Goal: Task Accomplishment & Management: Complete application form

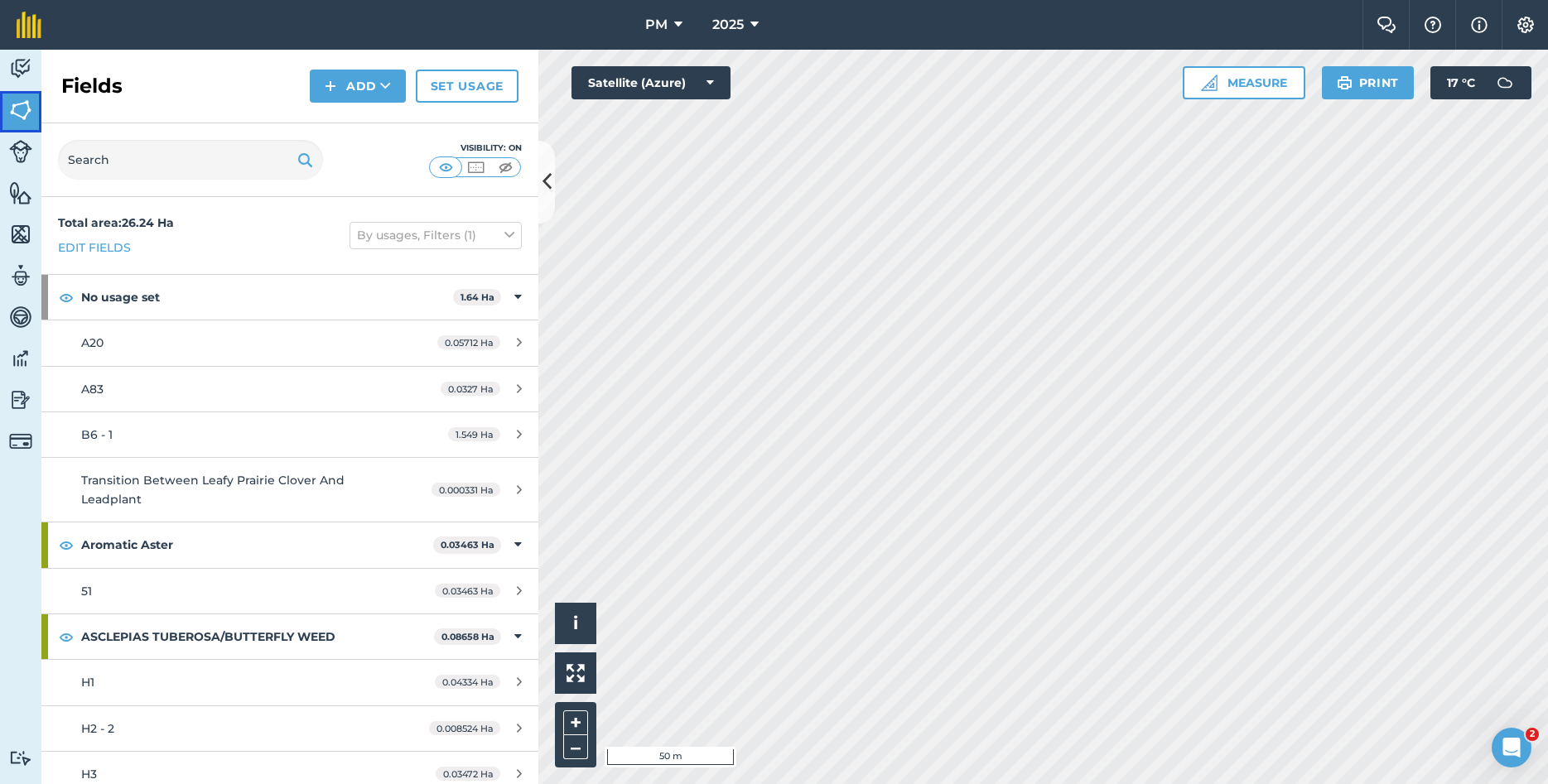
click at [20, 110] on img at bounding box center [21, 110] width 23 height 25
click at [373, 86] on button "Add" at bounding box center [358, 86] width 96 height 33
click at [361, 120] on link "Draw" at bounding box center [358, 123] width 91 height 36
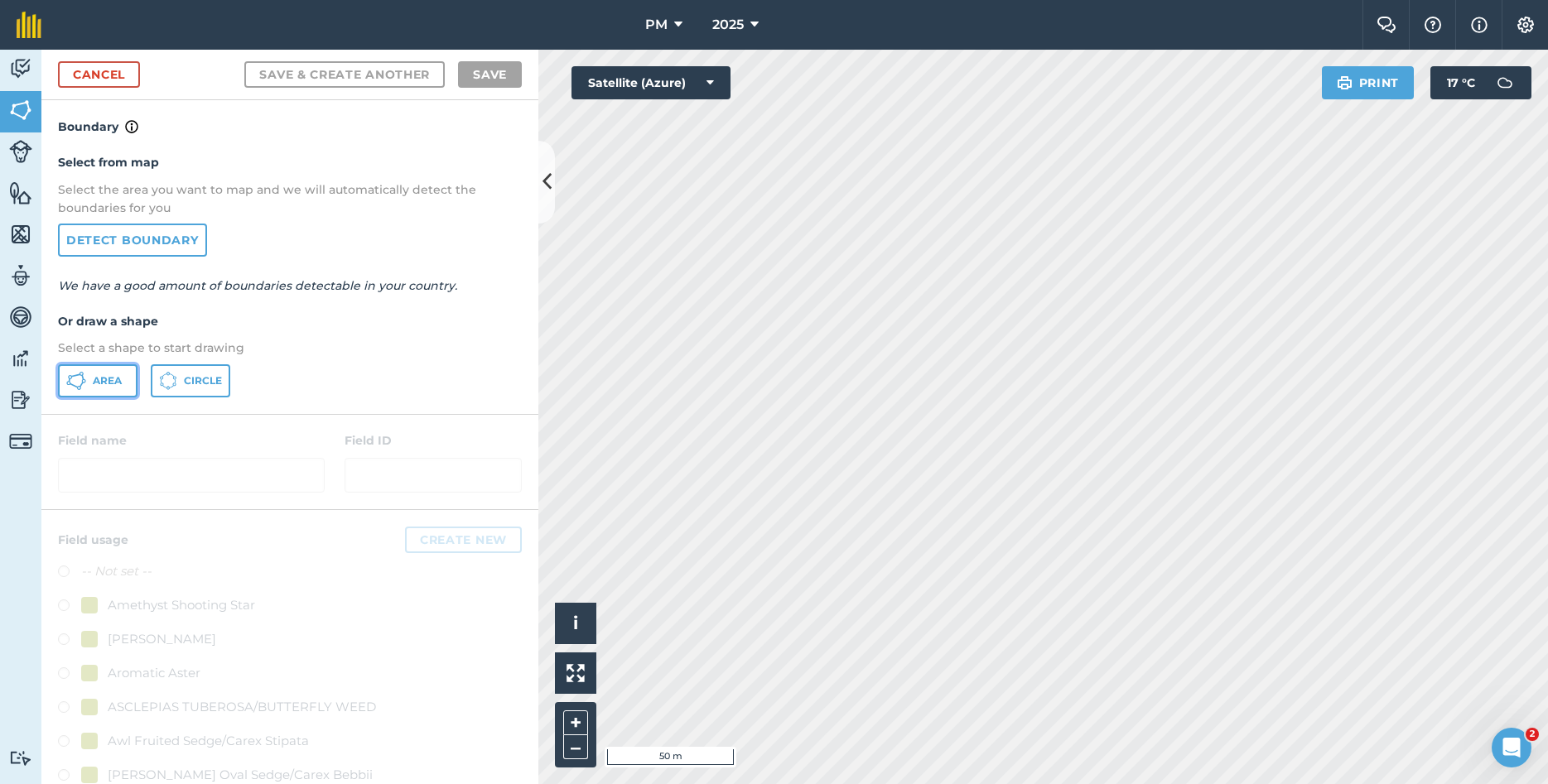
click at [123, 385] on button "Area" at bounding box center [97, 380] width 79 height 33
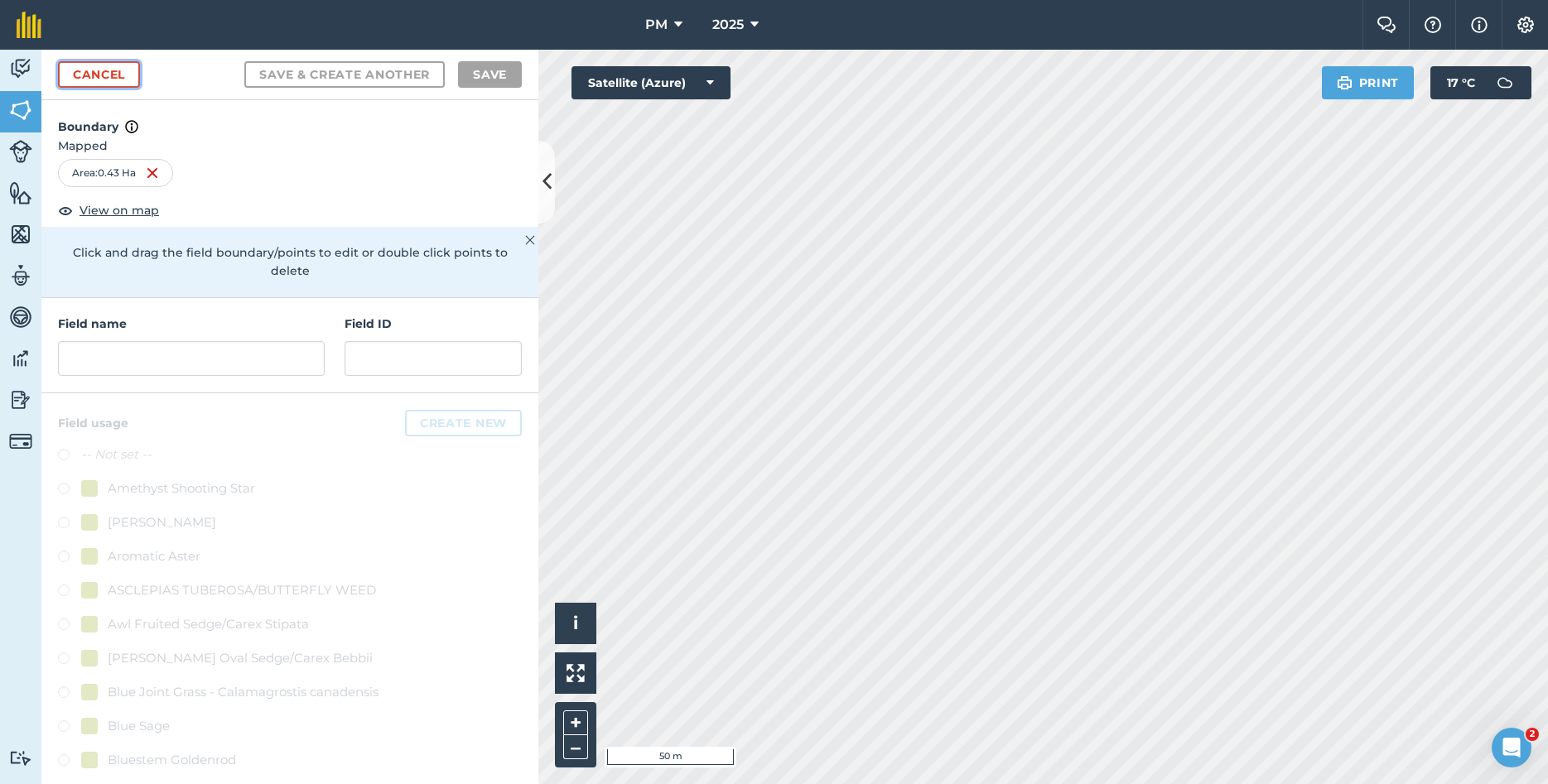
click at [137, 69] on link "Cancel" at bounding box center [98, 74] width 82 height 27
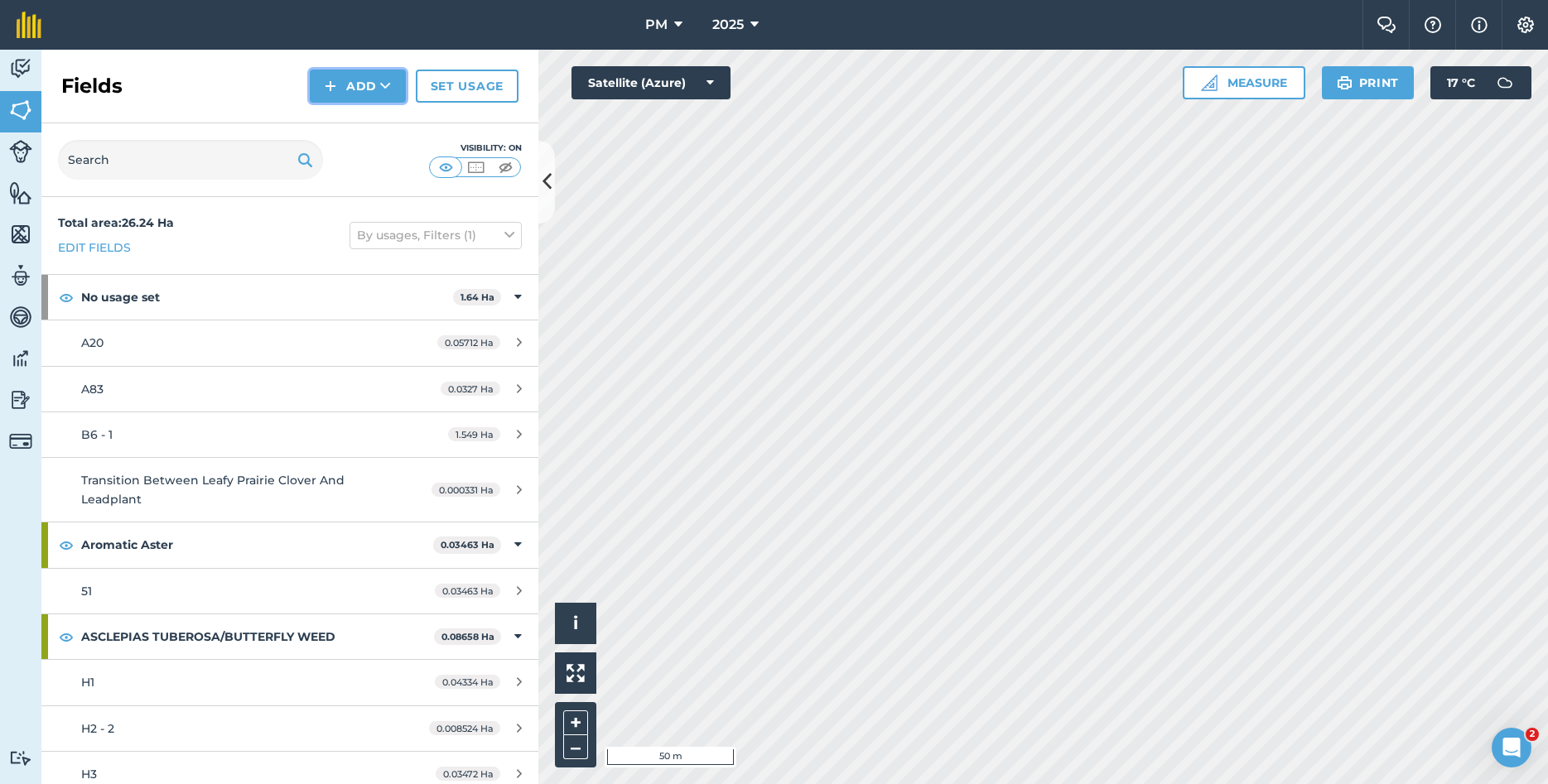
click at [357, 97] on button "Add" at bounding box center [358, 86] width 96 height 33
click at [360, 134] on link "Draw" at bounding box center [358, 123] width 91 height 36
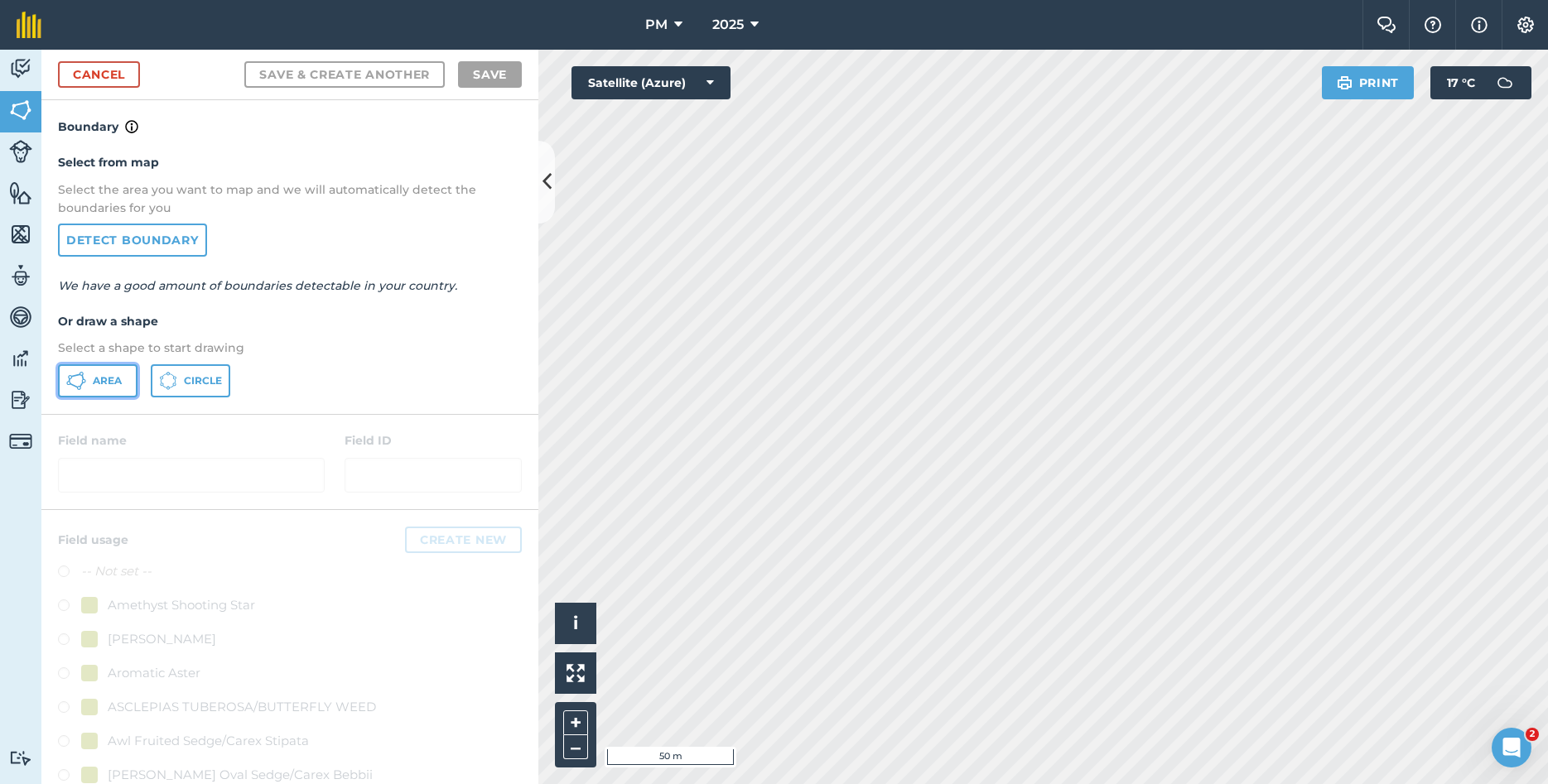
click at [85, 373] on icon at bounding box center [76, 380] width 20 height 20
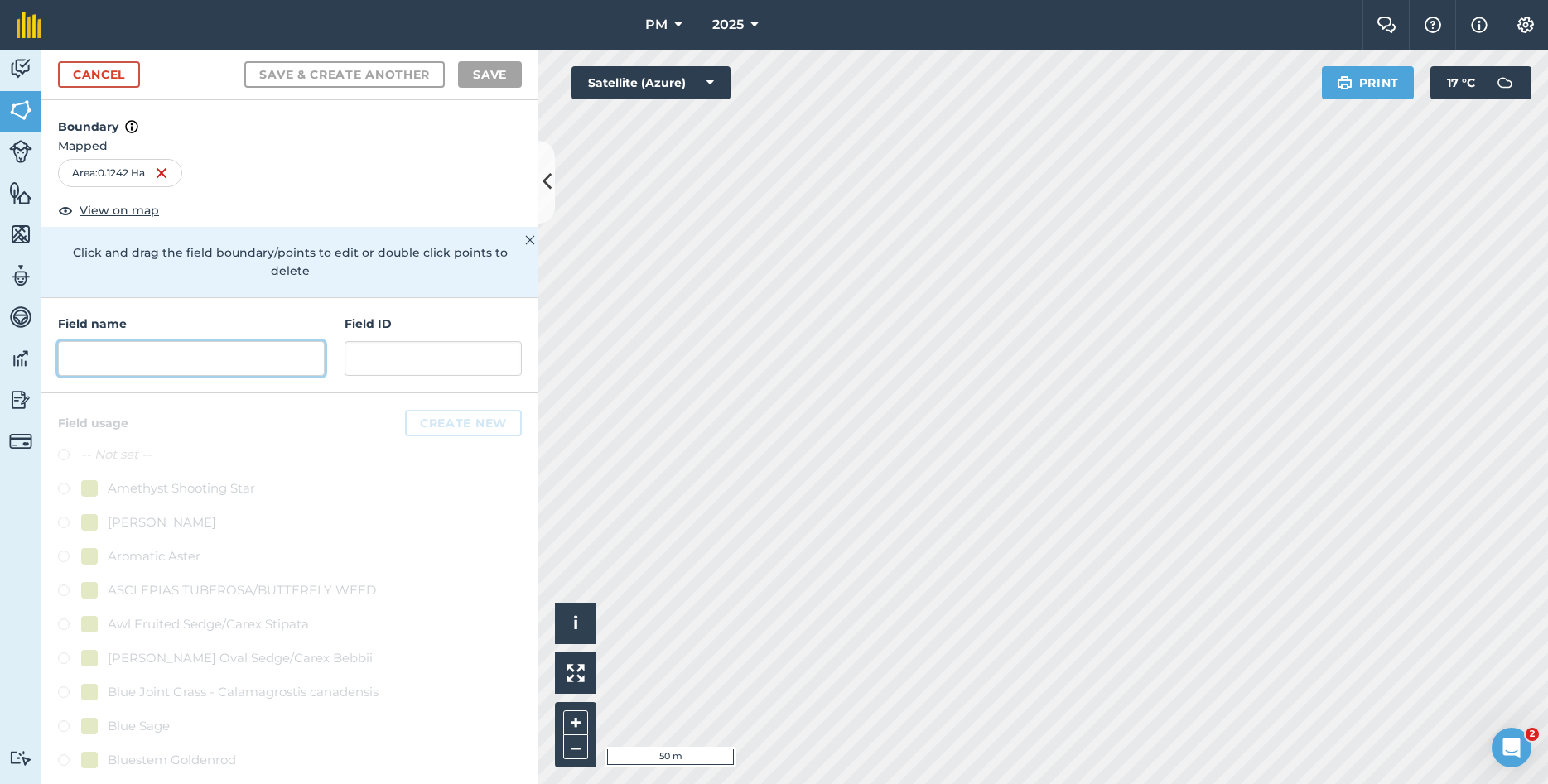
click at [214, 341] on input "text" at bounding box center [191, 358] width 267 height 34
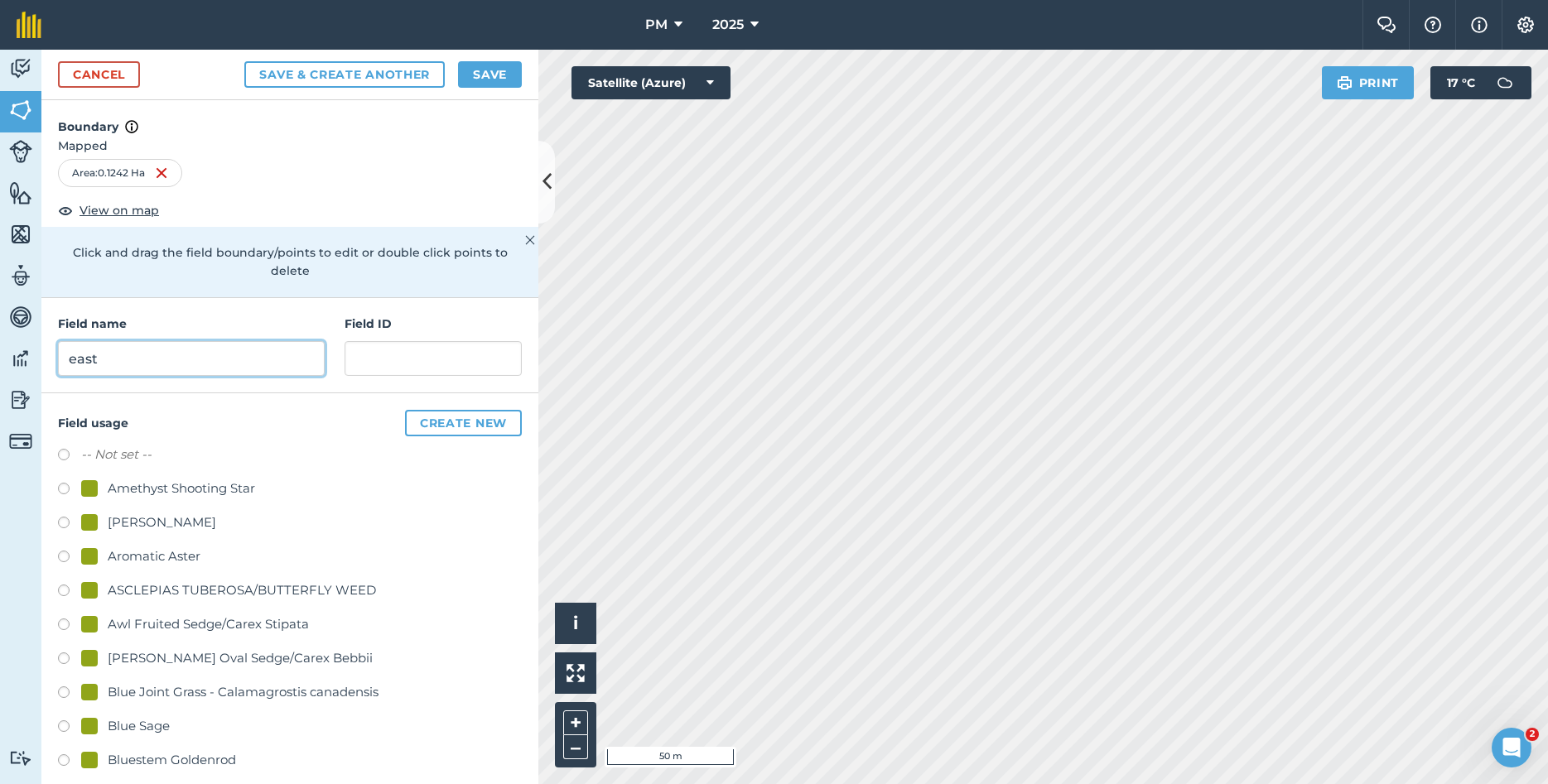
type input "east"
click at [64, 448] on label at bounding box center [69, 456] width 23 height 16
radio input "true"
click at [448, 410] on button "Create new" at bounding box center [463, 423] width 117 height 27
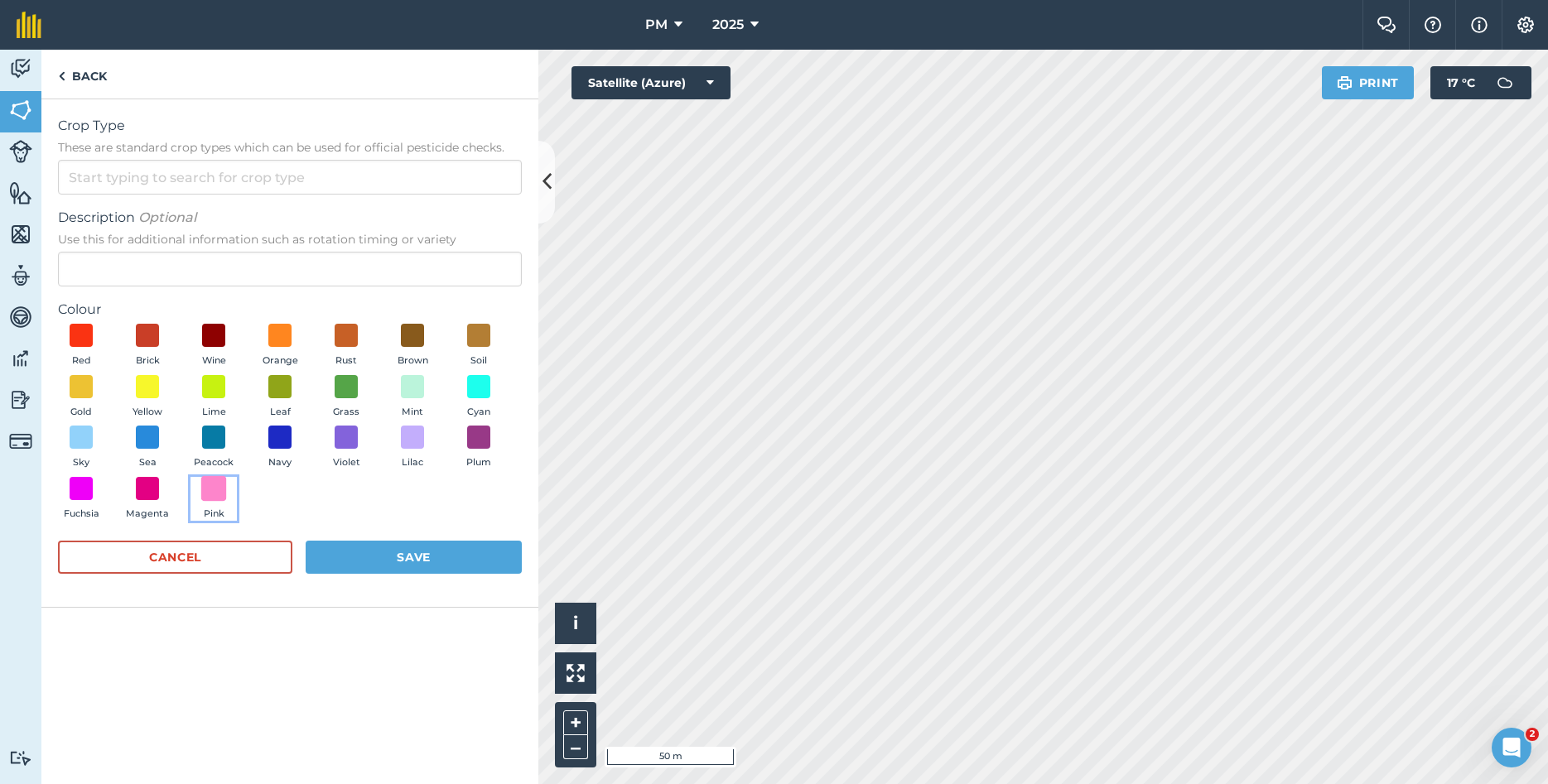
click at [207, 485] on span at bounding box center [214, 488] width 26 height 26
click at [170, 177] on input "Crop Type These are standard crop types which can be used for official pesticid…" at bounding box center [289, 177] width 464 height 34
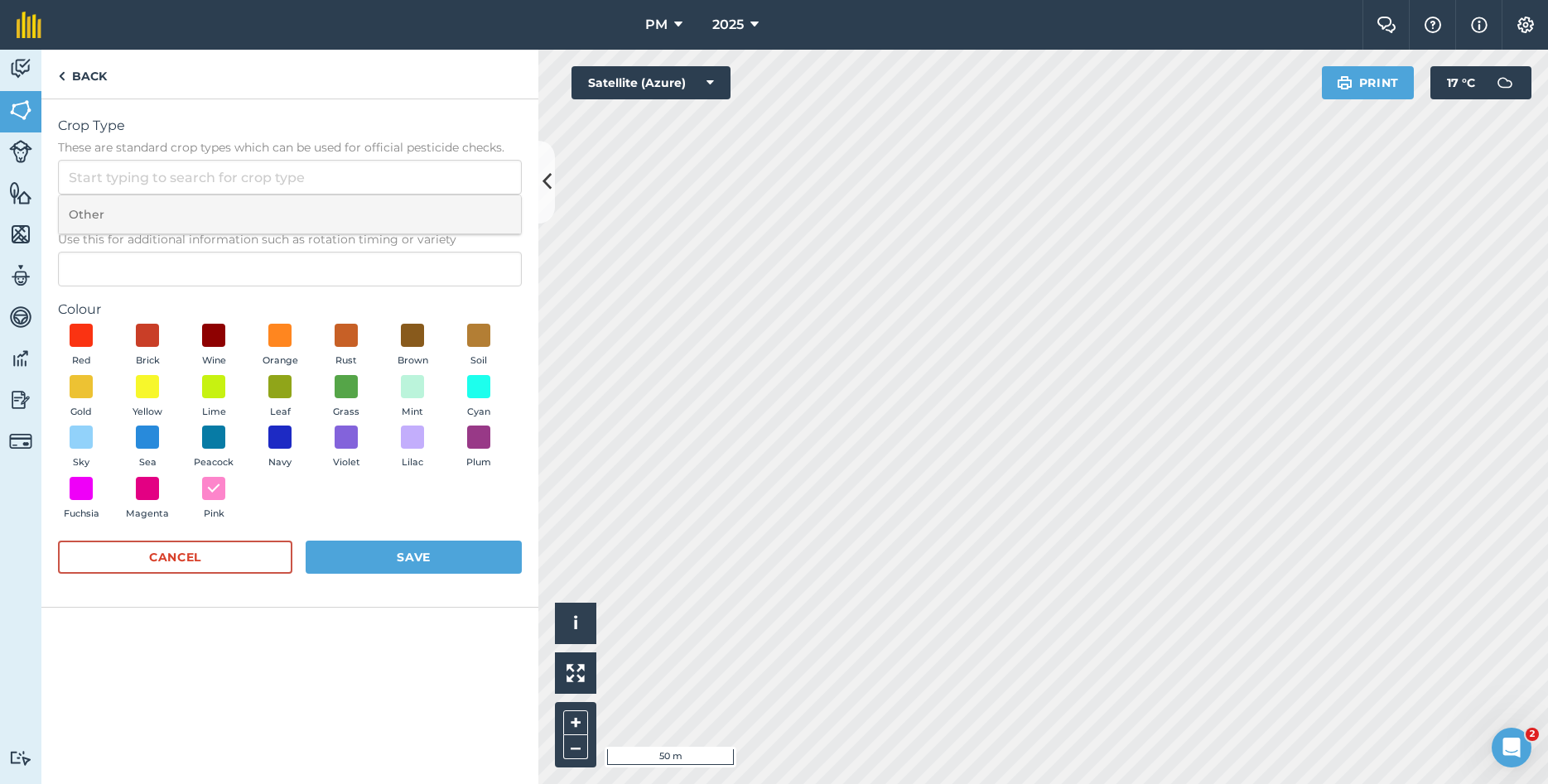
click at [126, 212] on li "Other" at bounding box center [289, 214] width 462 height 39
type input "Other"
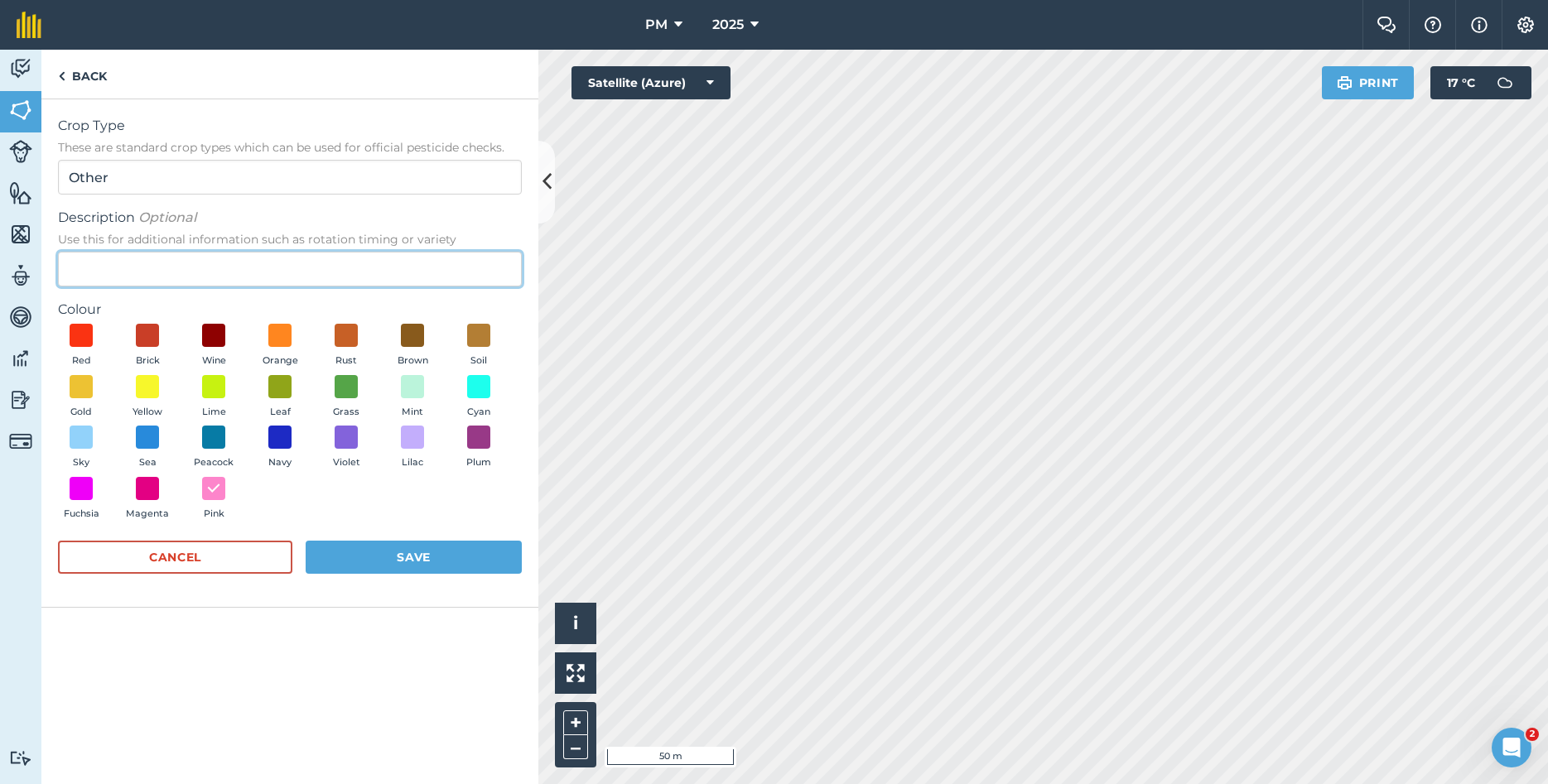
click at [125, 260] on input "Description Optional Use this for additional information such as rotation timin…" at bounding box center [289, 269] width 464 height 34
click at [77, 77] on link "Back" at bounding box center [82, 74] width 82 height 49
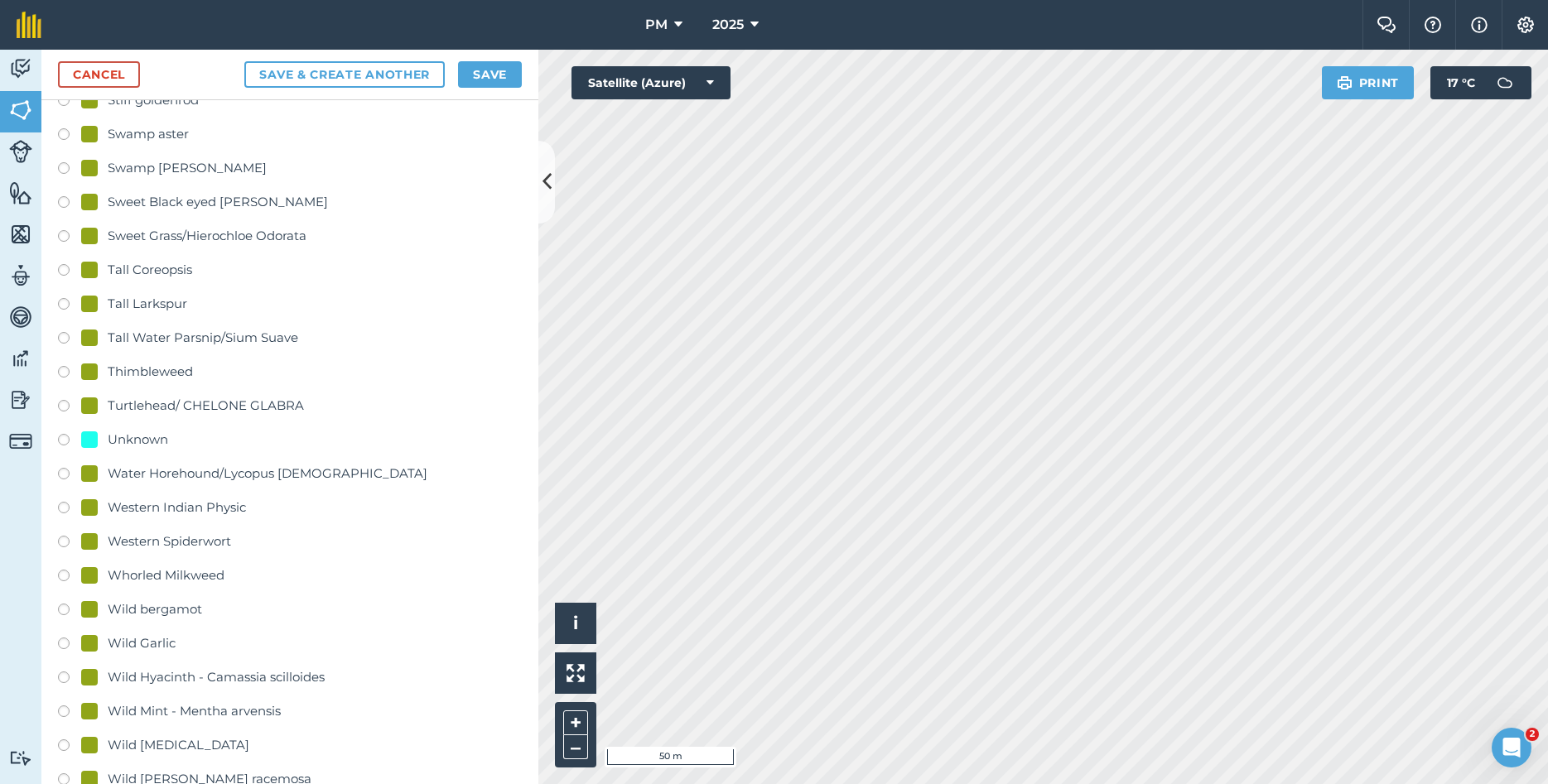
scroll to position [3610, 0]
click at [71, 437] on label at bounding box center [69, 445] width 23 height 16
click at [63, 437] on label at bounding box center [69, 445] width 23 height 16
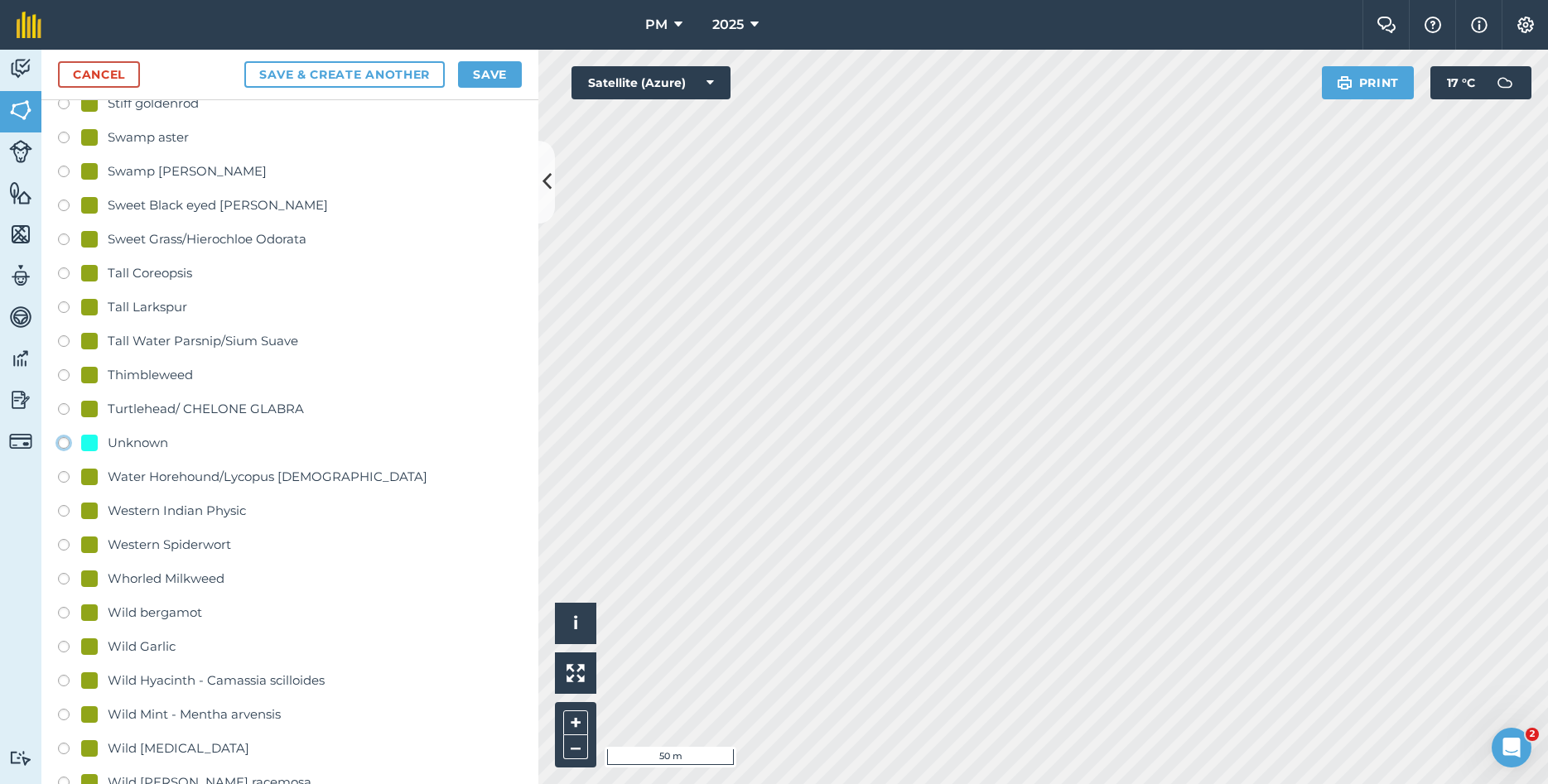
radio input "true"
click at [498, 79] on button "Save" at bounding box center [490, 74] width 64 height 27
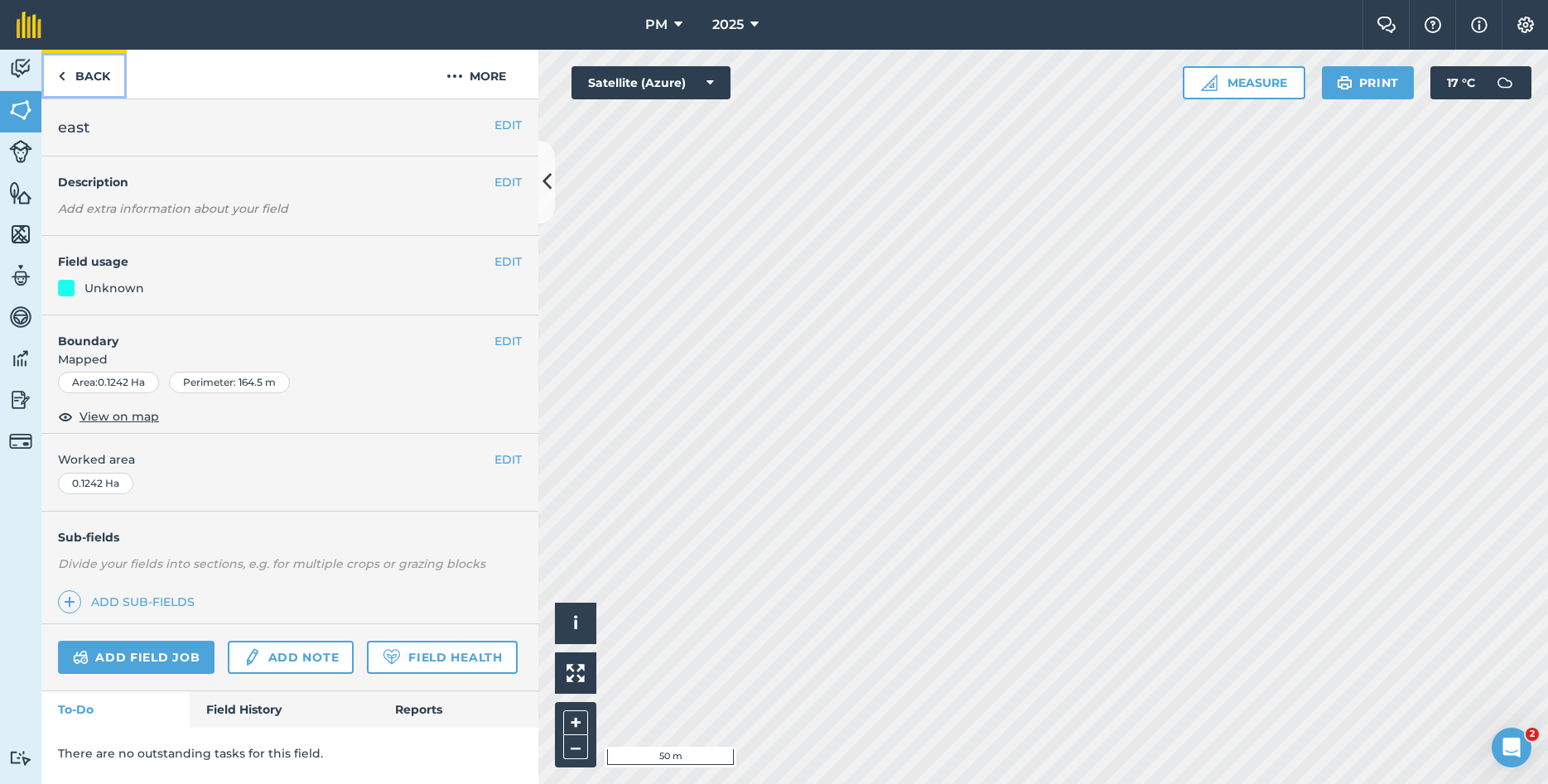
click at [78, 64] on link "Back" at bounding box center [84, 74] width 85 height 49
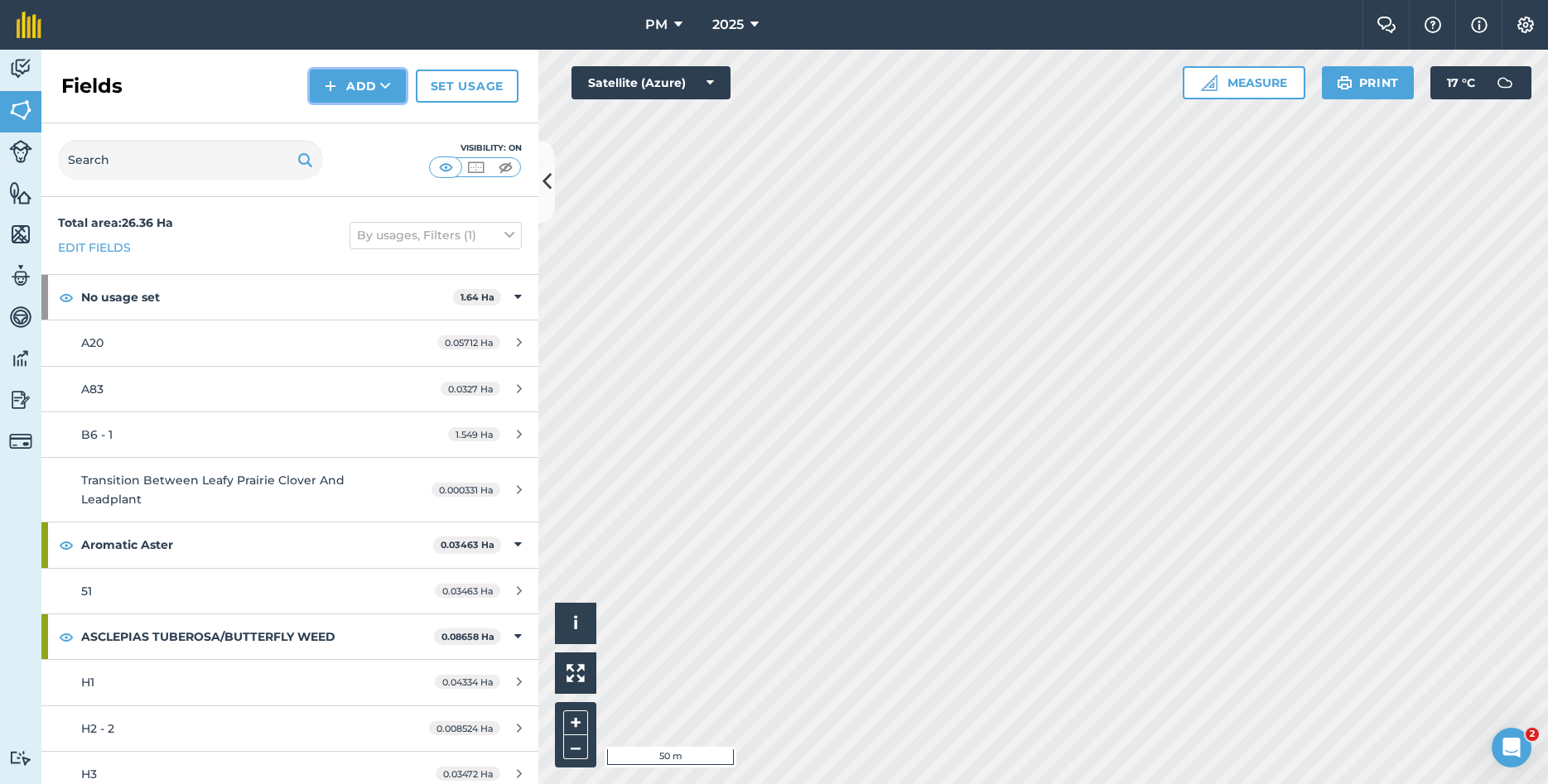
click at [356, 82] on button "Add" at bounding box center [358, 86] width 96 height 33
click at [362, 127] on link "Draw" at bounding box center [358, 123] width 91 height 36
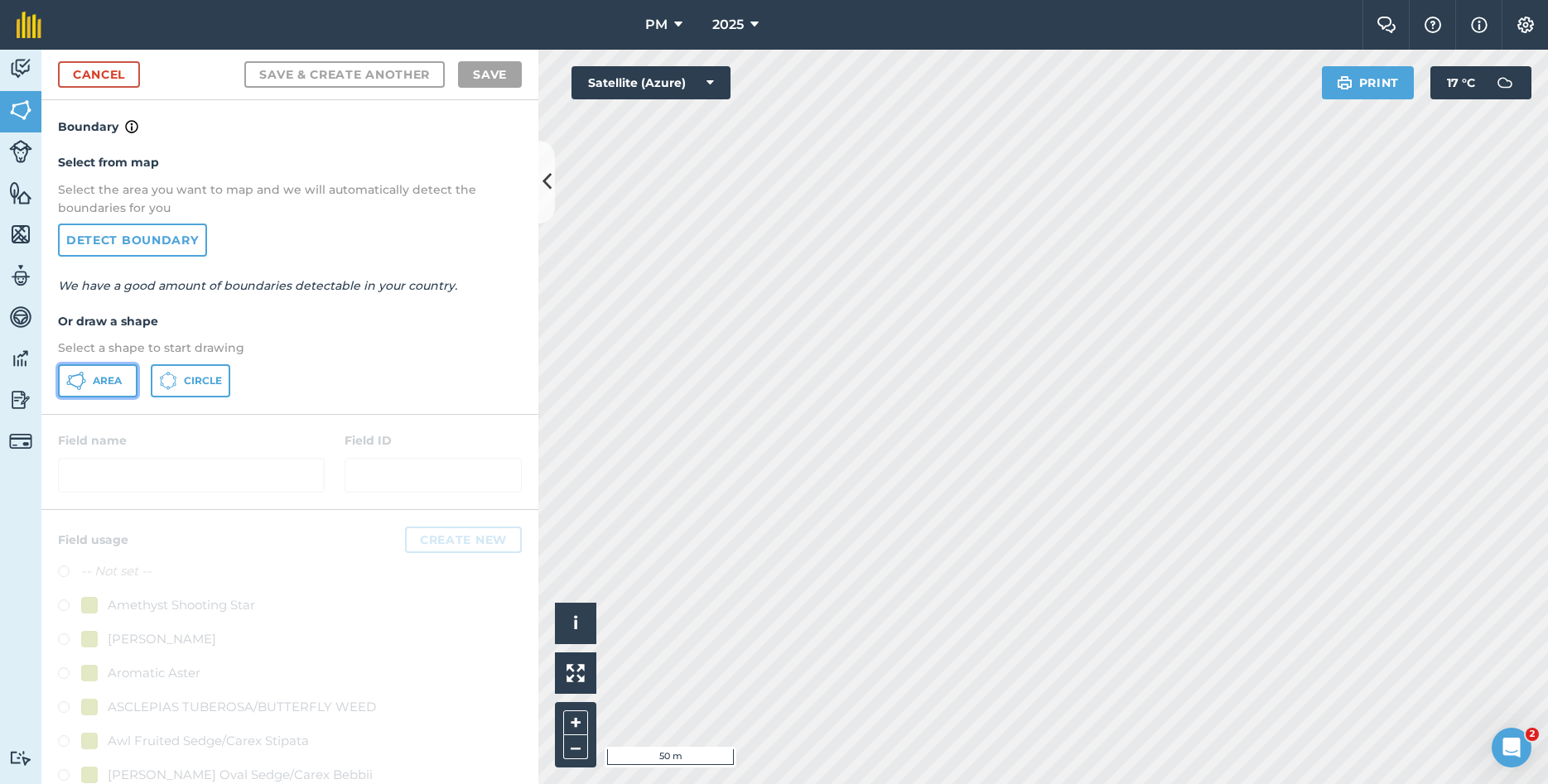
click at [102, 382] on span "Area" at bounding box center [108, 380] width 29 height 13
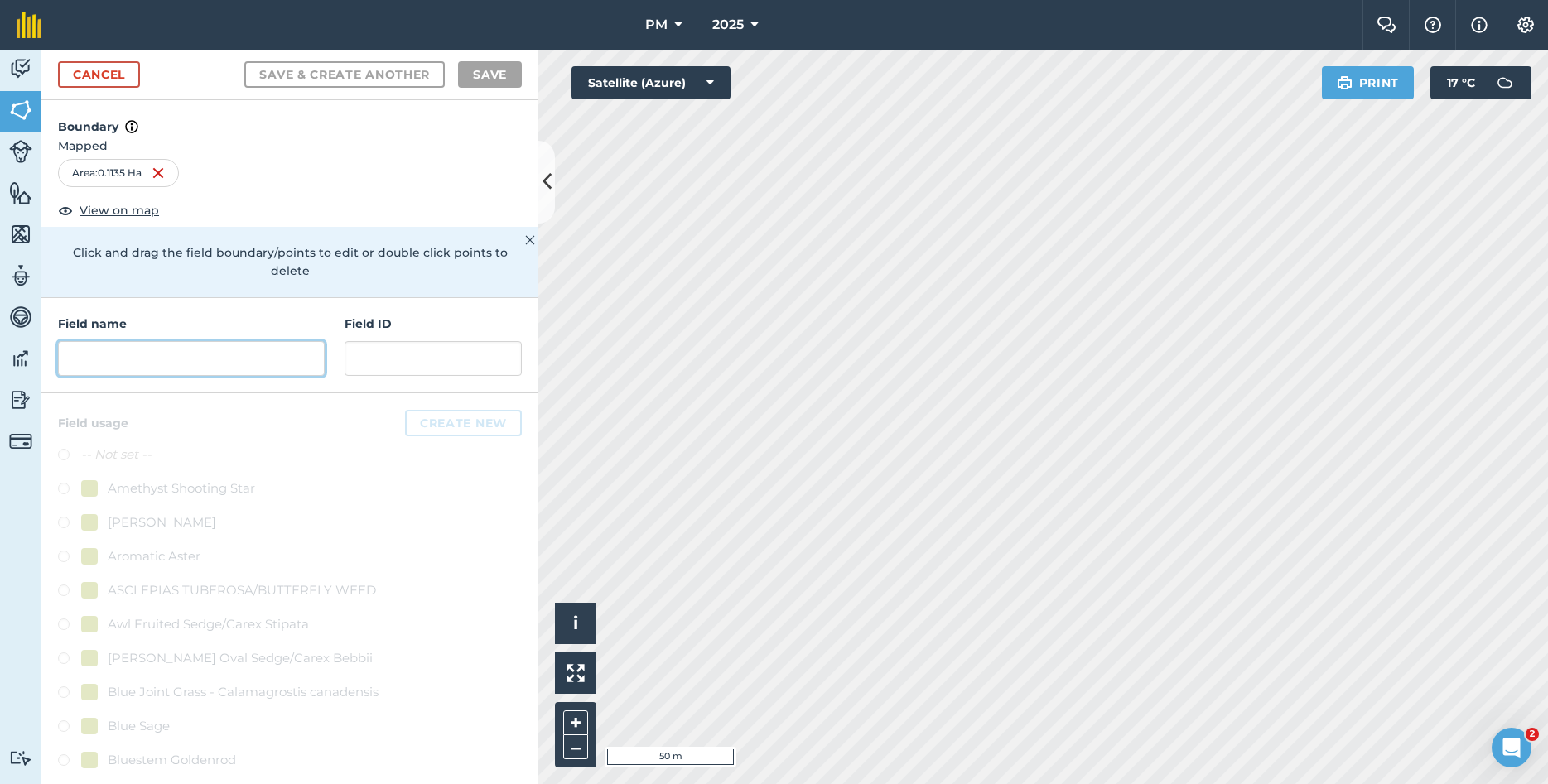
click at [132, 344] on input "text" at bounding box center [191, 358] width 267 height 34
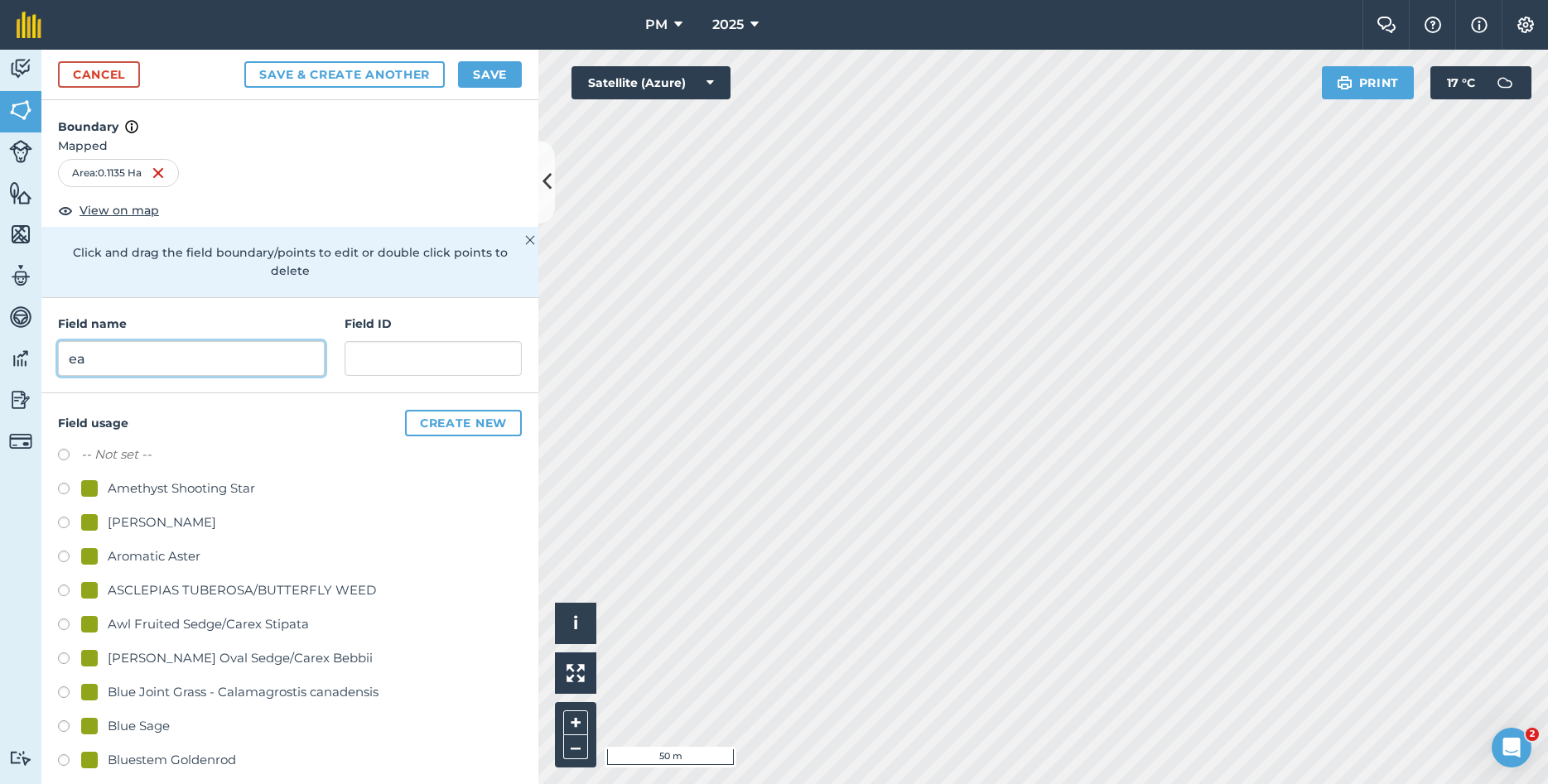
type input "e"
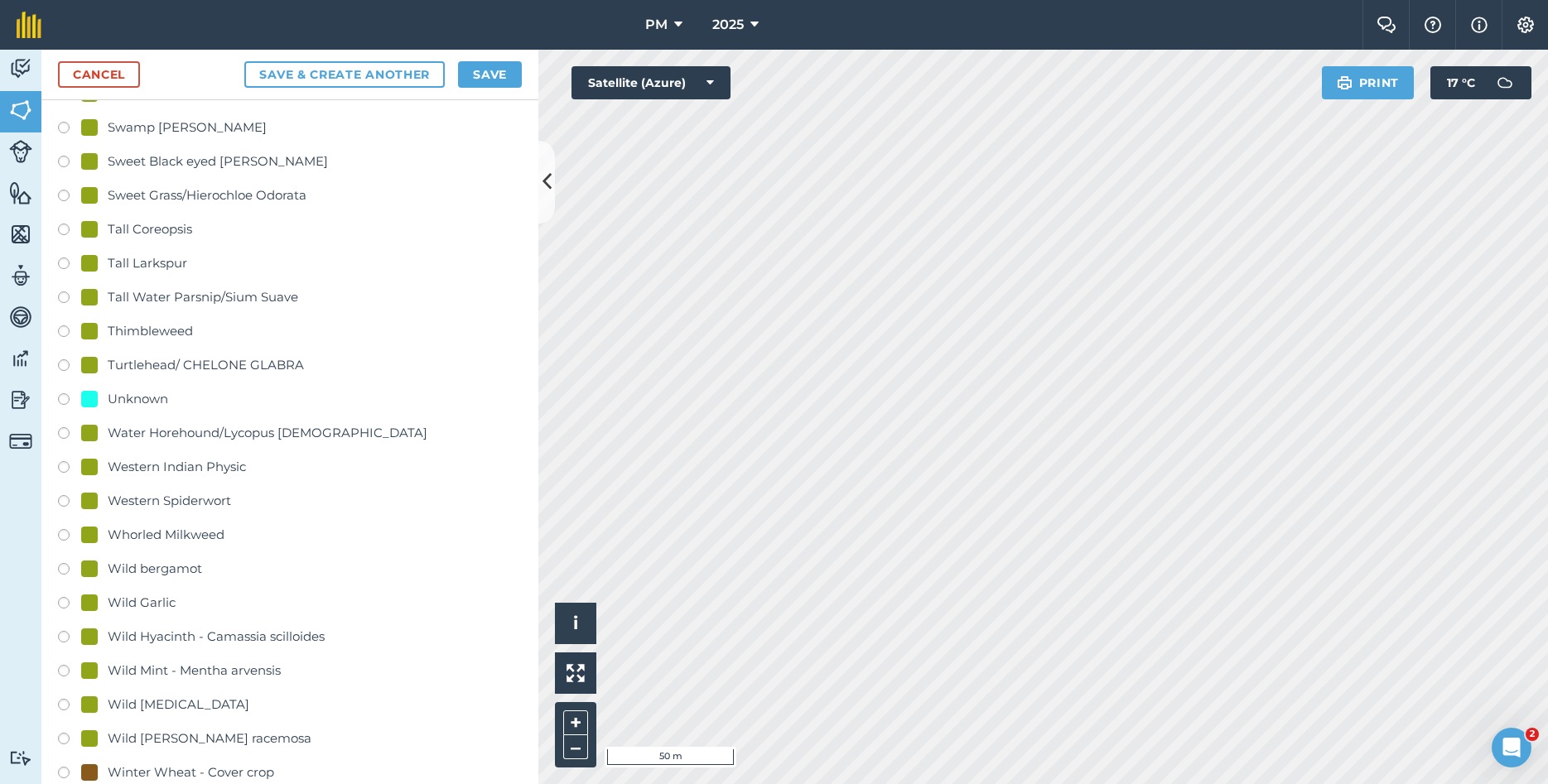
scroll to position [3699, 0]
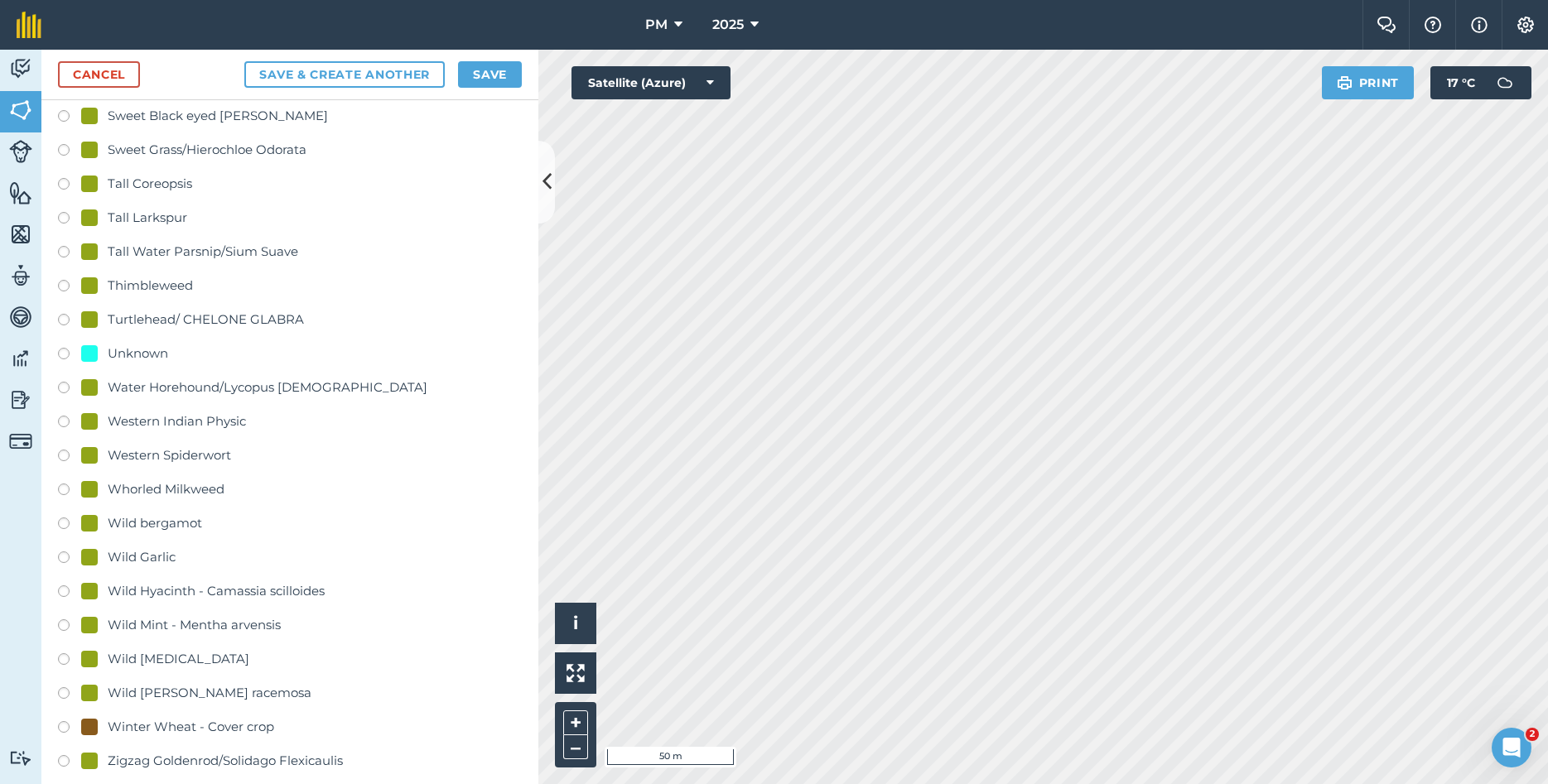
type input "[GEOGRAPHIC_DATA]"
click at [62, 348] on label at bounding box center [69, 355] width 23 height 16
radio input "true"
click at [498, 82] on button "Save" at bounding box center [490, 74] width 64 height 27
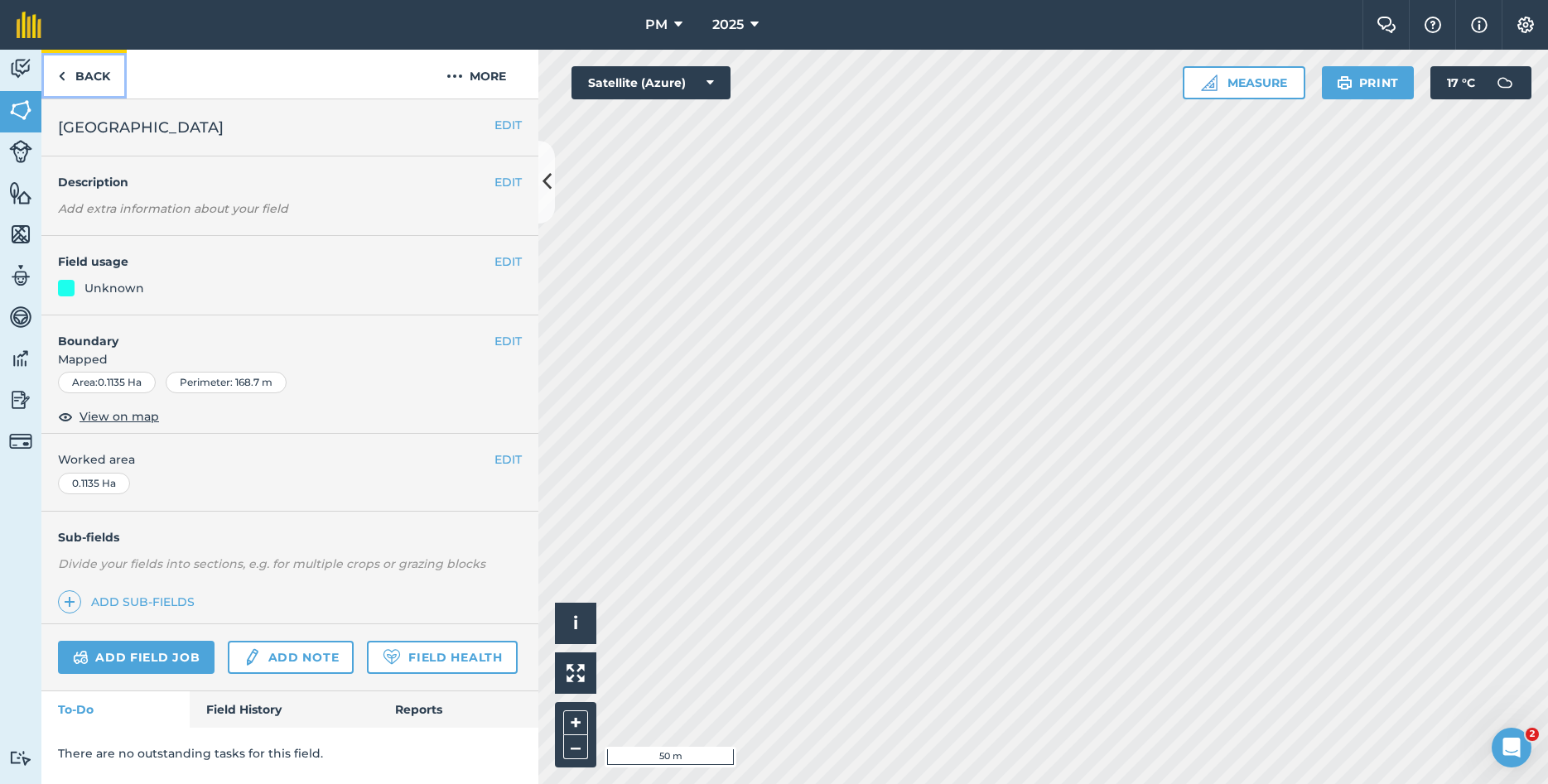
click at [74, 77] on link "Back" at bounding box center [84, 74] width 85 height 49
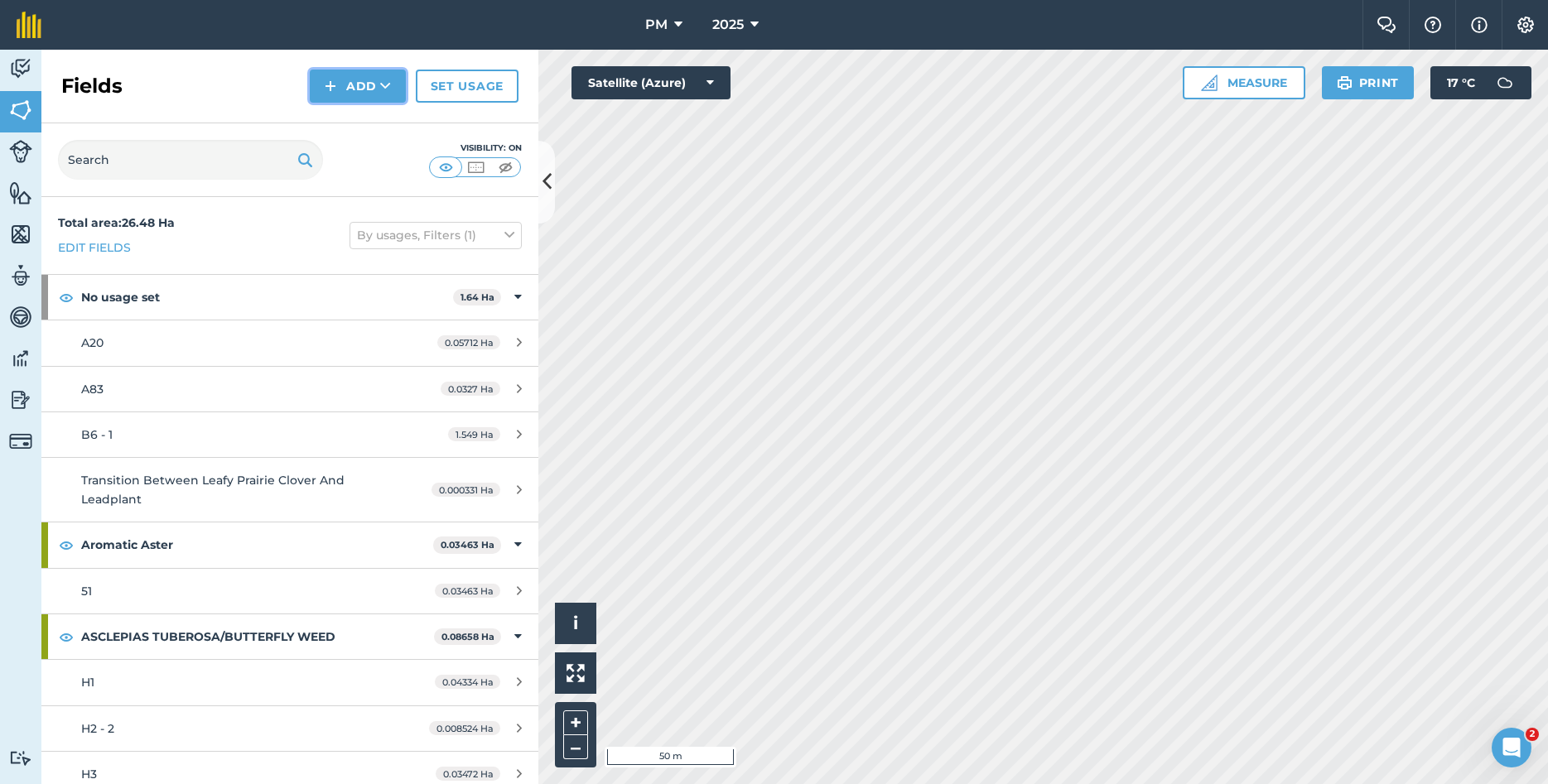
click at [353, 96] on button "Add" at bounding box center [358, 86] width 96 height 33
click at [356, 126] on link "Draw" at bounding box center [358, 123] width 91 height 36
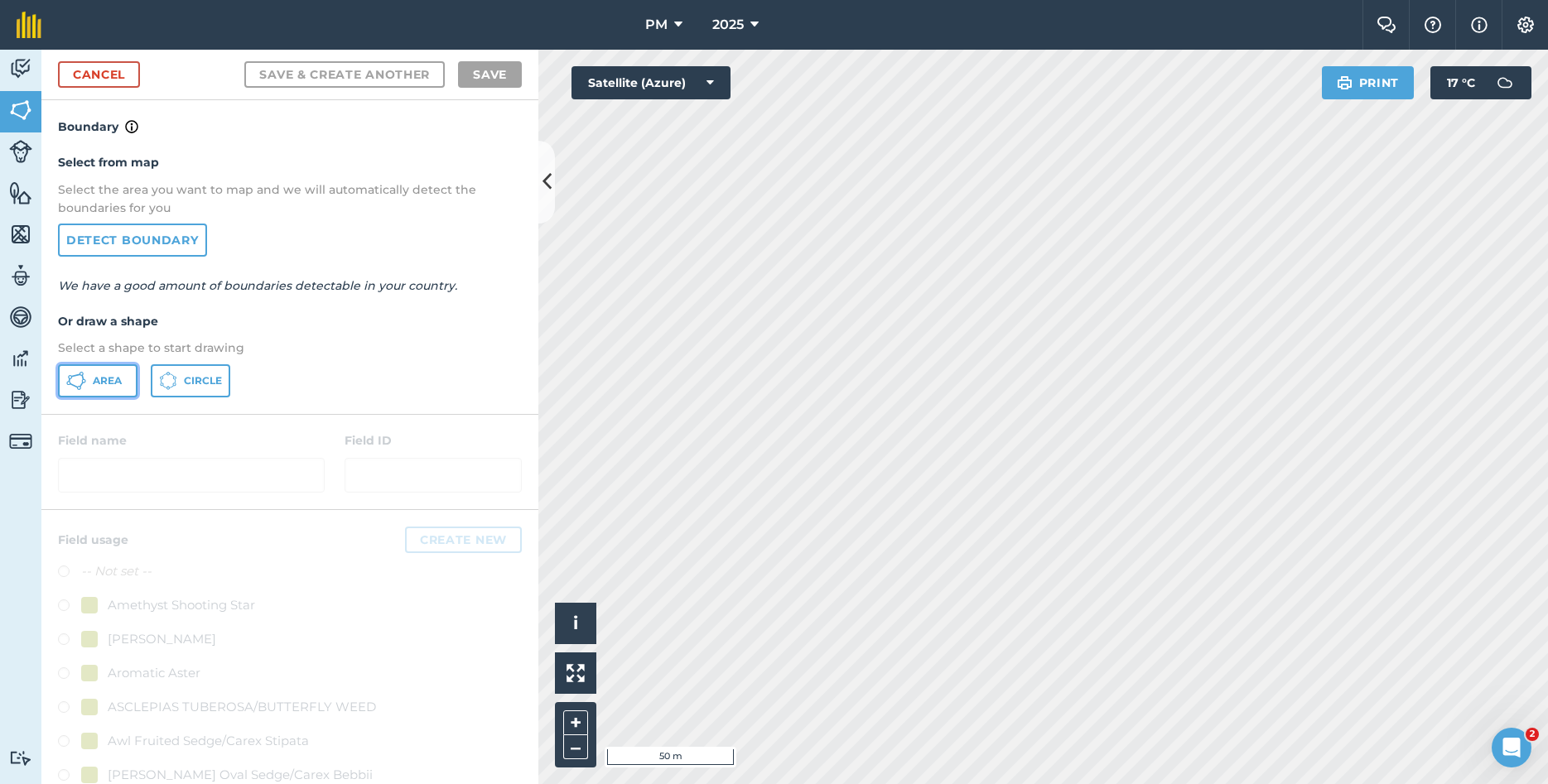
click at [119, 375] on span "Area" at bounding box center [108, 380] width 29 height 13
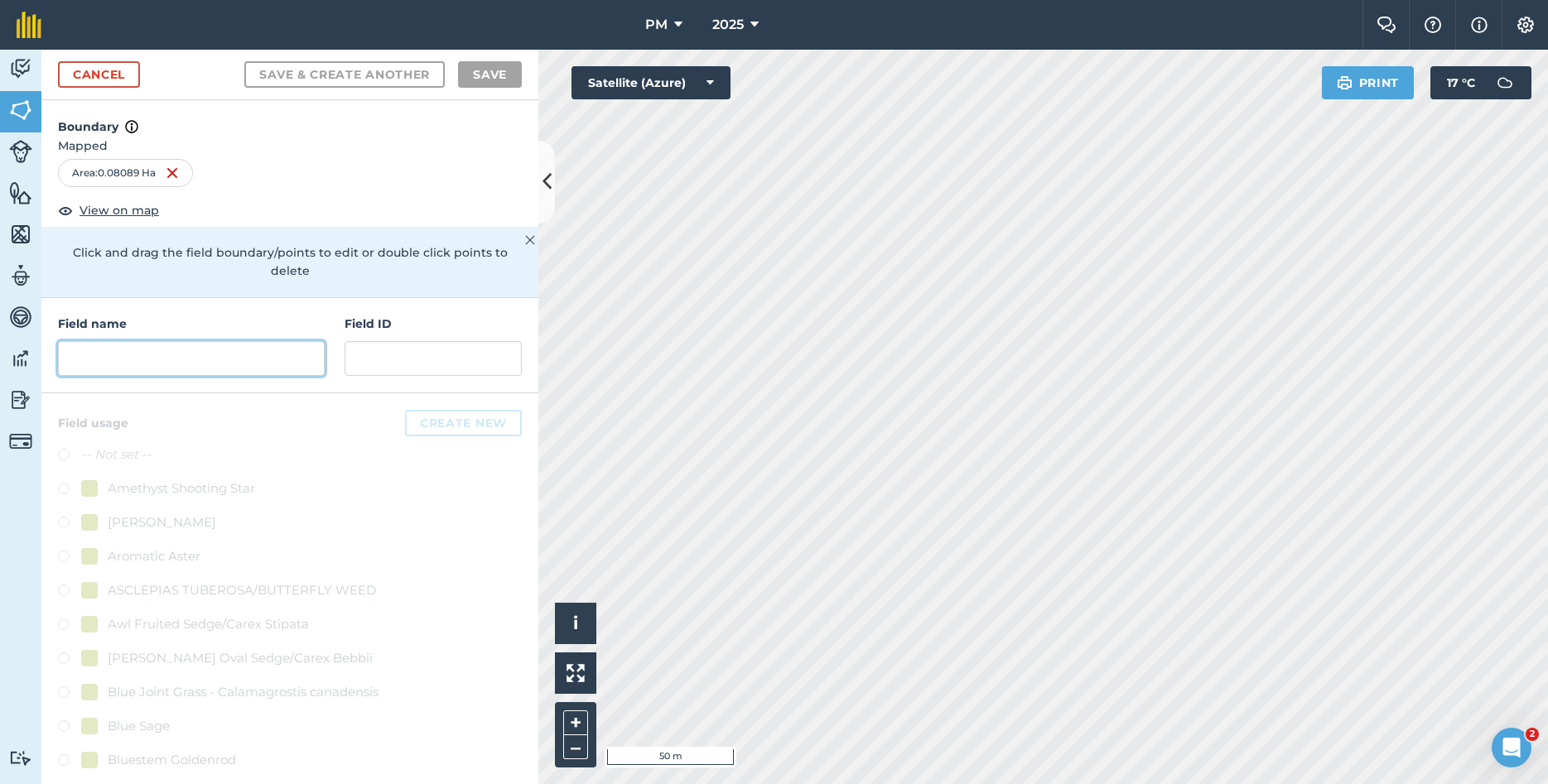
click at [219, 343] on input "text" at bounding box center [191, 358] width 267 height 34
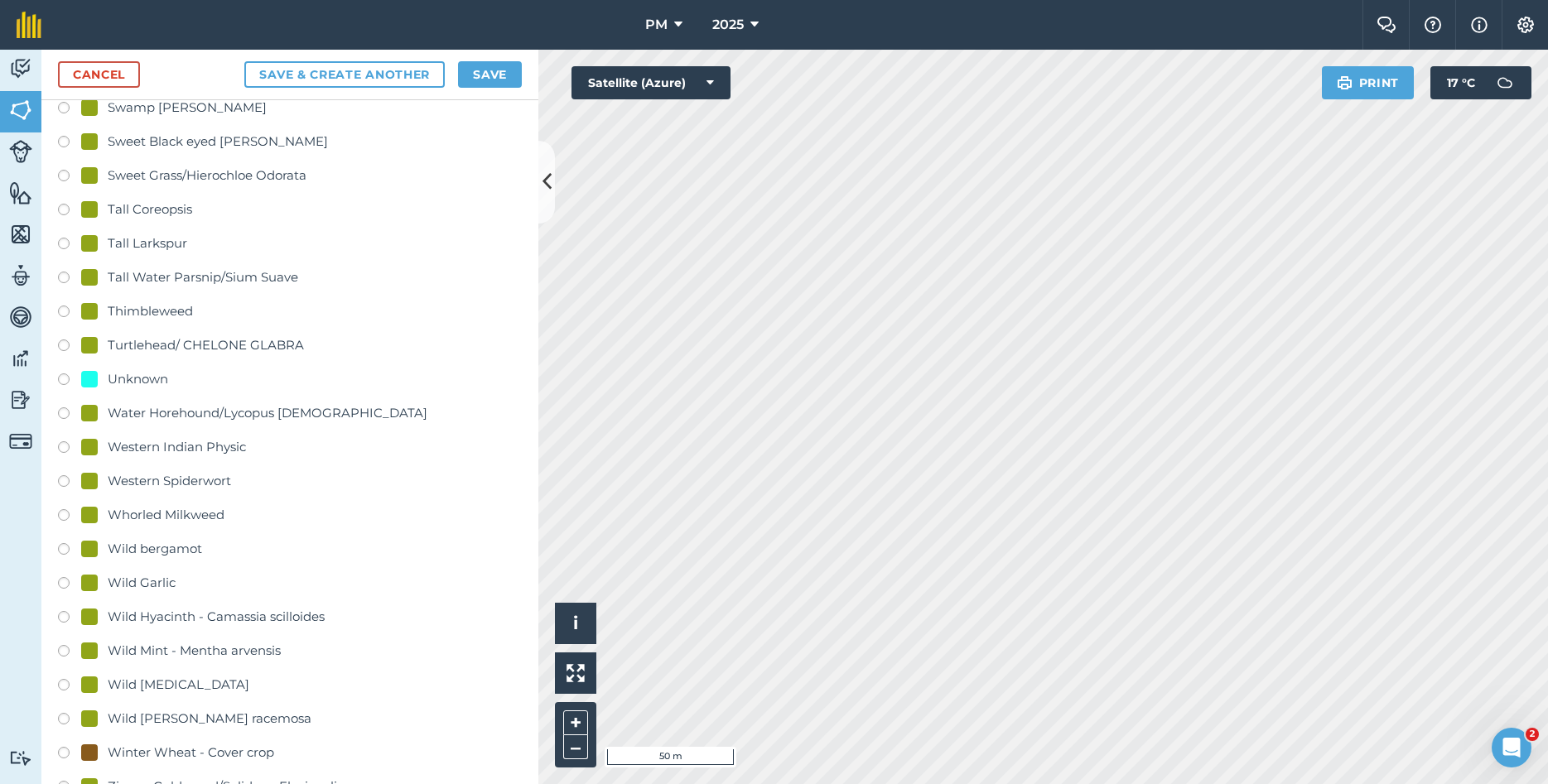
scroll to position [3699, 0]
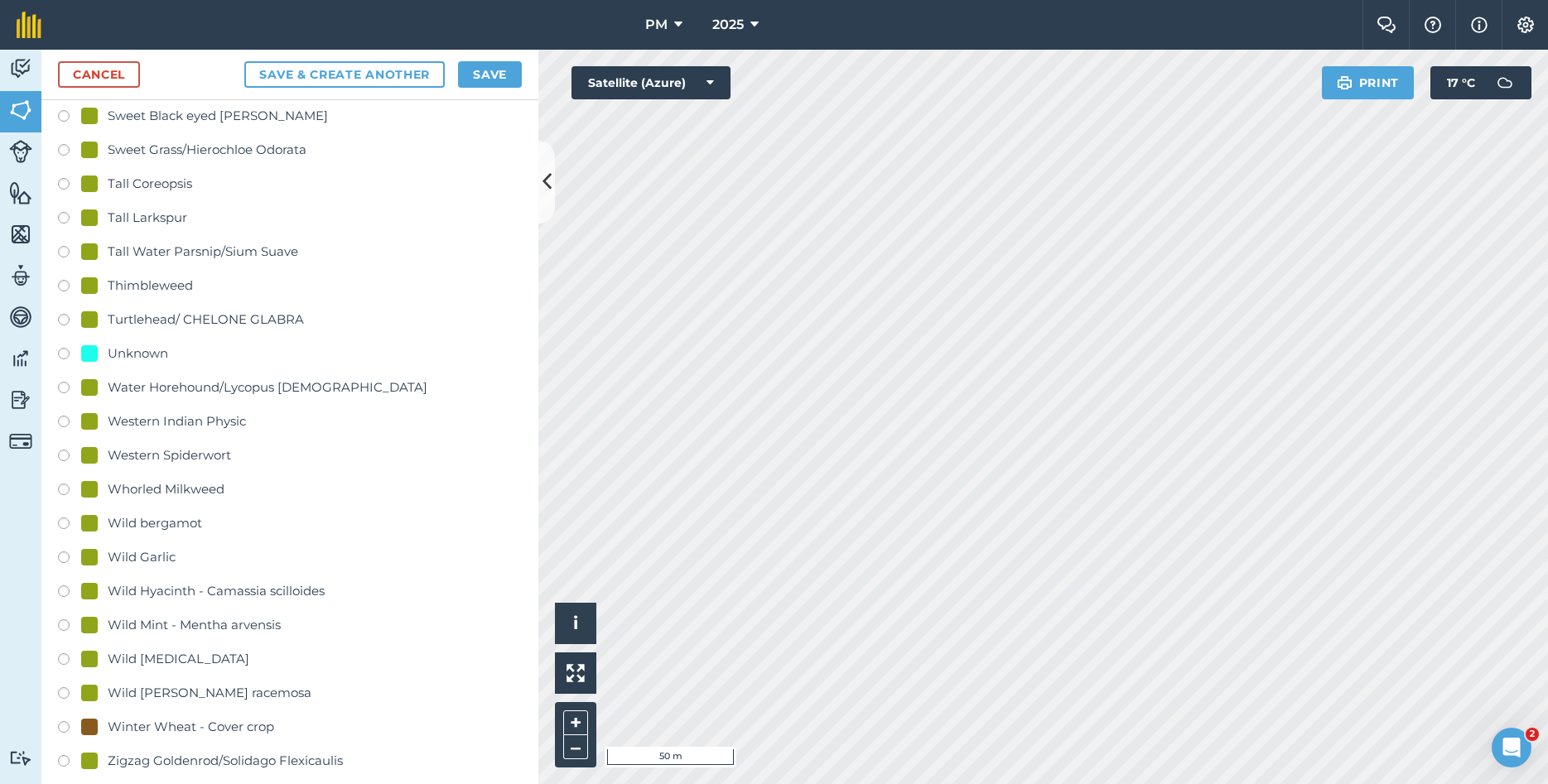
type input "middle west"
click at [61, 348] on label at bounding box center [69, 355] width 23 height 16
radio input "true"
click at [484, 69] on button "Save" at bounding box center [490, 74] width 64 height 27
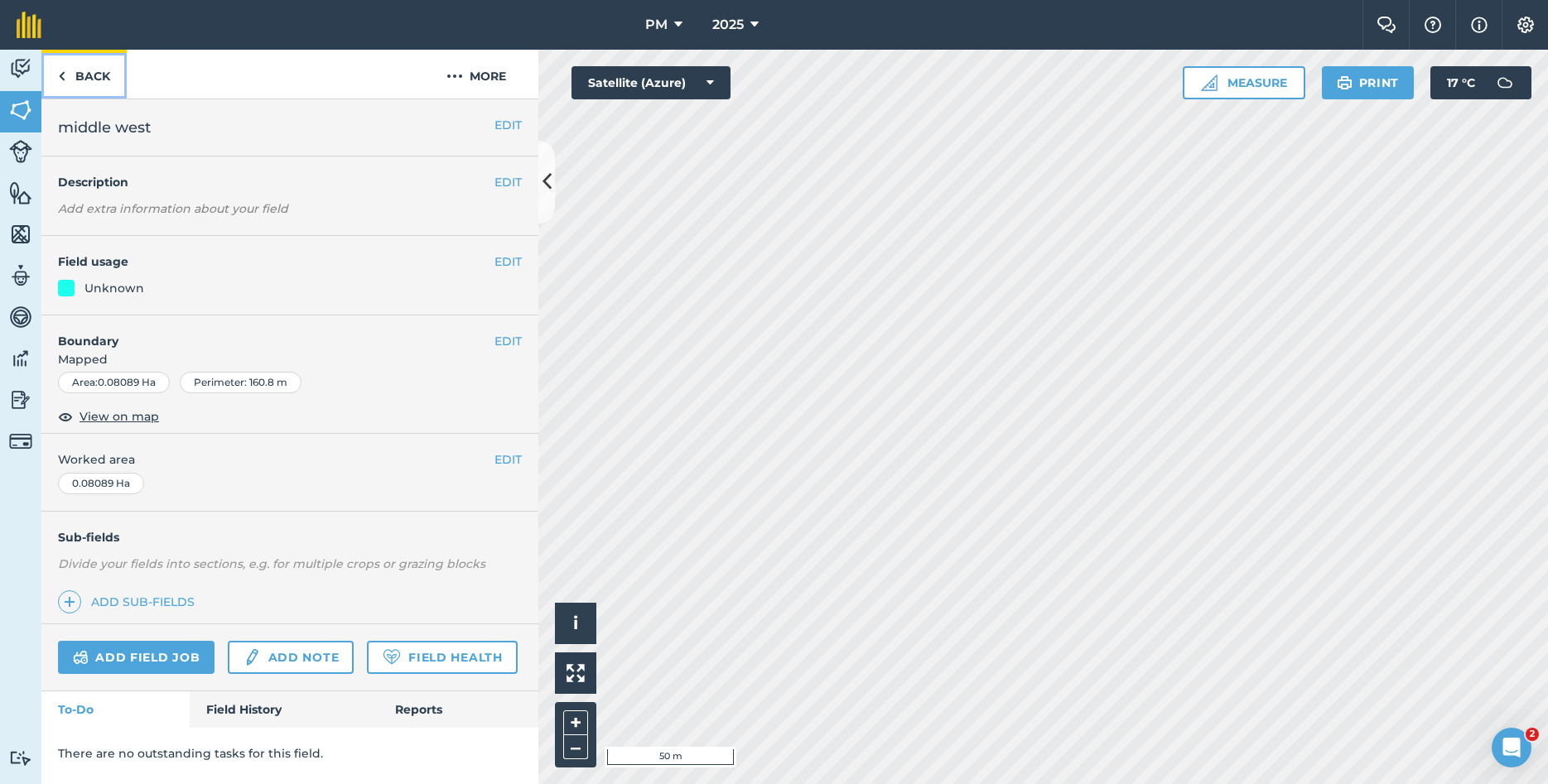
click at [86, 77] on link "Back" at bounding box center [84, 74] width 85 height 49
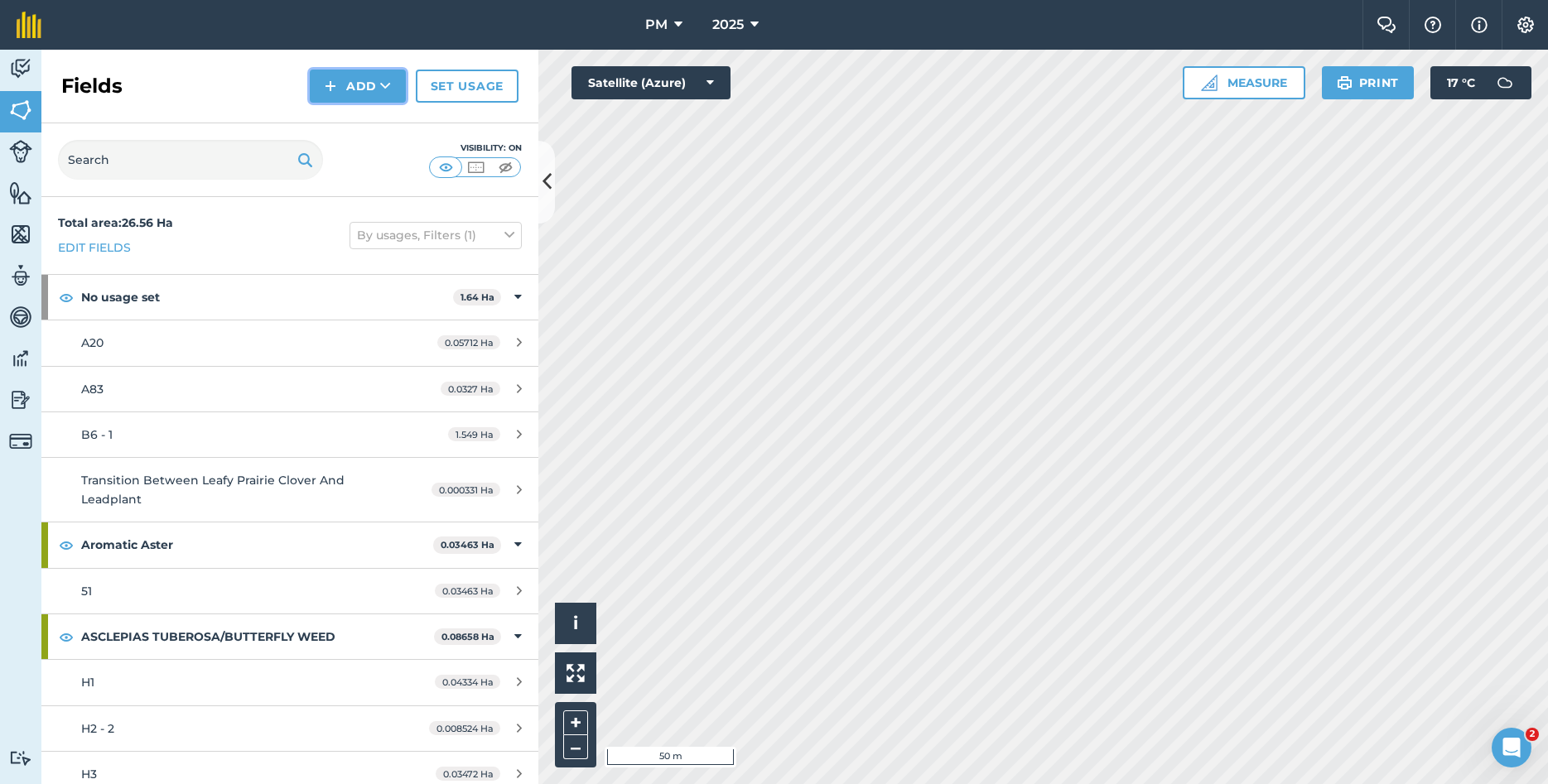
click at [320, 81] on button "Add" at bounding box center [358, 86] width 96 height 33
click at [327, 131] on link "Draw" at bounding box center [358, 123] width 91 height 36
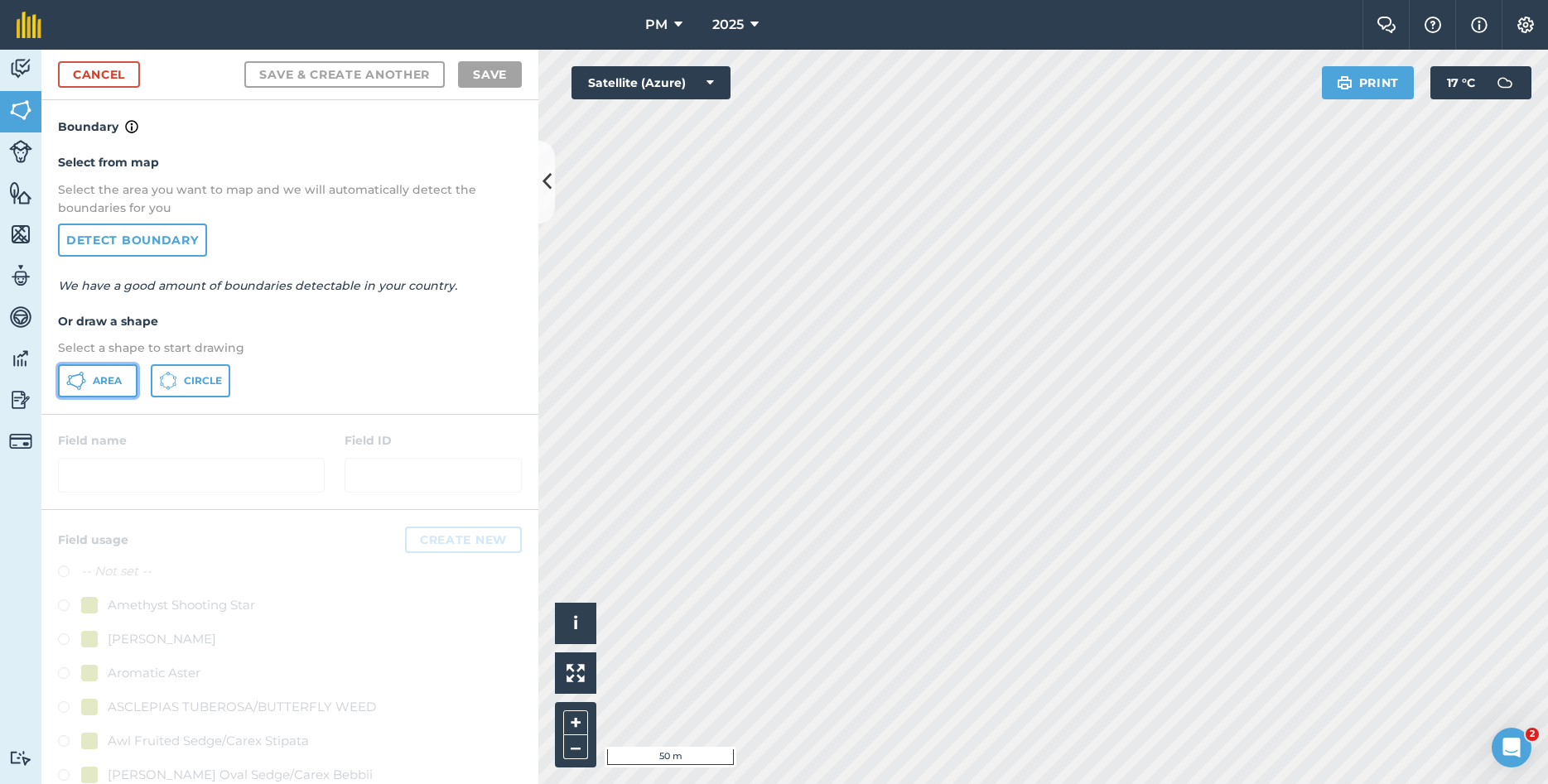
click at [115, 376] on span "Area" at bounding box center [108, 380] width 29 height 13
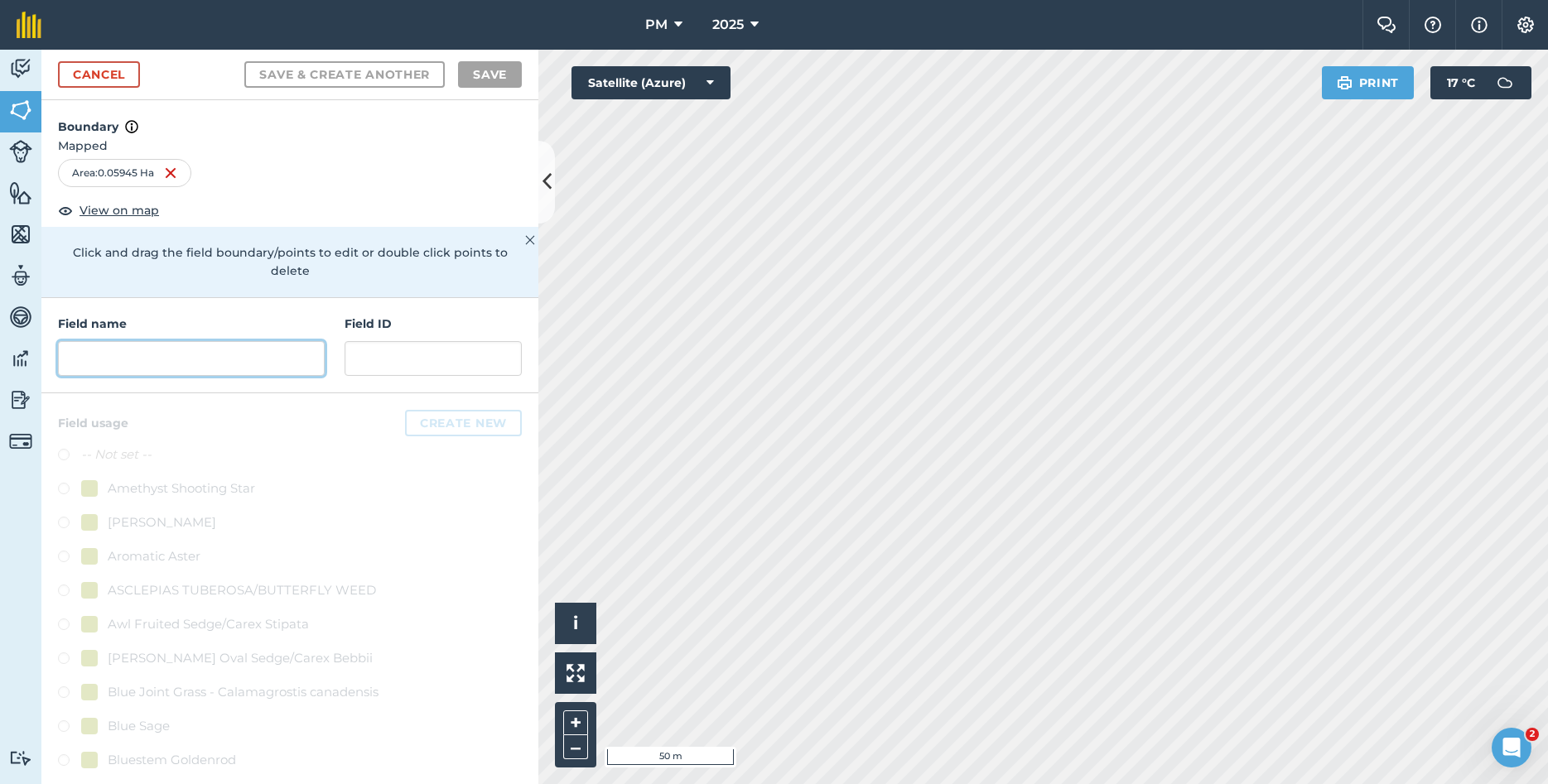
click at [240, 341] on input "text" at bounding box center [191, 358] width 267 height 34
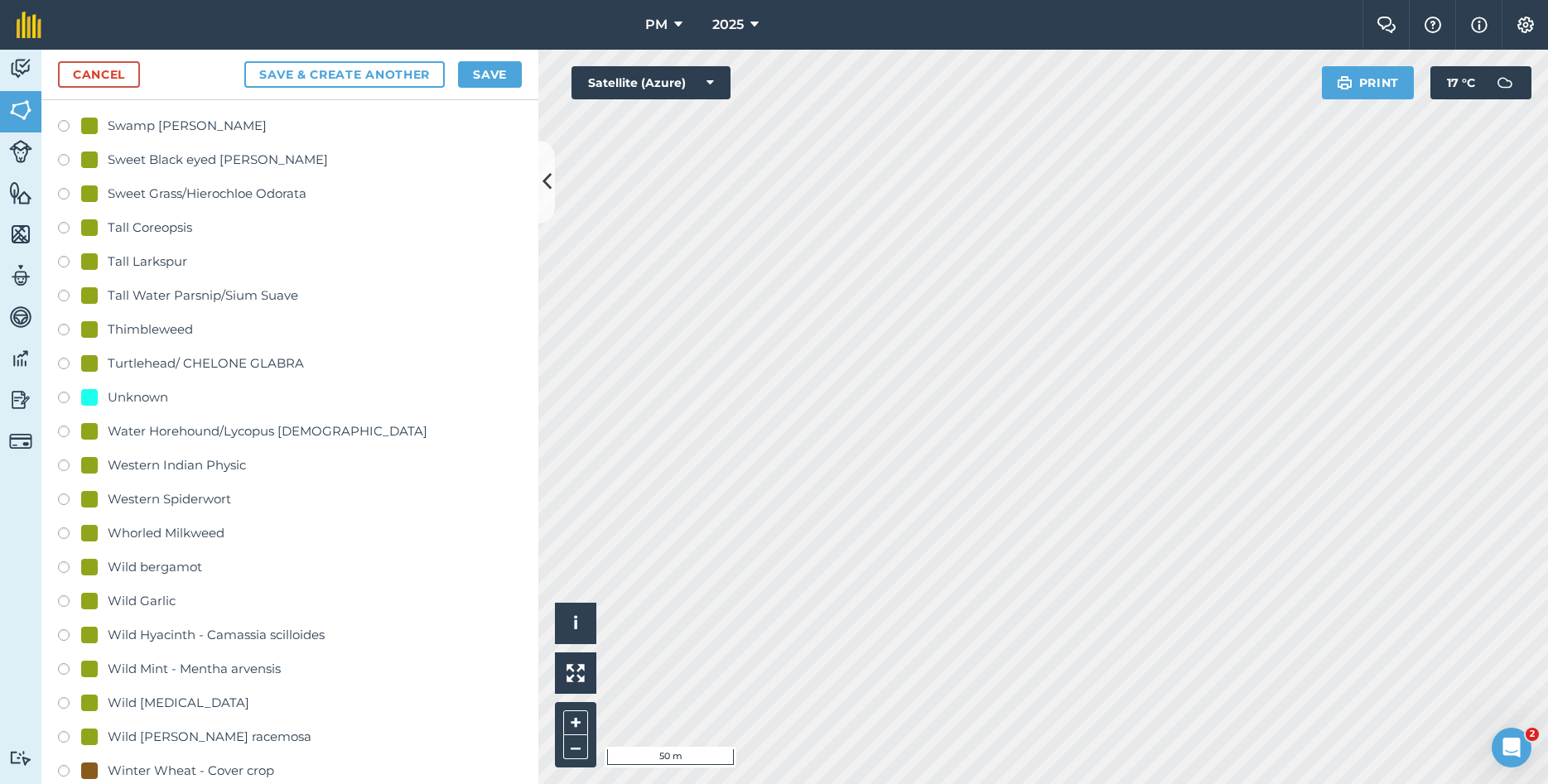
scroll to position [3699, 0]
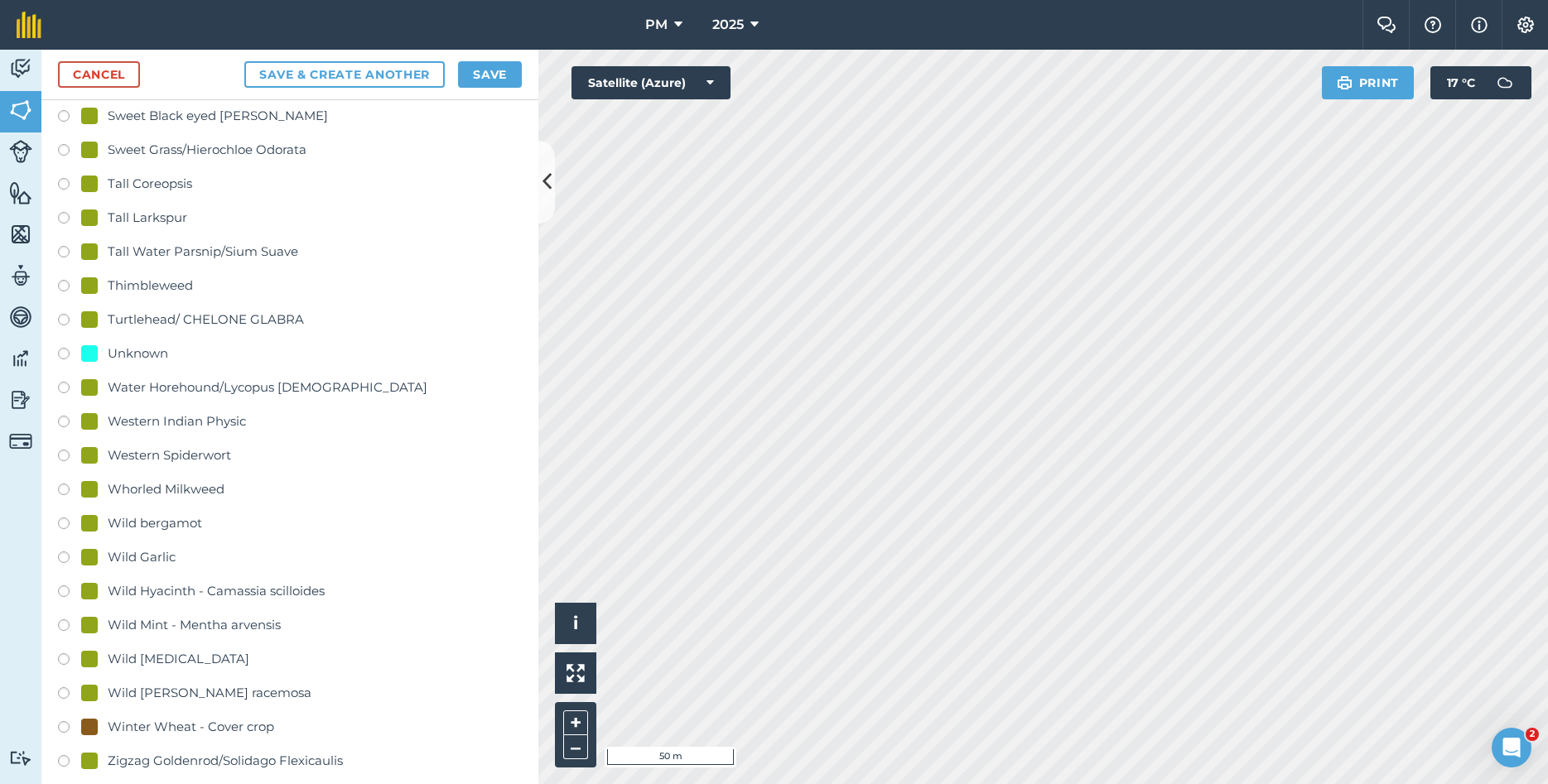
type input "west"
click at [59, 343] on div "Unknown" at bounding box center [289, 355] width 464 height 24
click at [64, 348] on label at bounding box center [69, 355] width 23 height 16
radio input "true"
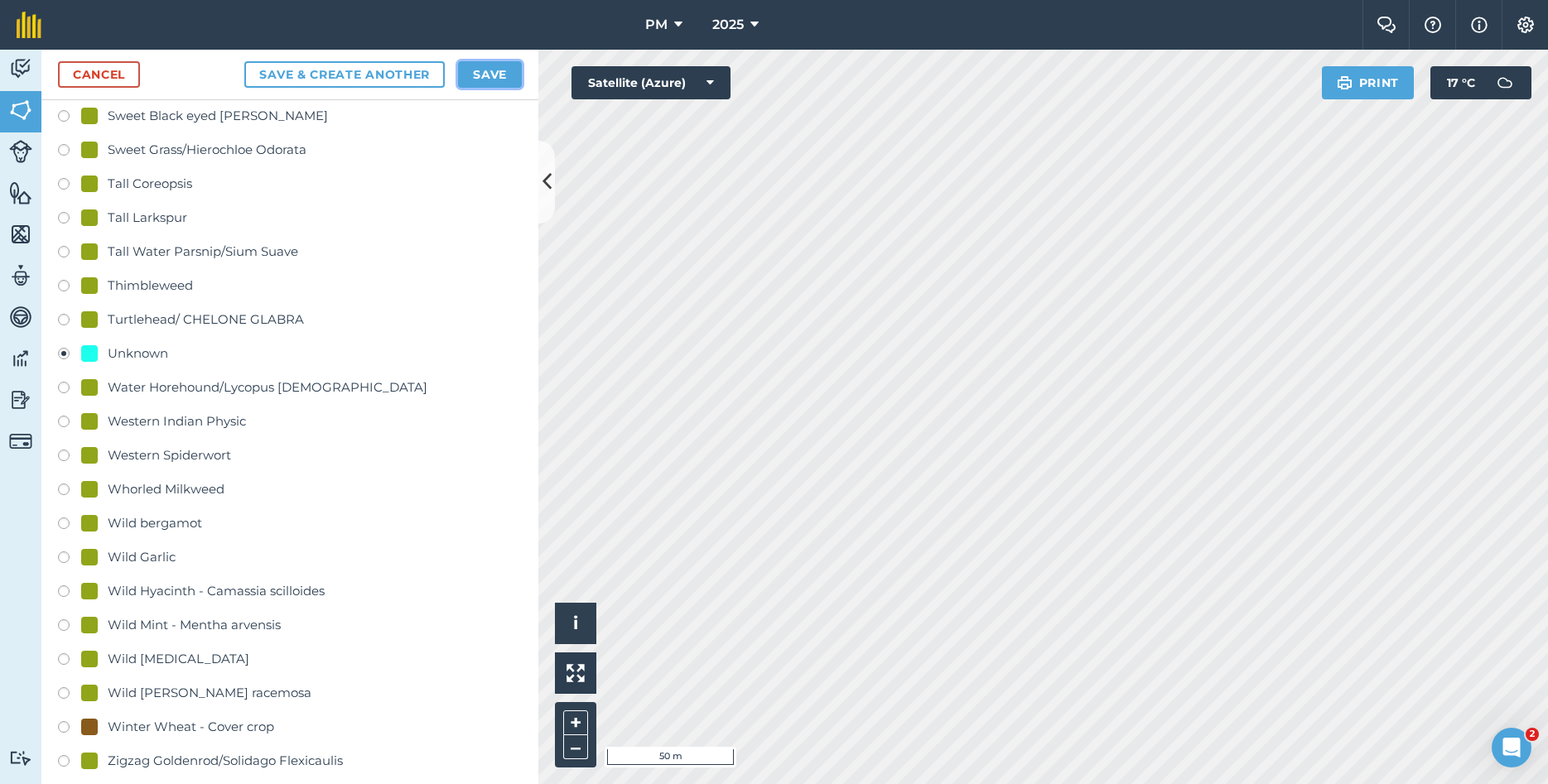
click at [484, 79] on button "Save" at bounding box center [490, 74] width 64 height 27
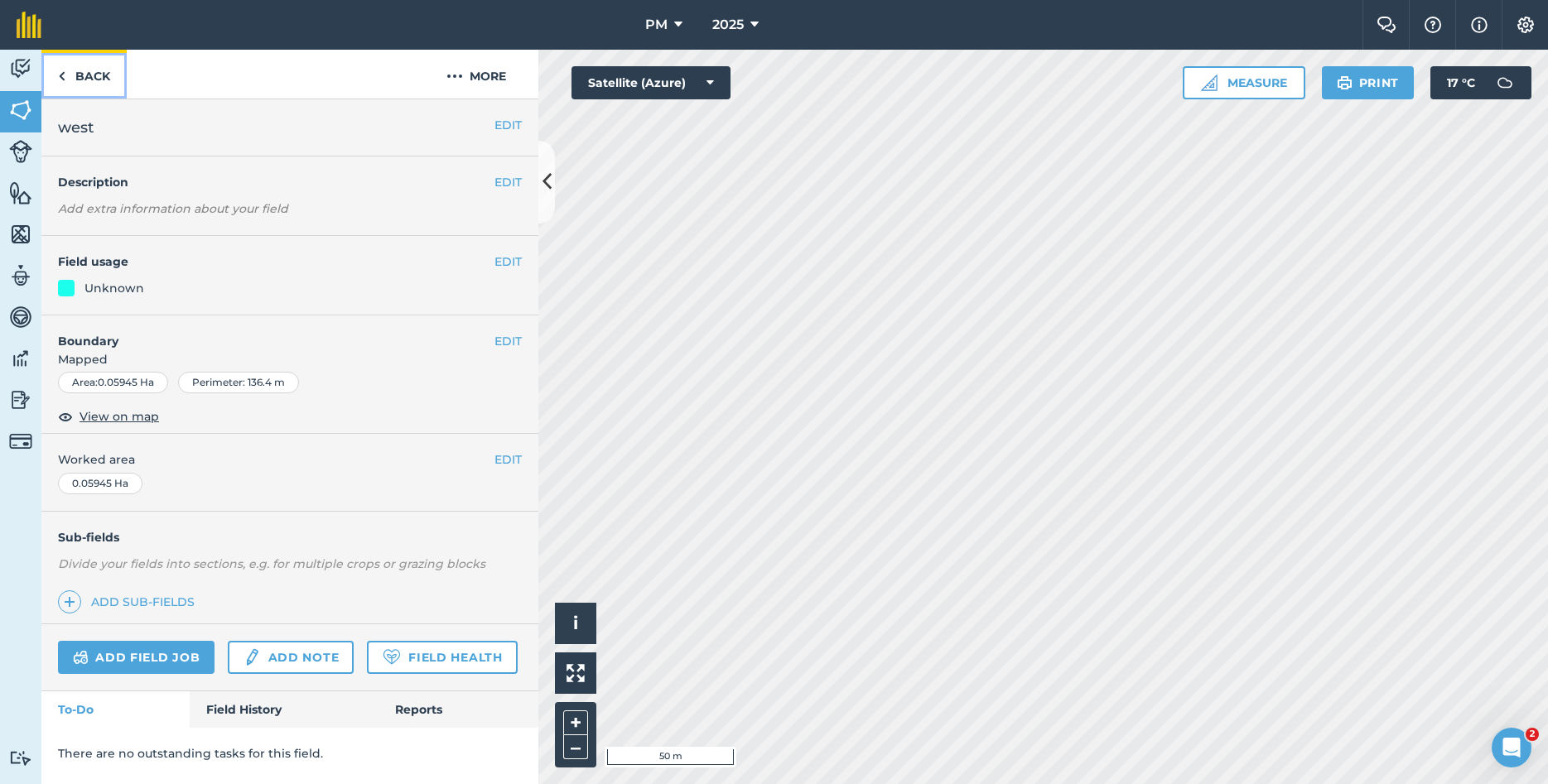
click at [71, 75] on link "Back" at bounding box center [84, 74] width 85 height 49
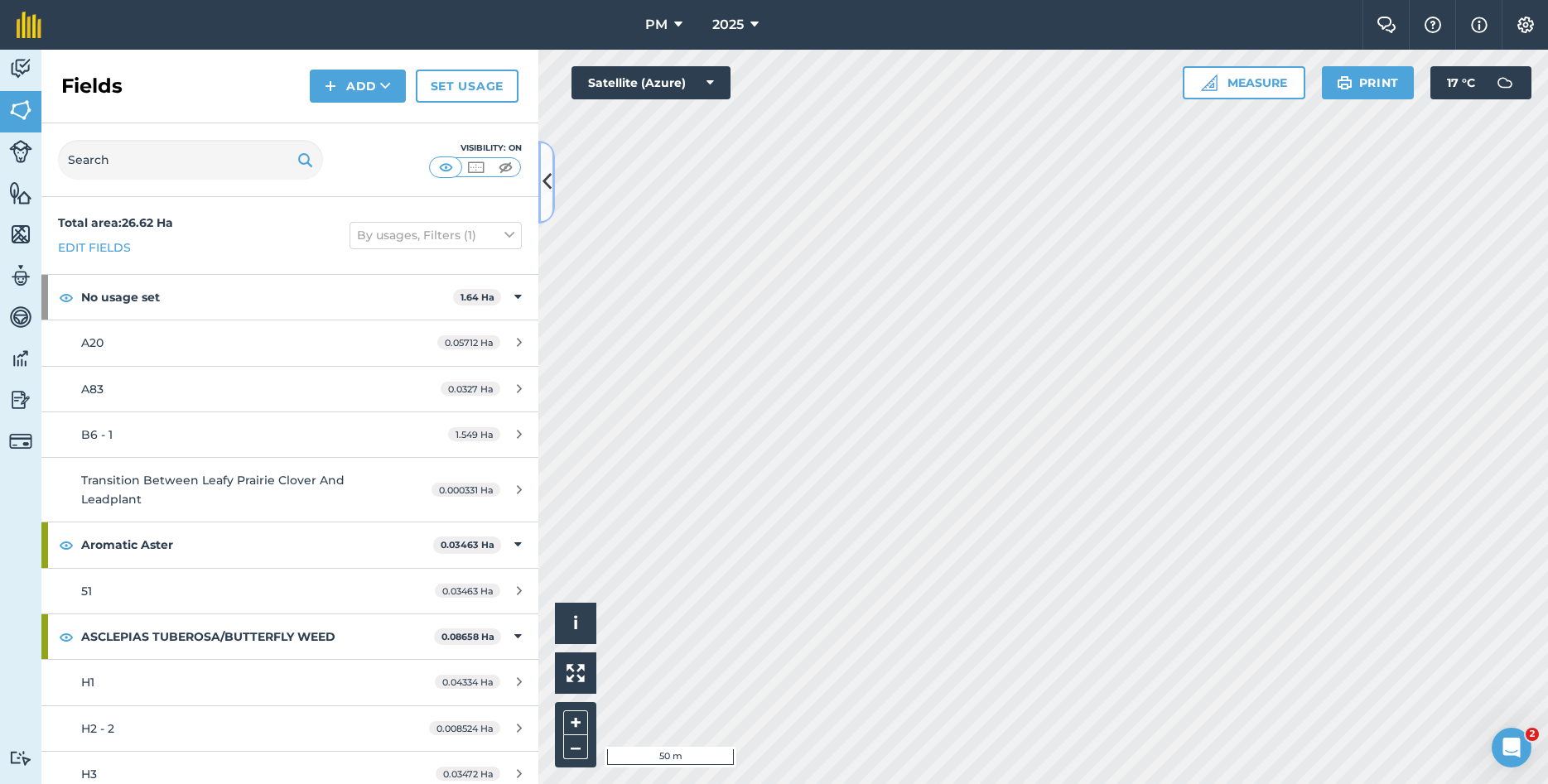
click at [552, 186] on button at bounding box center [546, 182] width 16 height 83
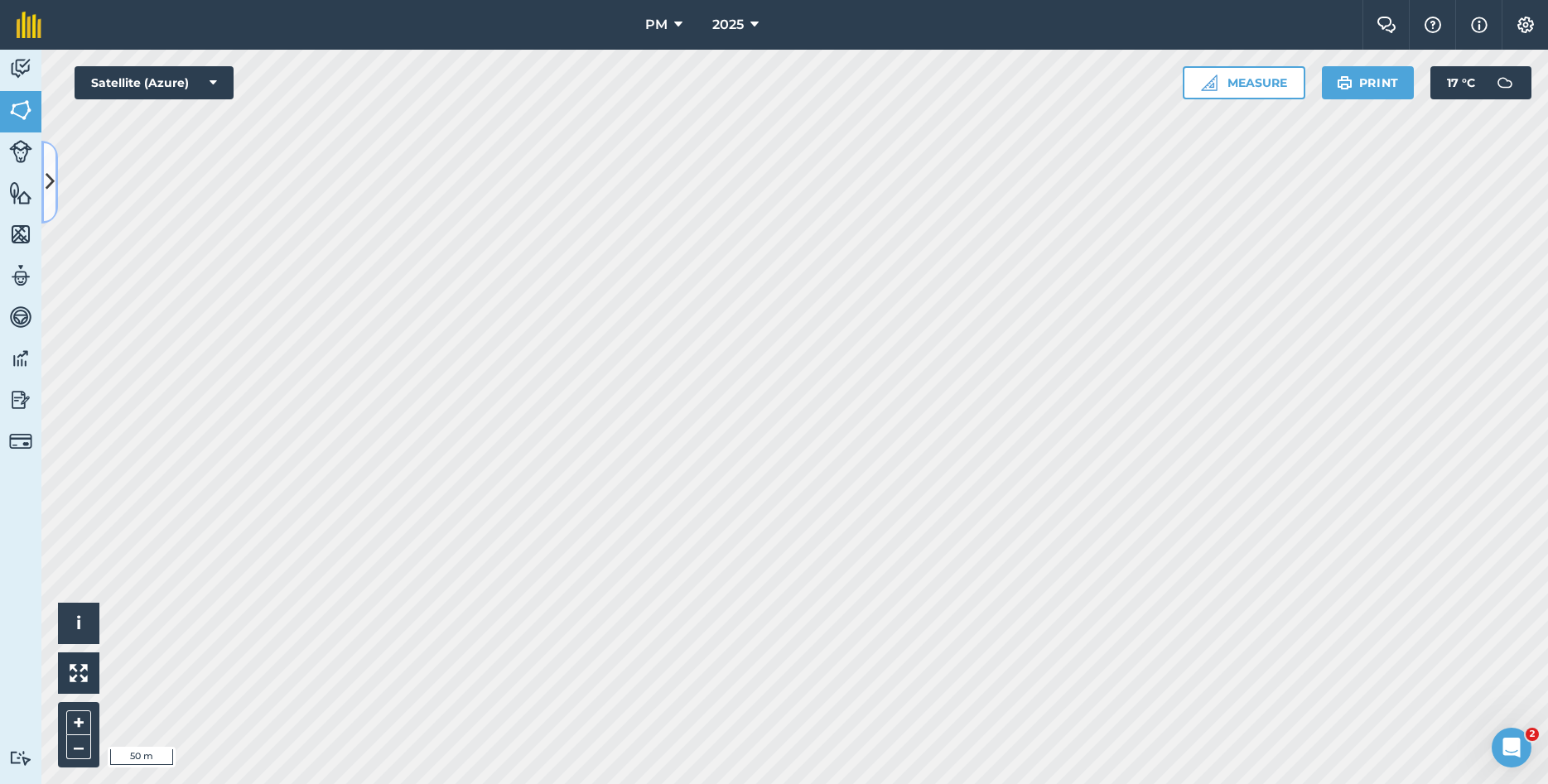
click at [46, 172] on icon at bounding box center [50, 182] width 9 height 29
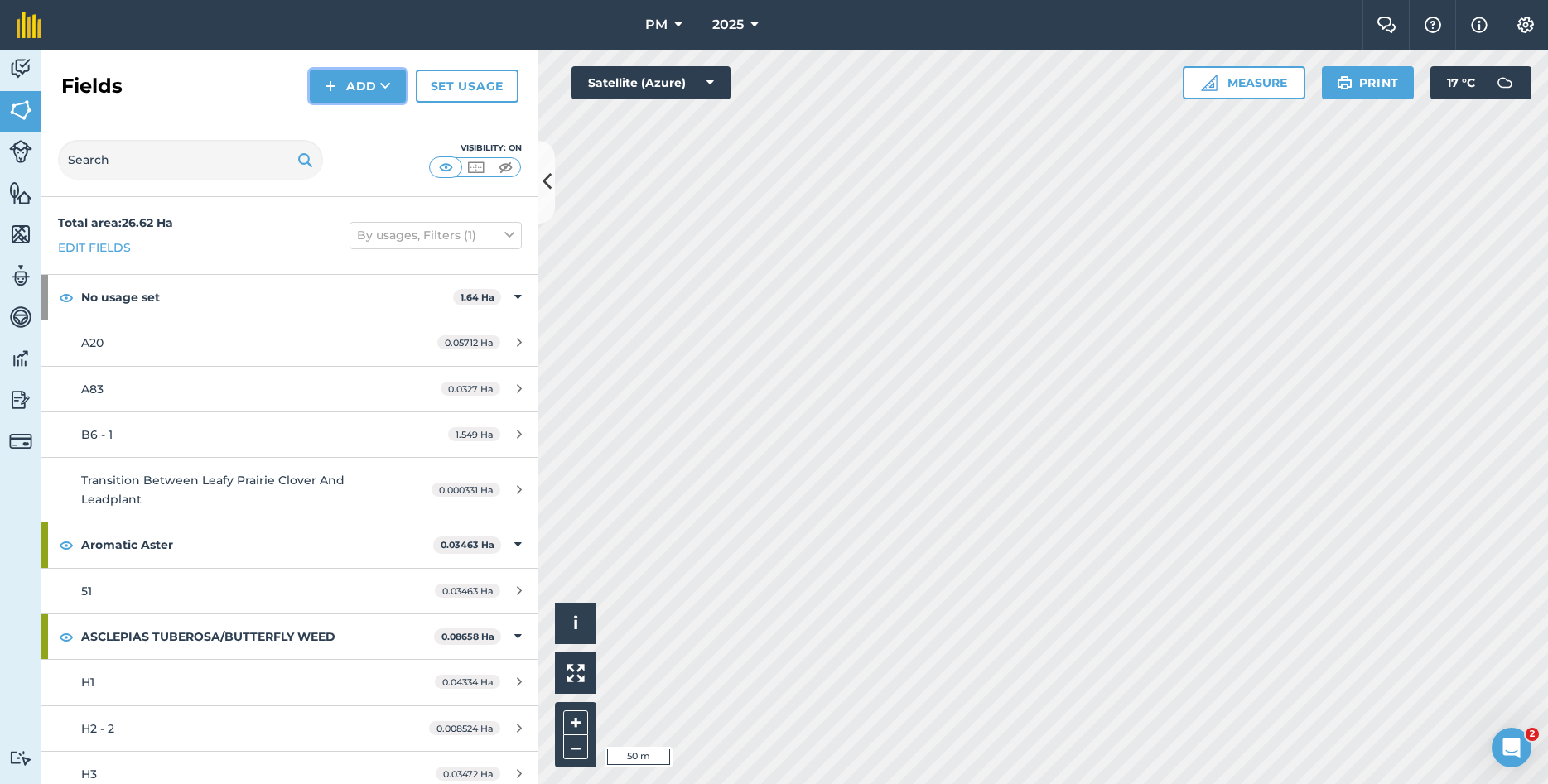
click at [341, 82] on button "Add" at bounding box center [358, 86] width 96 height 33
click at [360, 127] on link "Draw" at bounding box center [358, 123] width 91 height 36
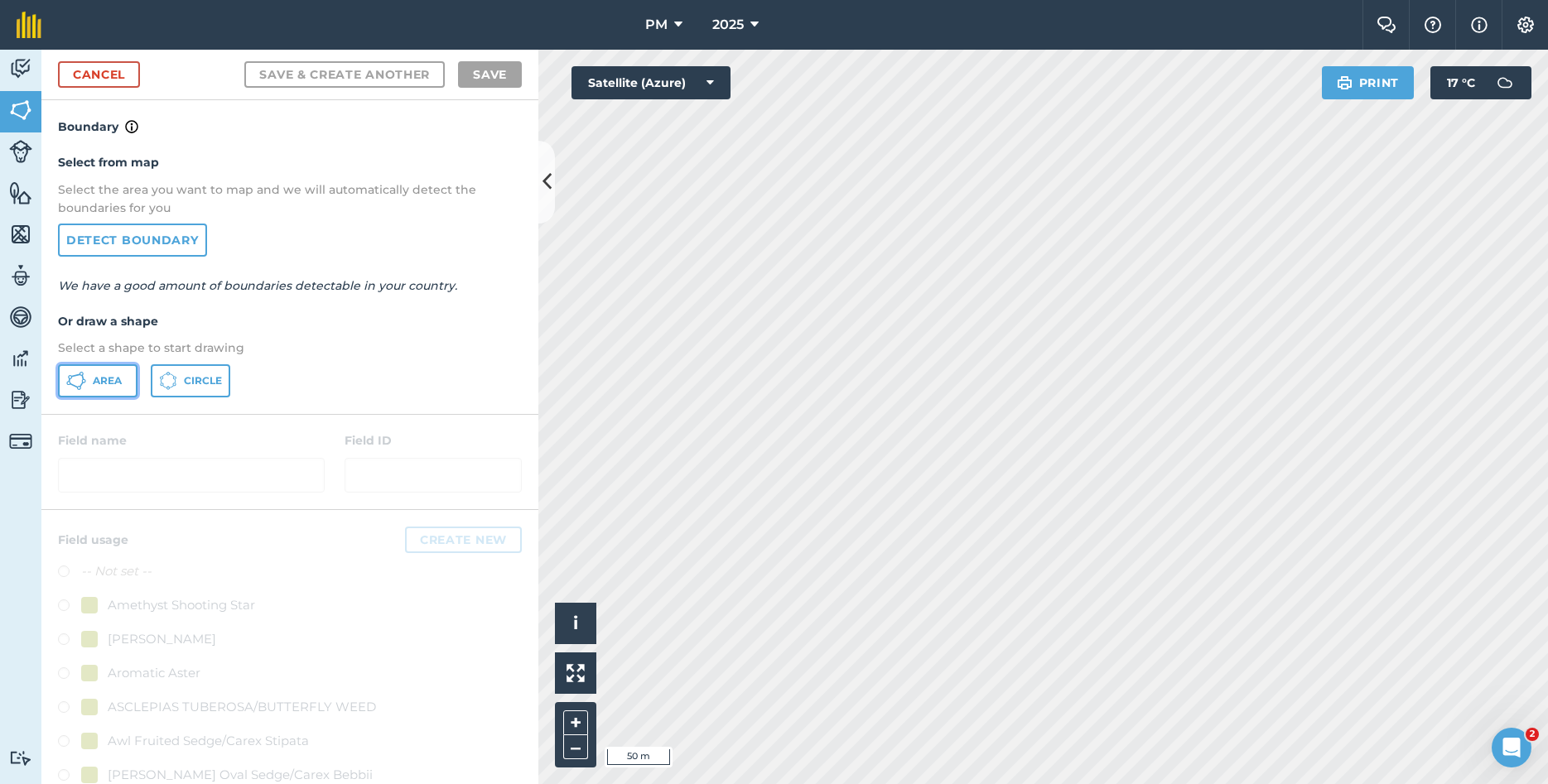
click at [122, 388] on button "Area" at bounding box center [97, 380] width 79 height 33
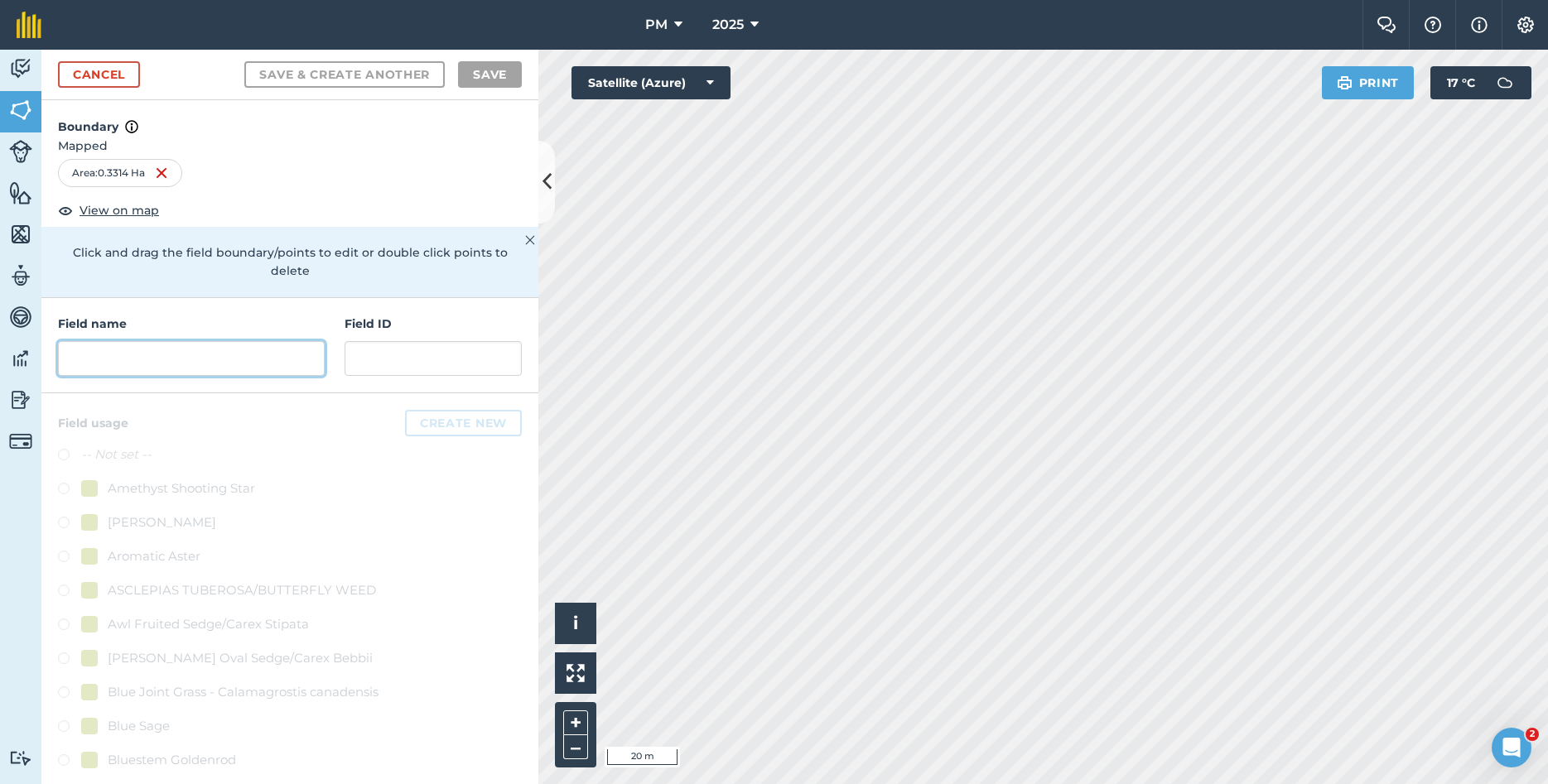
click at [233, 341] on input "text" at bounding box center [191, 358] width 267 height 34
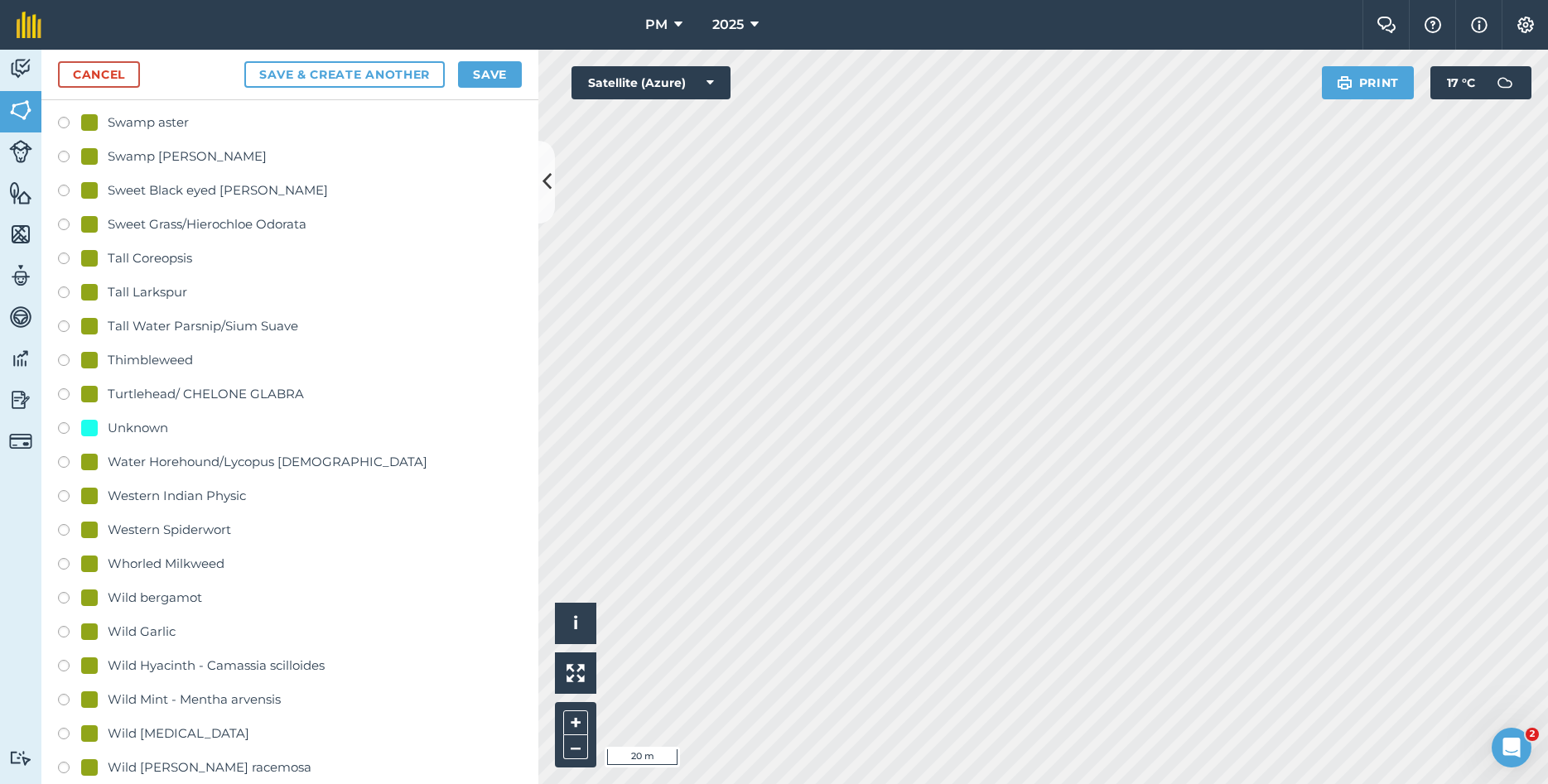
scroll to position [3699, 0]
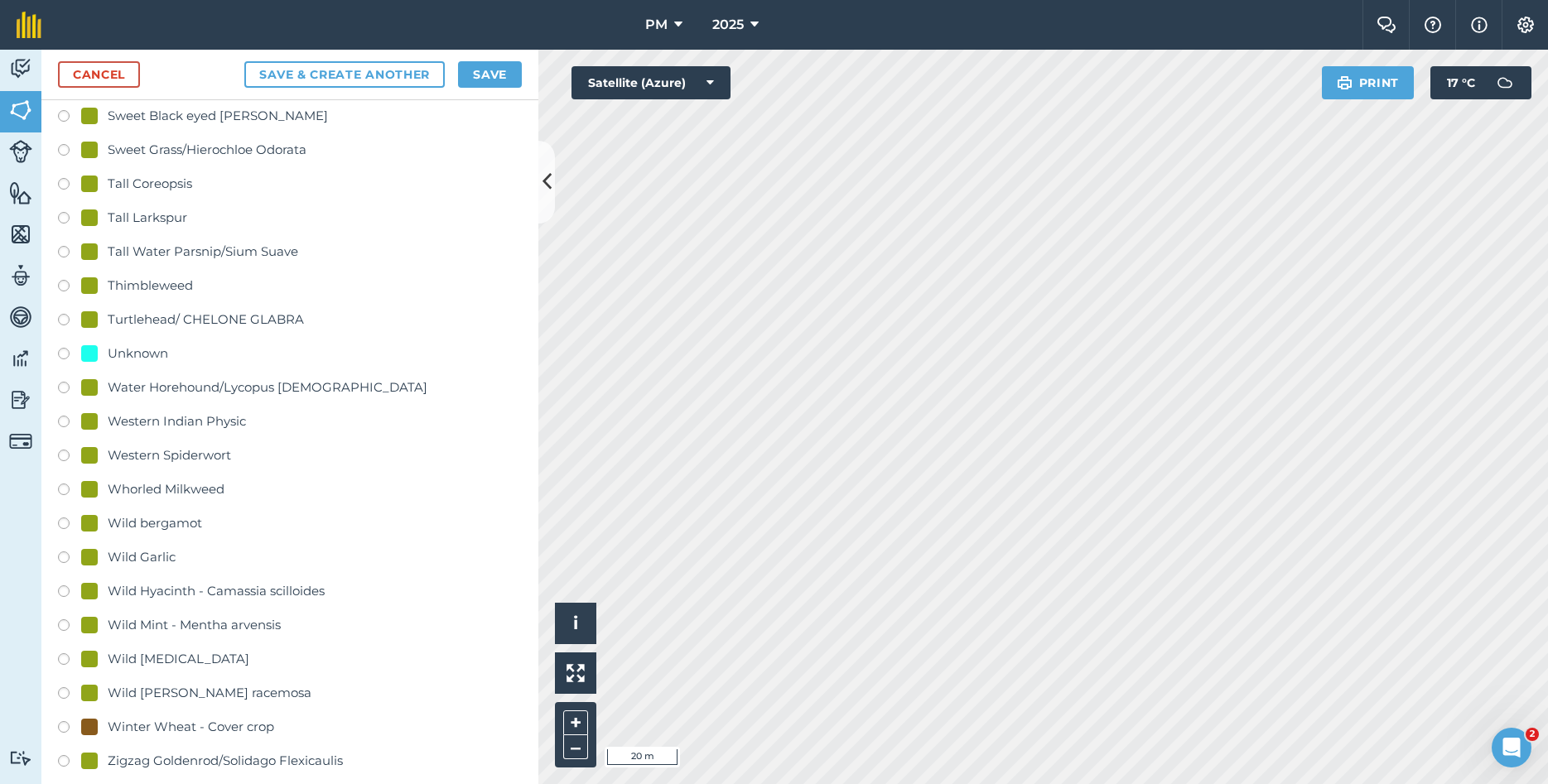
type input "east"
click at [66, 348] on label at bounding box center [69, 355] width 23 height 16
radio input "true"
click at [509, 83] on button "Save" at bounding box center [490, 74] width 64 height 27
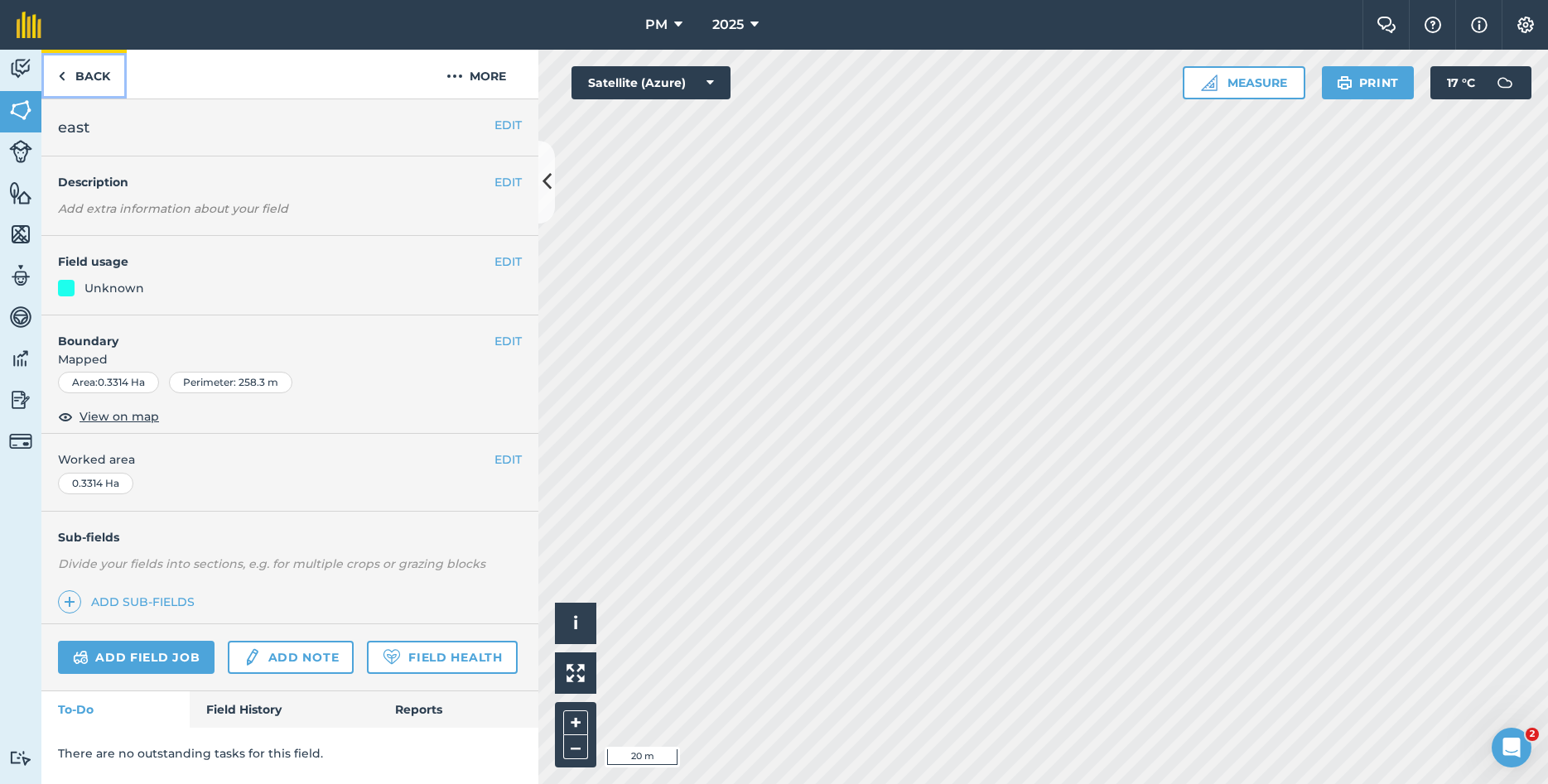
click at [85, 76] on link "Back" at bounding box center [84, 74] width 85 height 49
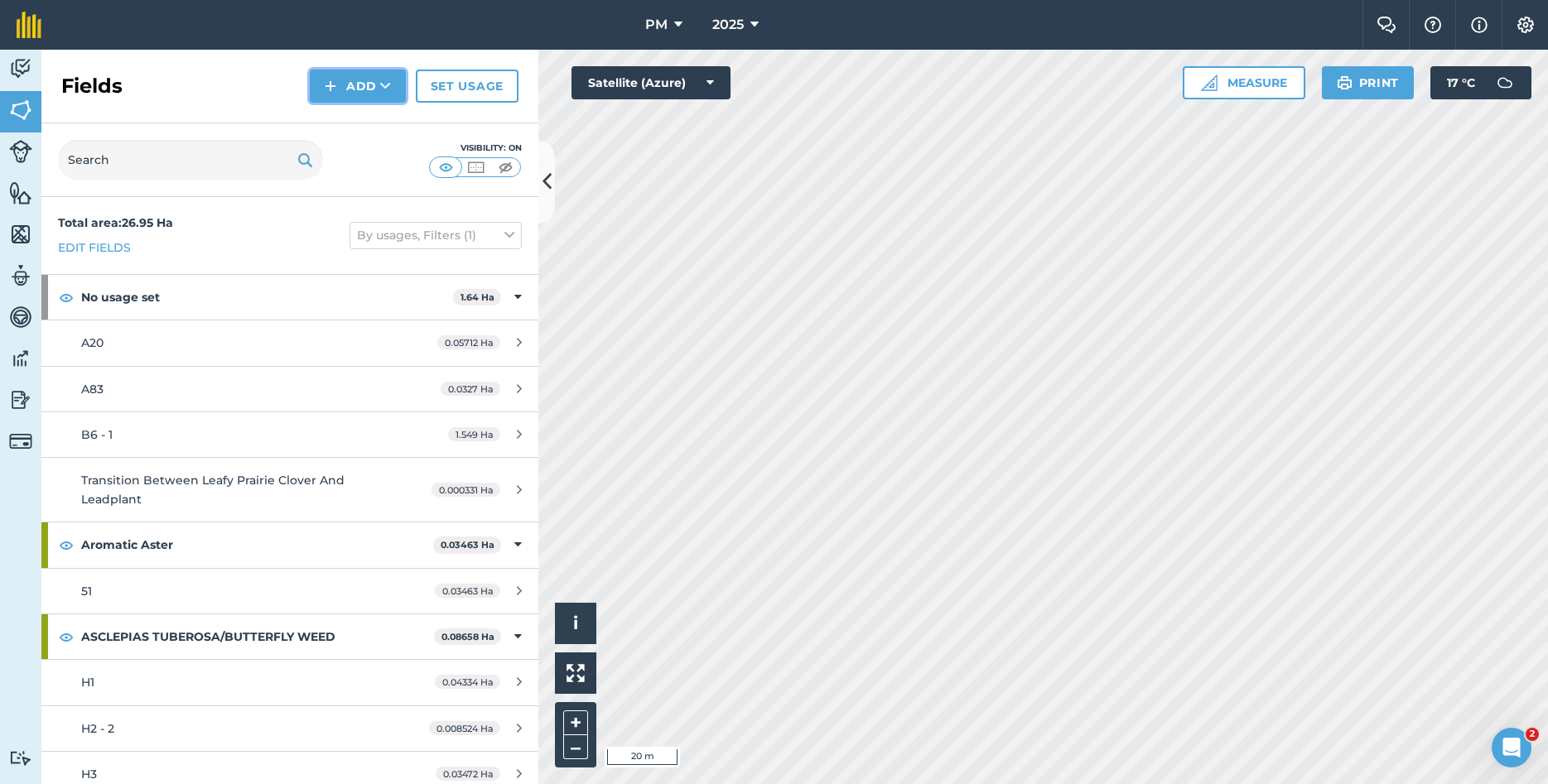
click at [342, 88] on button "Add" at bounding box center [358, 86] width 96 height 33
click at [366, 127] on link "Draw" at bounding box center [358, 123] width 91 height 36
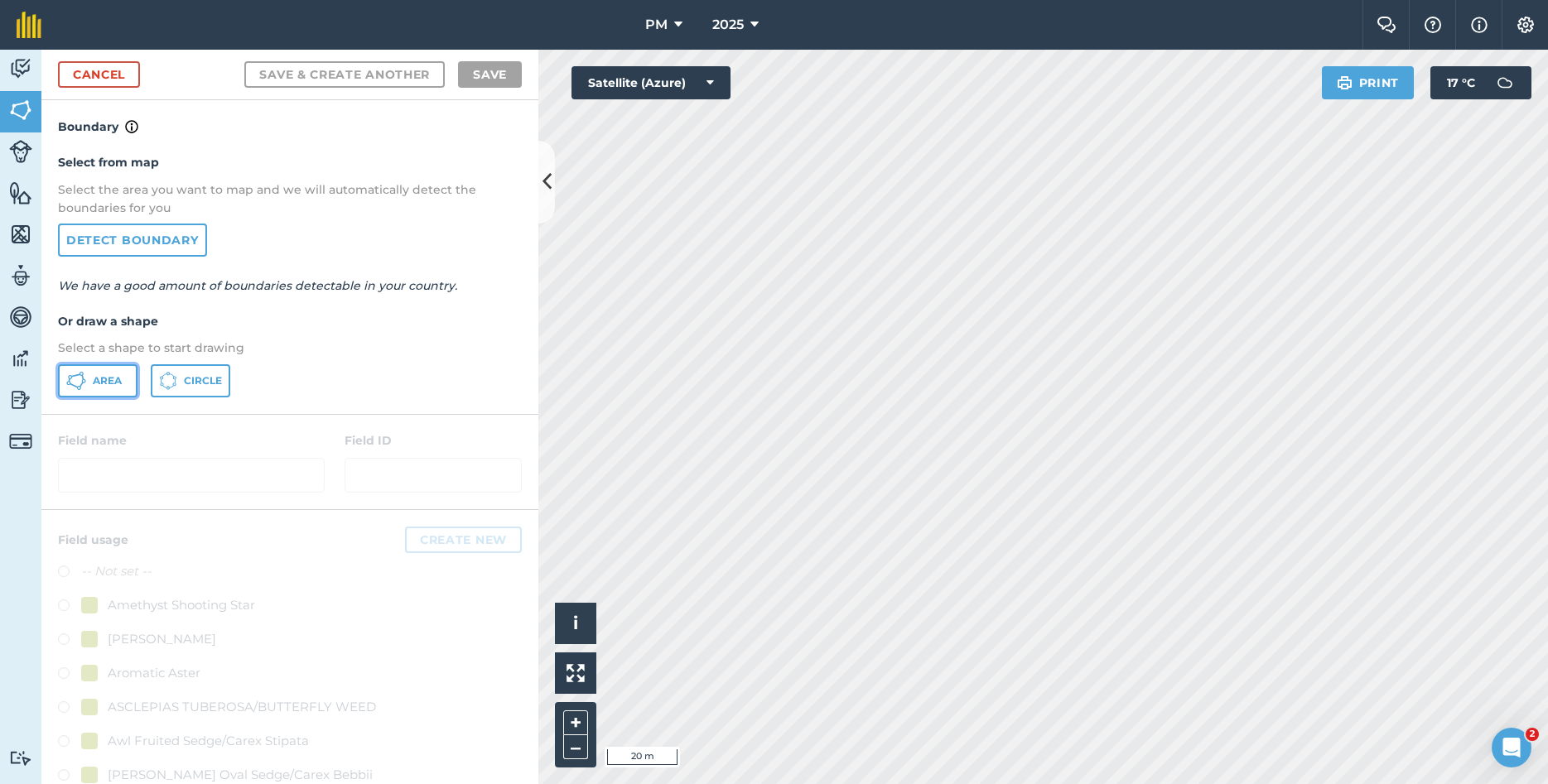
drag, startPoint x: 97, startPoint y: 376, endPoint x: 183, endPoint y: 382, distance: 86.2
click at [98, 376] on span "Area" at bounding box center [108, 380] width 29 height 13
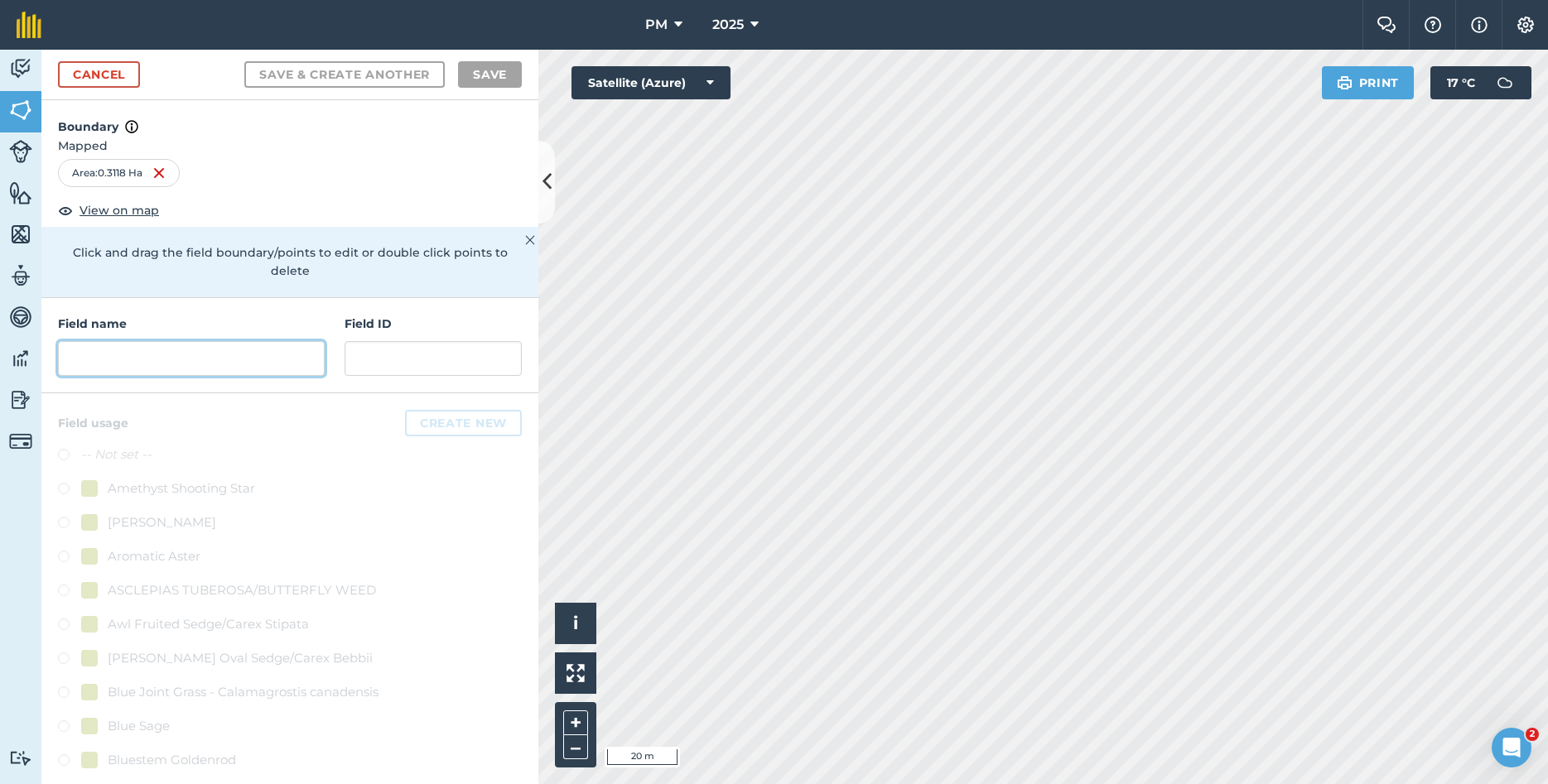
click at [140, 341] on input "text" at bounding box center [191, 358] width 267 height 34
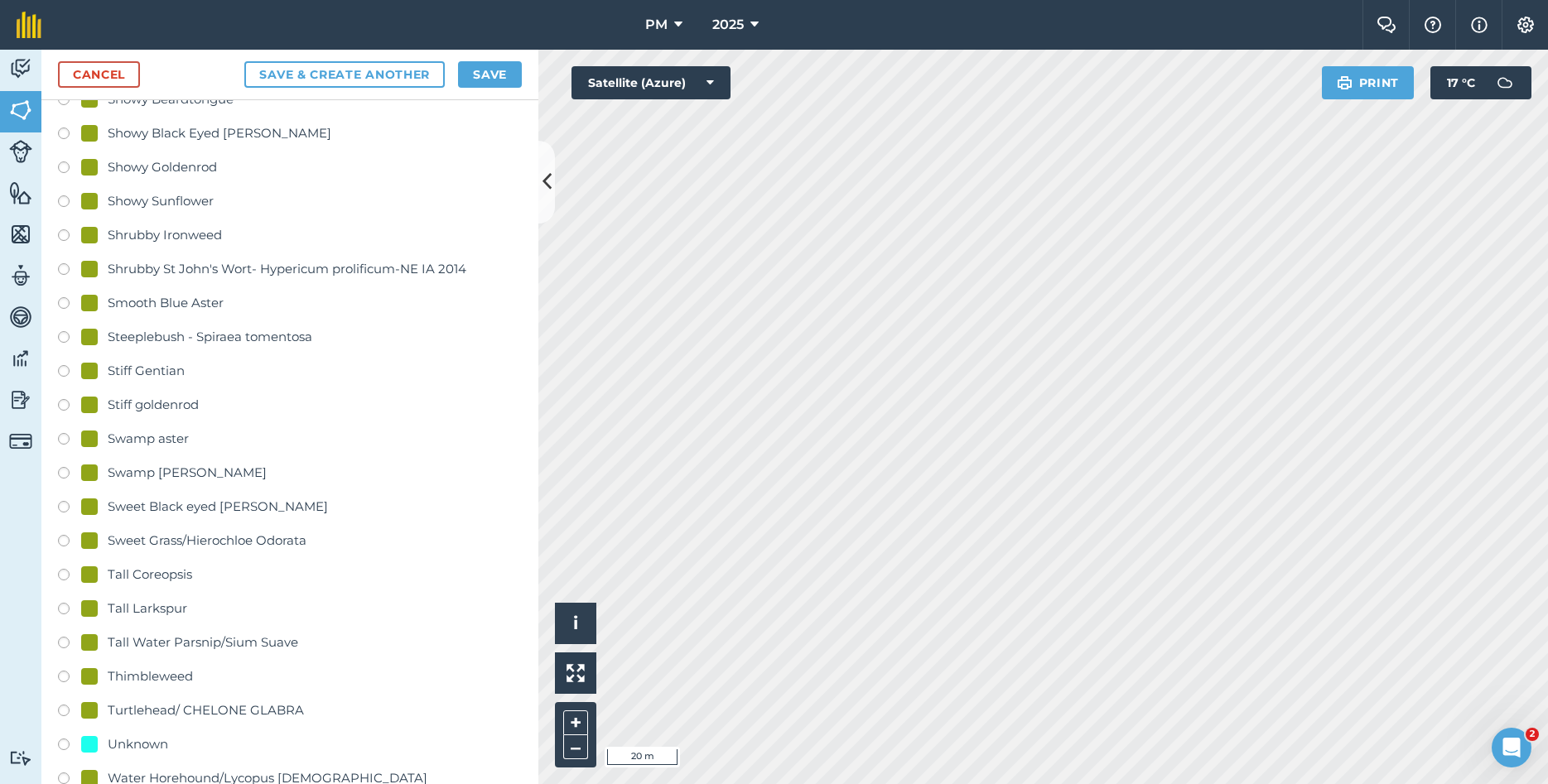
scroll to position [3666, 0]
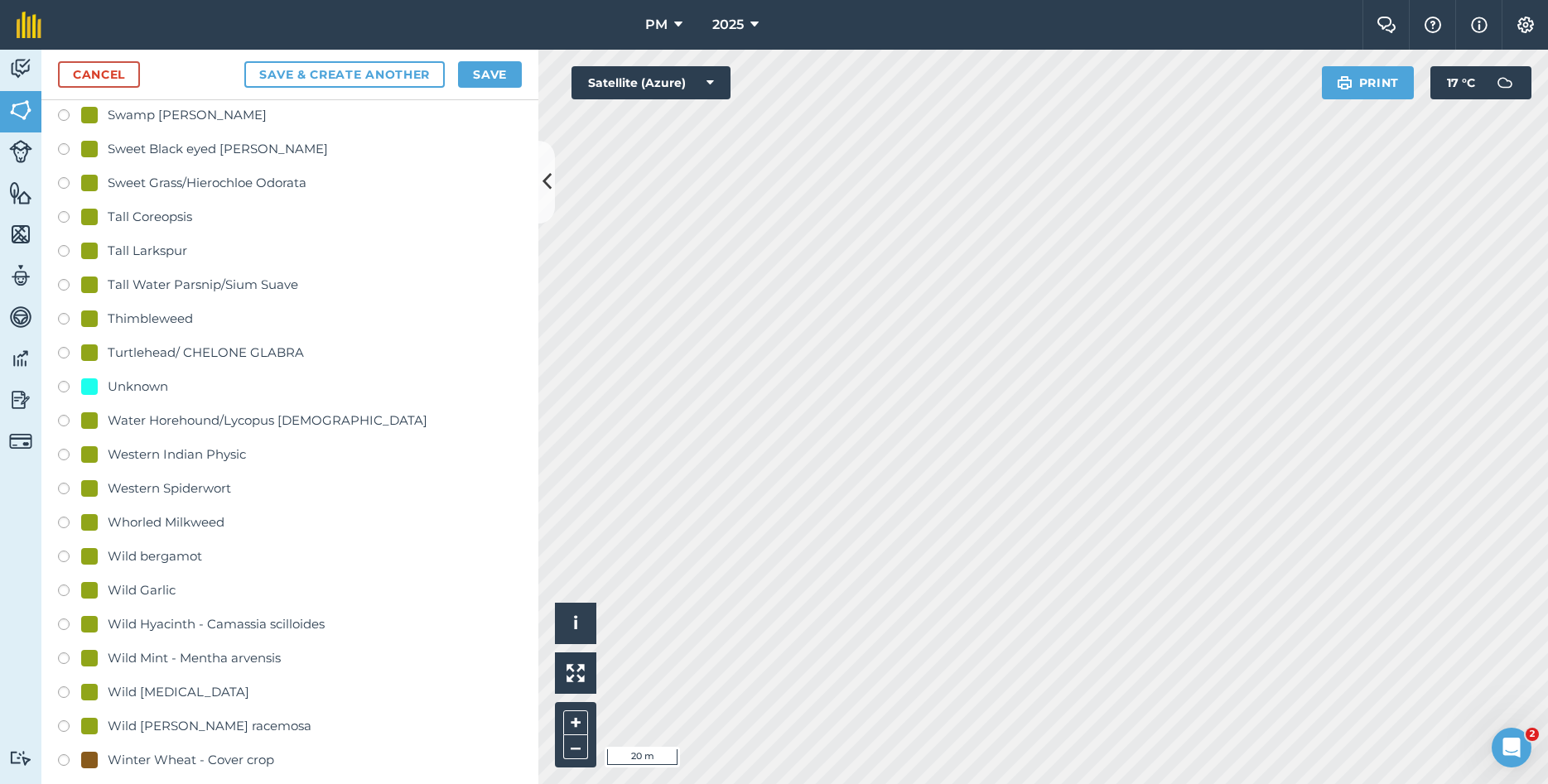
type input "middle"
click at [67, 381] on label at bounding box center [69, 389] width 23 height 16
radio input "true"
click at [490, 73] on button "Save" at bounding box center [490, 74] width 64 height 27
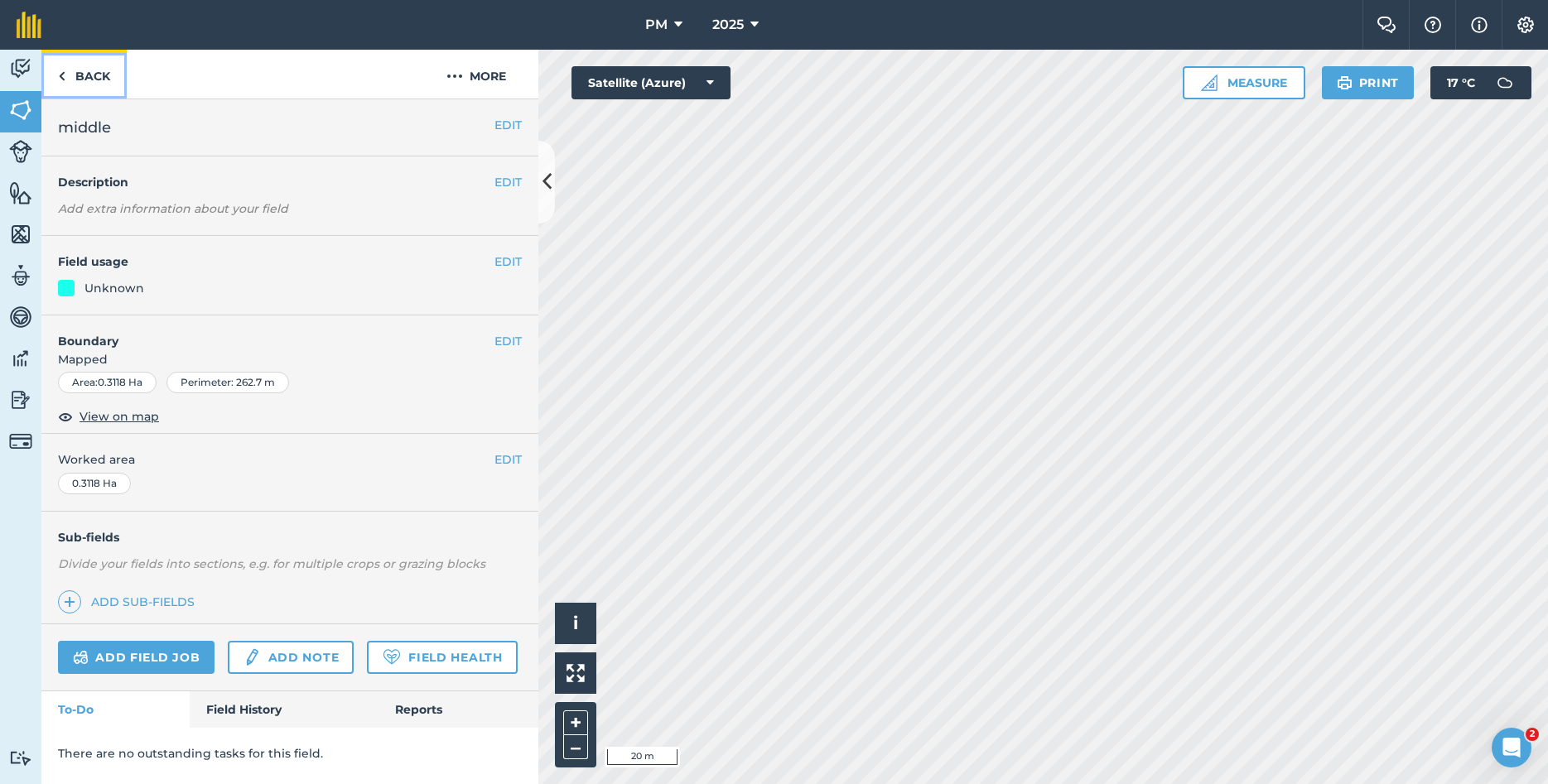
click at [115, 76] on link "Back" at bounding box center [84, 74] width 85 height 49
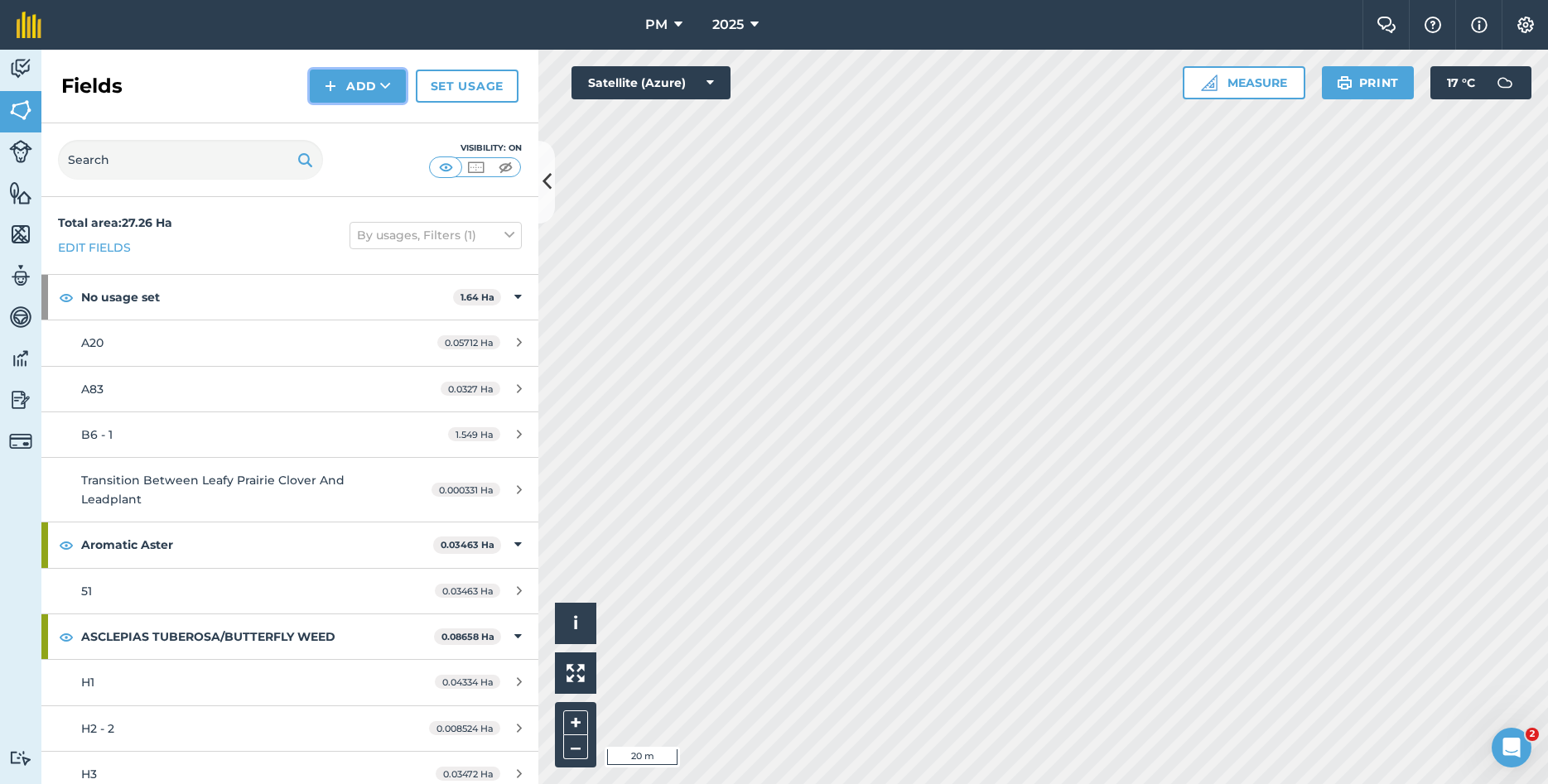
click at [362, 94] on button "Add" at bounding box center [358, 86] width 96 height 33
click at [356, 120] on link "Draw" at bounding box center [358, 123] width 91 height 36
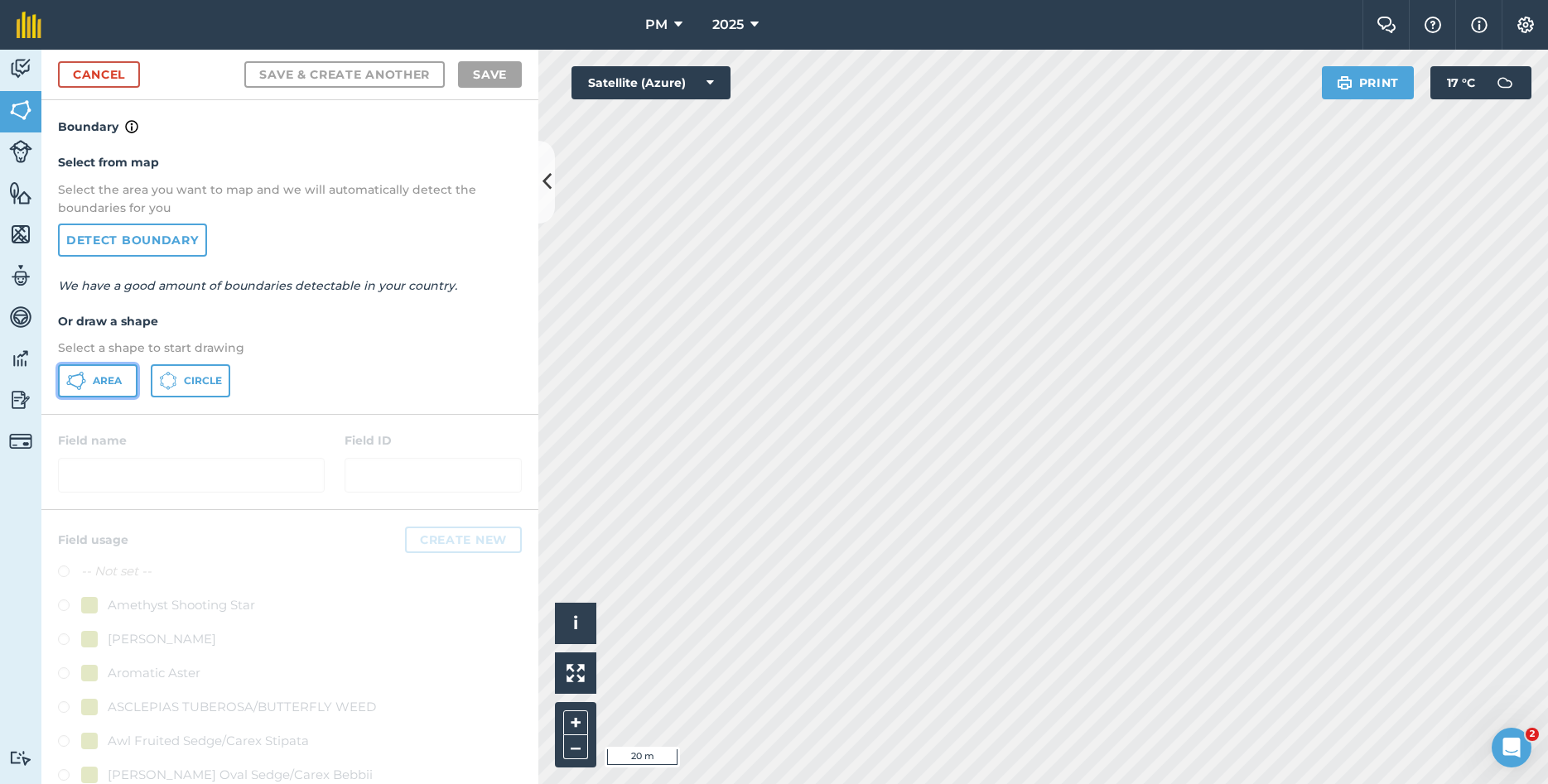
click at [116, 389] on button "Area" at bounding box center [97, 380] width 79 height 33
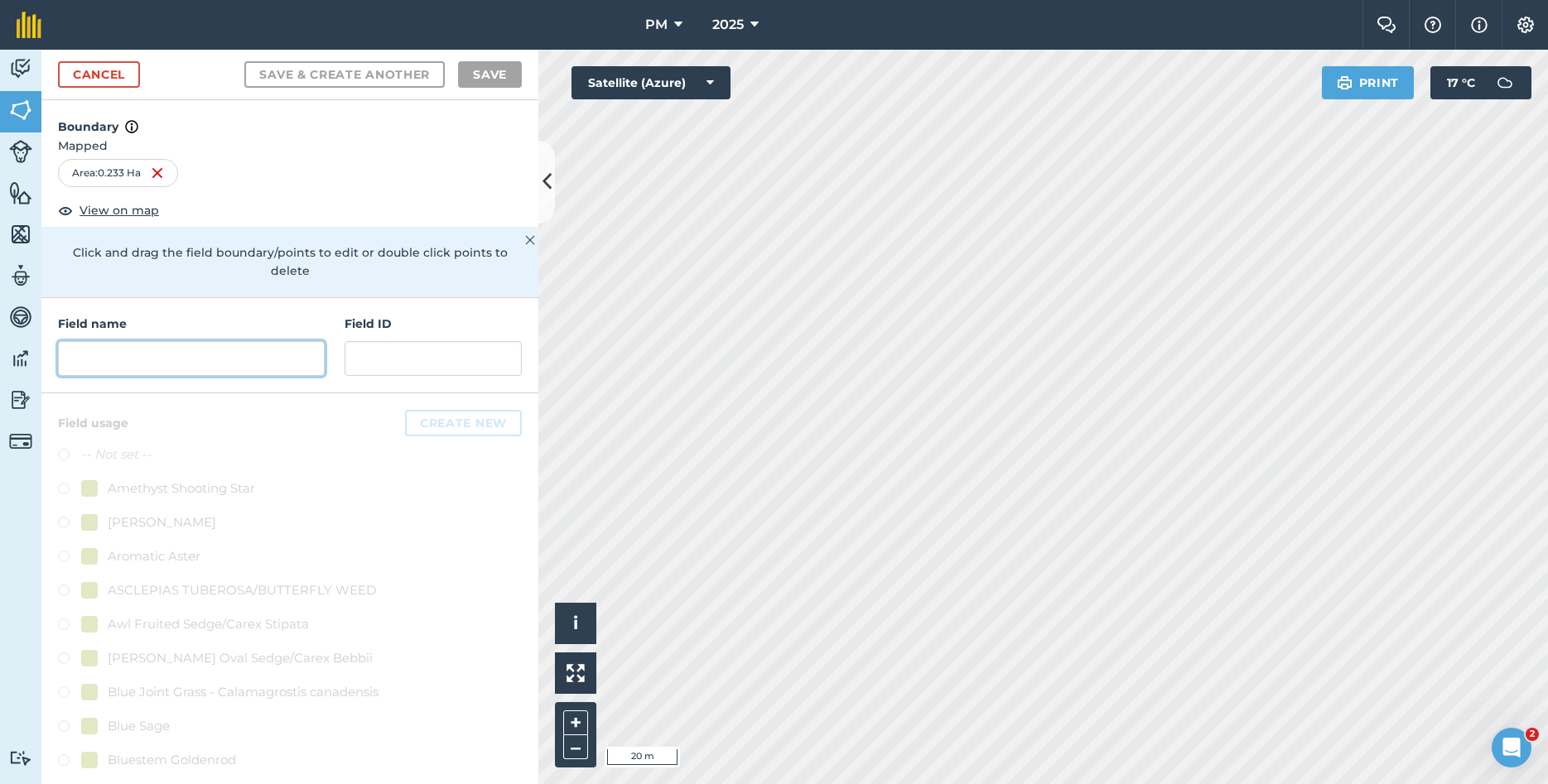
click at [173, 341] on input "text" at bounding box center [191, 358] width 267 height 34
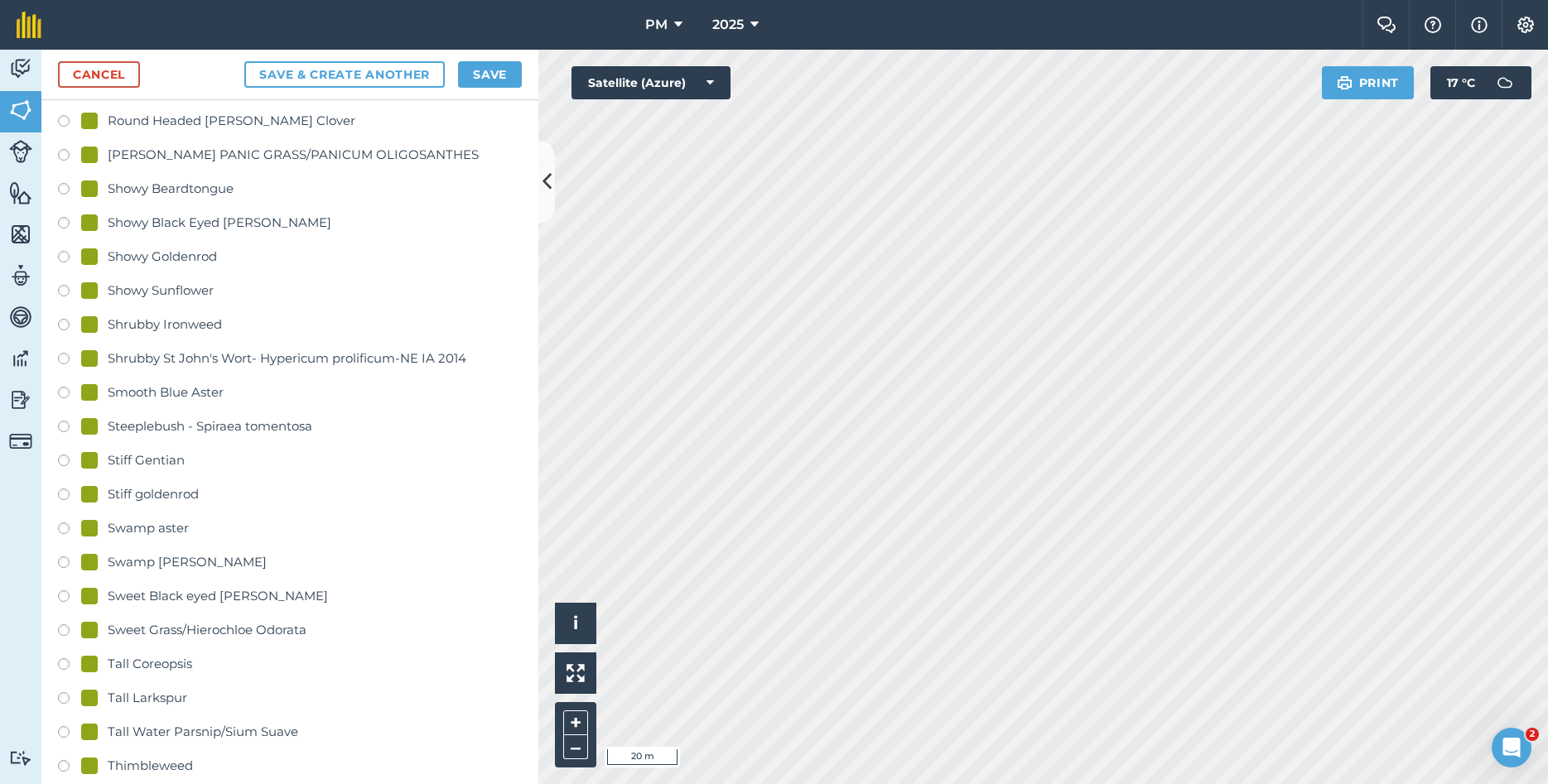
scroll to position [3577, 0]
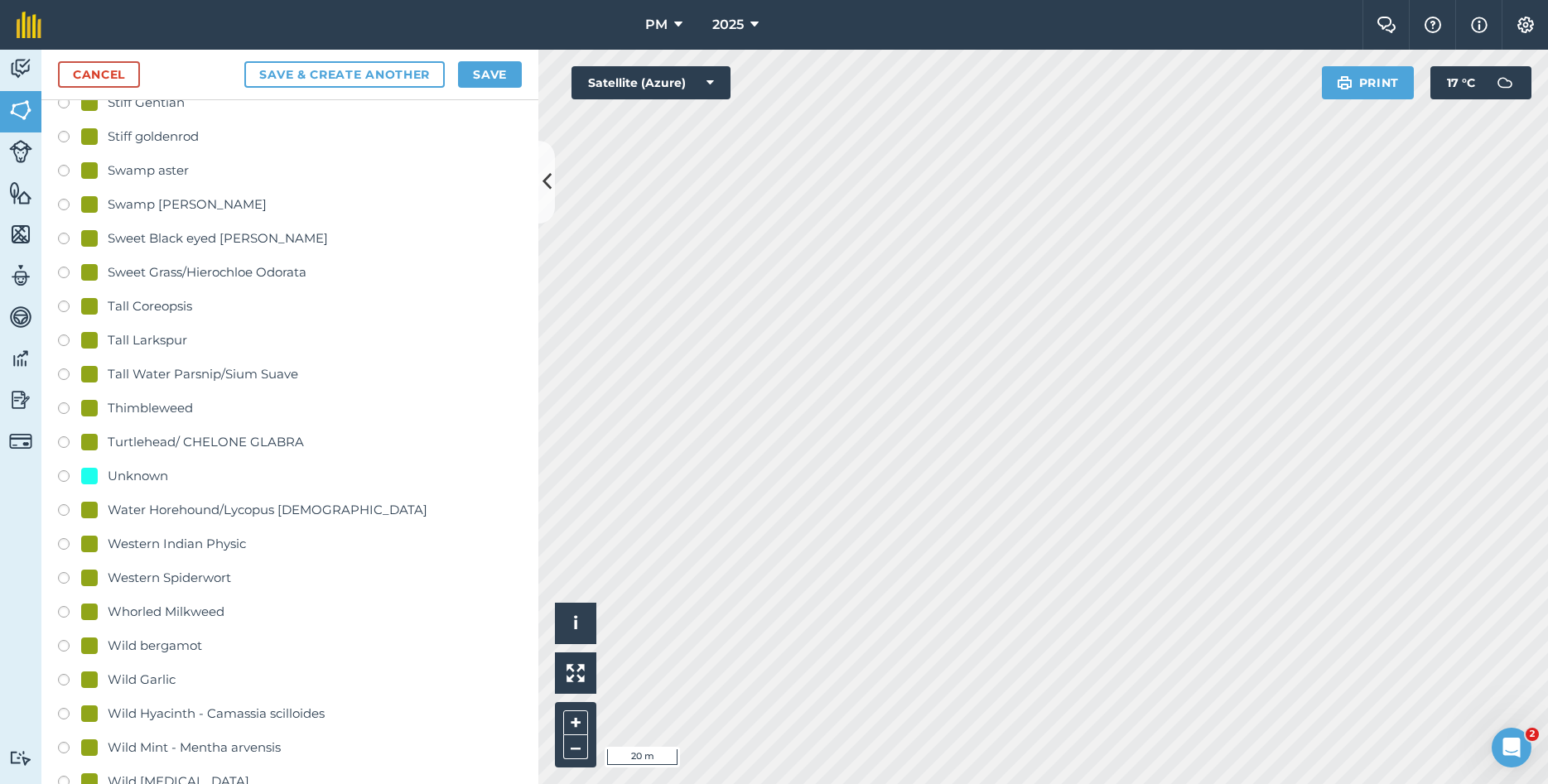
type input "west"
click at [61, 470] on label at bounding box center [69, 478] width 23 height 16
radio input "true"
click at [474, 78] on button "Save" at bounding box center [490, 74] width 64 height 27
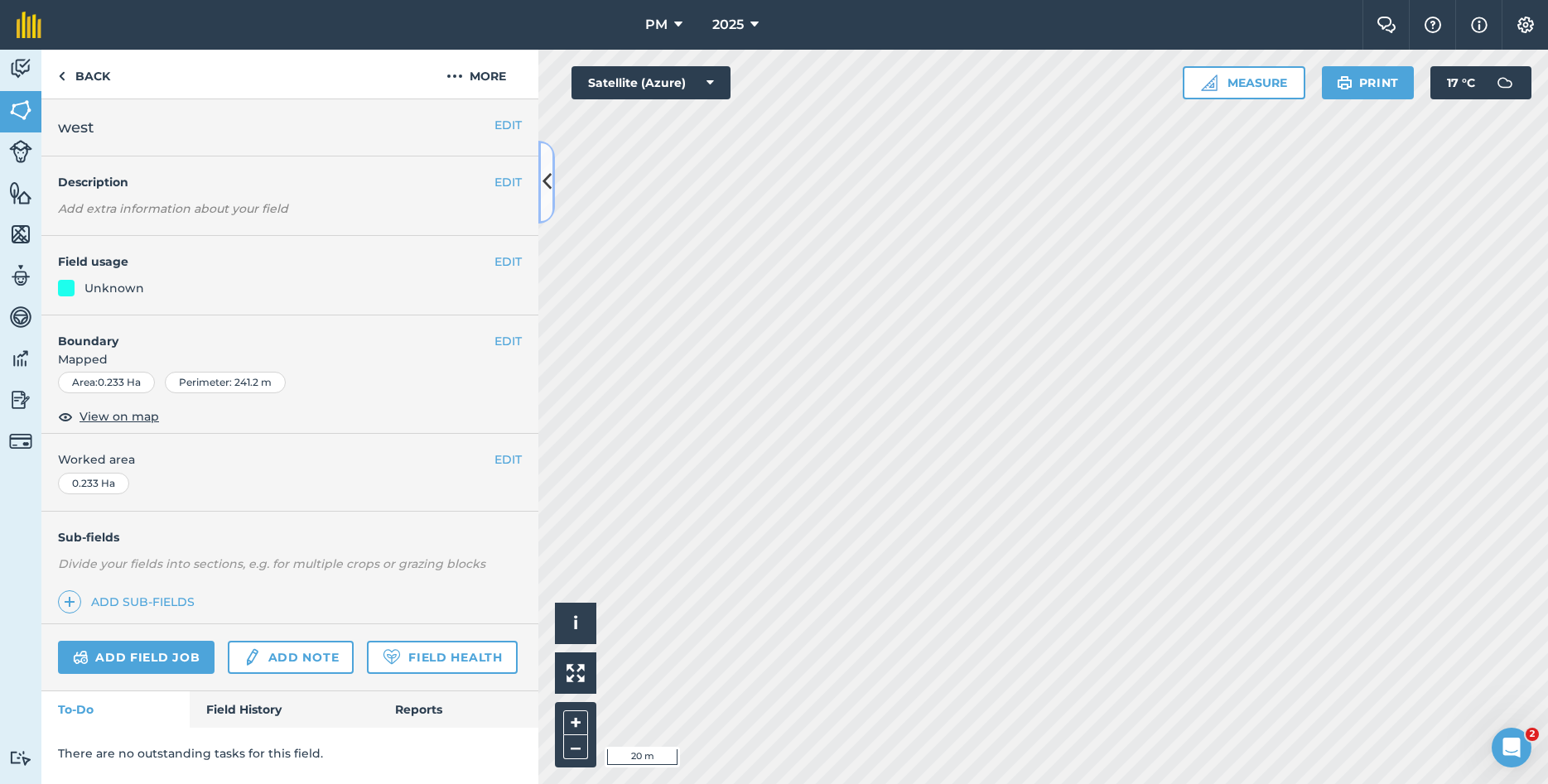
click at [548, 185] on icon at bounding box center [547, 182] width 9 height 29
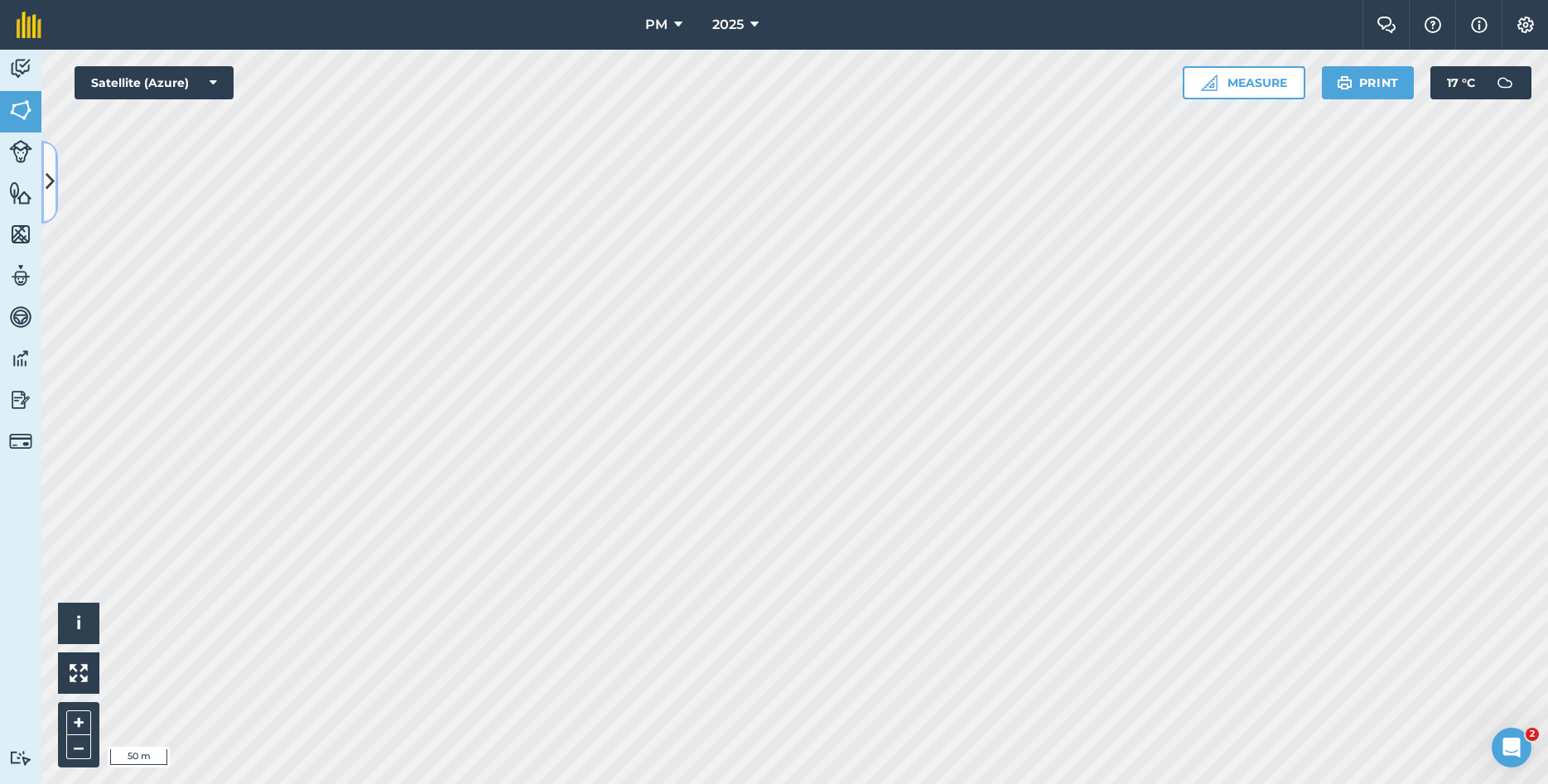
click at [46, 181] on icon at bounding box center [50, 182] width 9 height 29
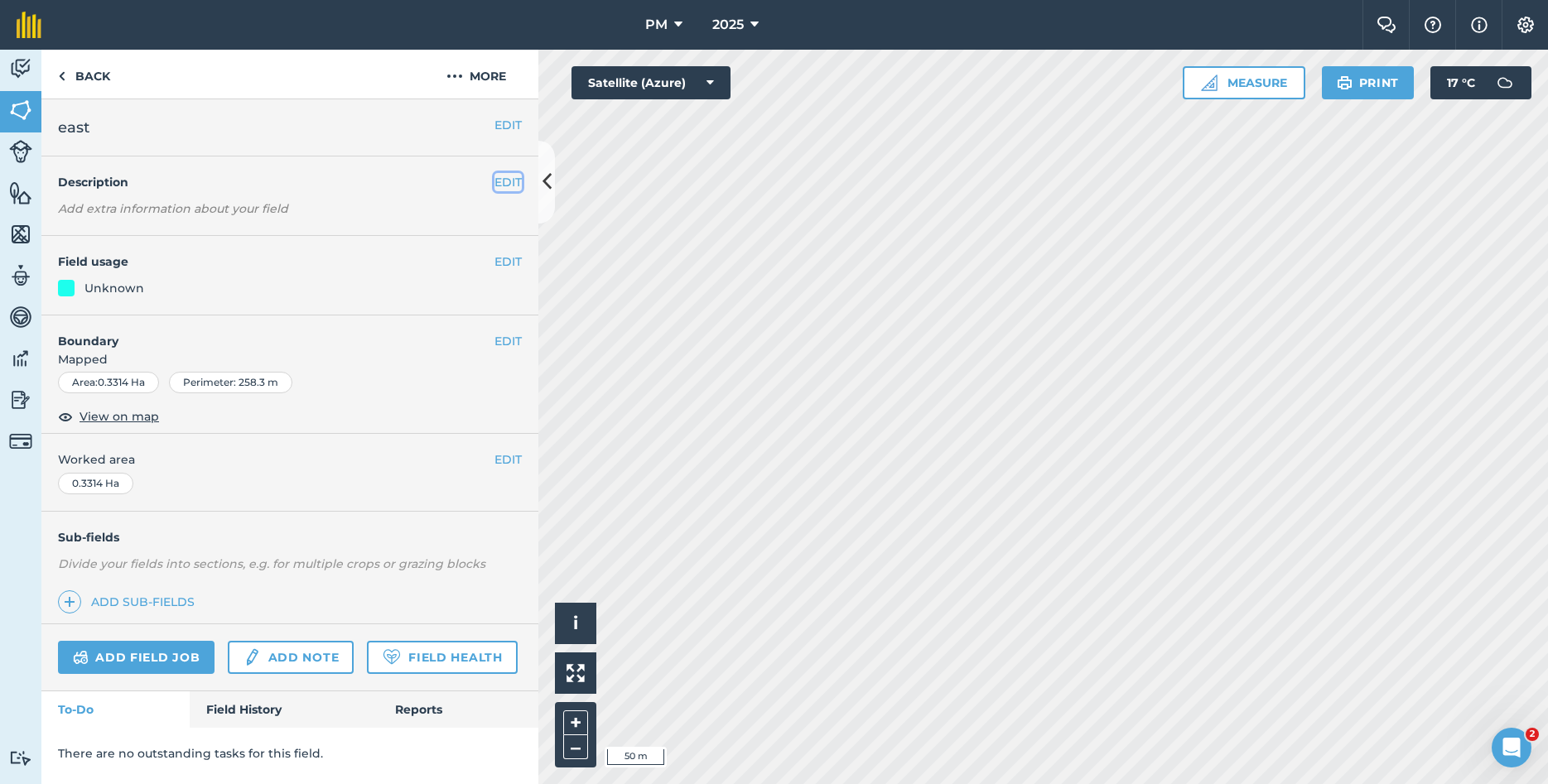
click at [511, 182] on button "EDIT" at bounding box center [508, 182] width 28 height 18
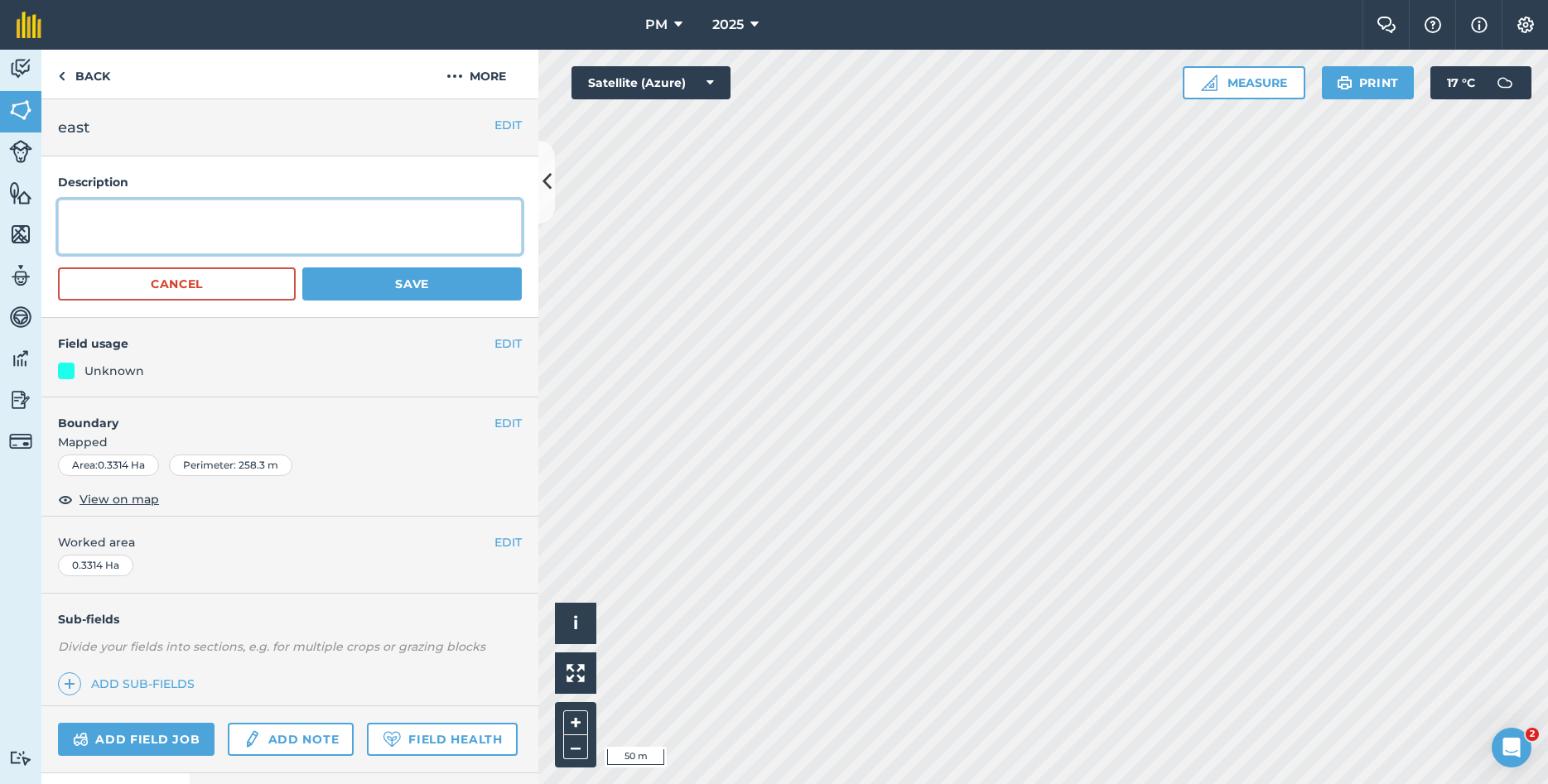
click at [145, 224] on textarea at bounding box center [289, 226] width 464 height 54
type textarea "Gentian field"
click at [418, 275] on button "Save" at bounding box center [412, 284] width 220 height 33
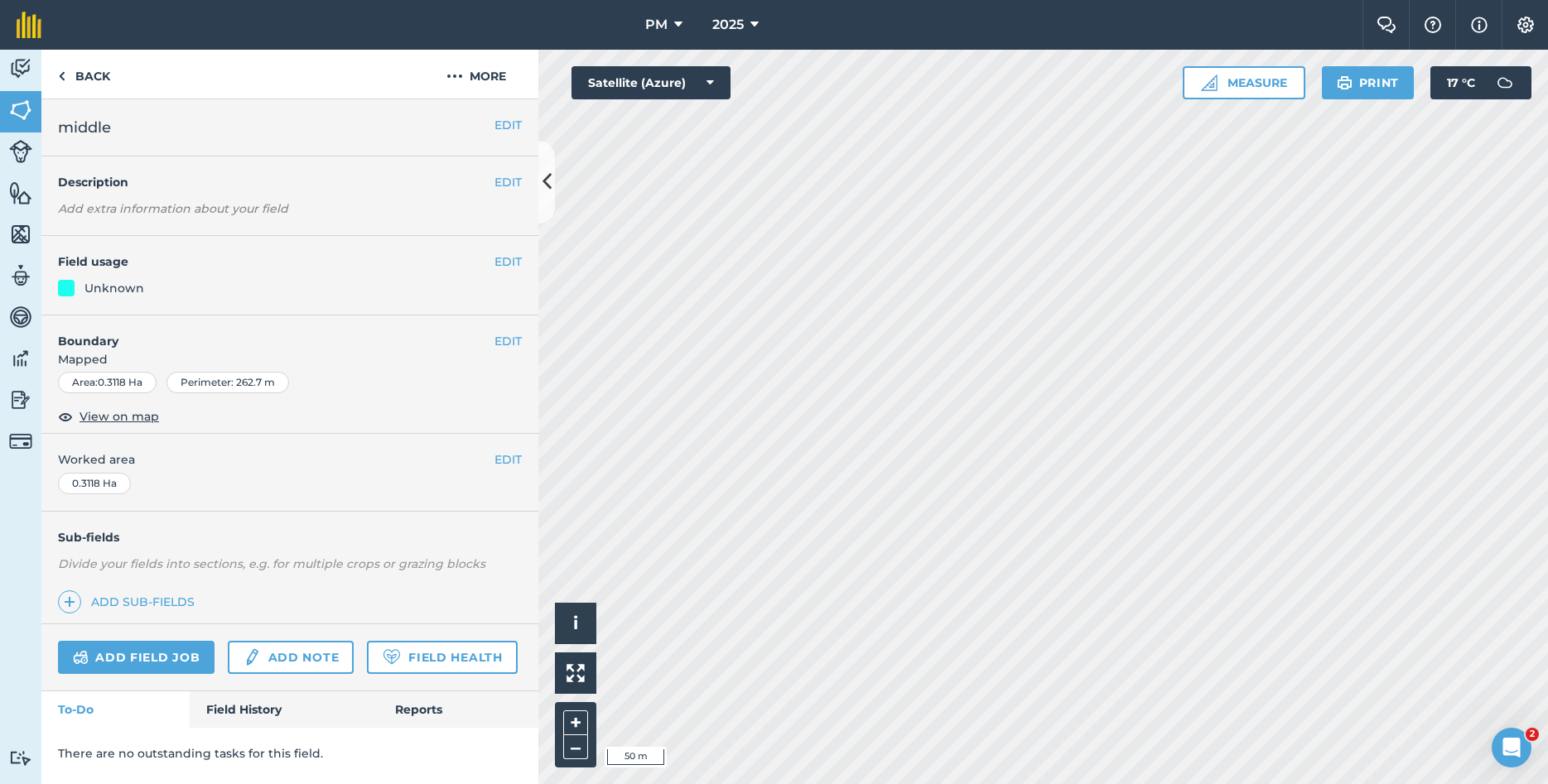
click at [114, 210] on em "Add extra information about your field" at bounding box center [172, 208] width 230 height 15
click at [508, 185] on button "EDIT" at bounding box center [508, 182] width 28 height 18
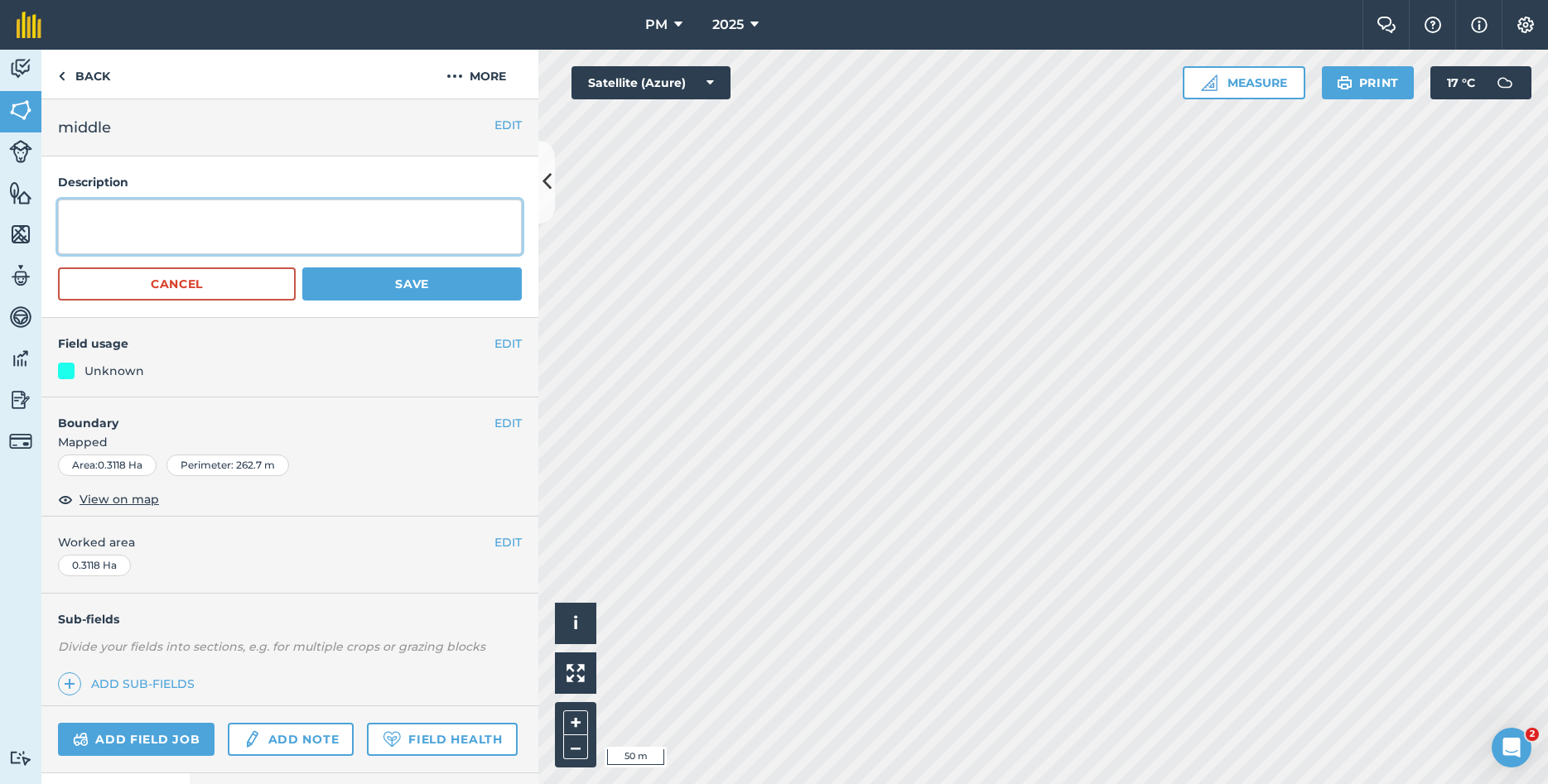
click at [299, 239] on textarea at bounding box center [289, 226] width 464 height 54
click at [85, 220] on textarea "gentian field" at bounding box center [289, 226] width 464 height 54
click at [73, 222] on textarea "gentian field" at bounding box center [289, 226] width 464 height 54
type textarea "Gentian field"
click at [387, 299] on button "Save" at bounding box center [412, 284] width 220 height 33
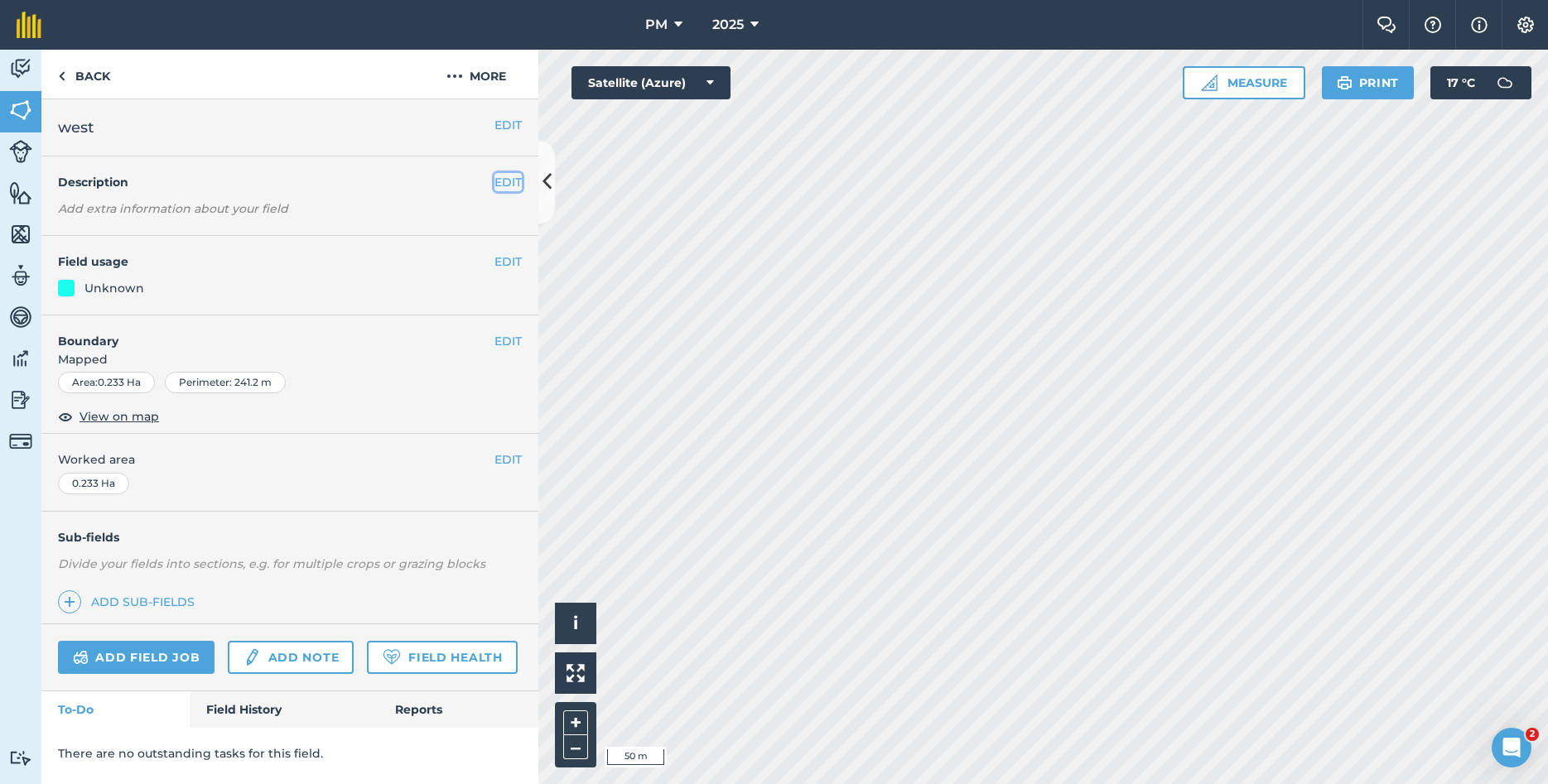
click at [498, 181] on button "EDIT" at bounding box center [508, 182] width 28 height 18
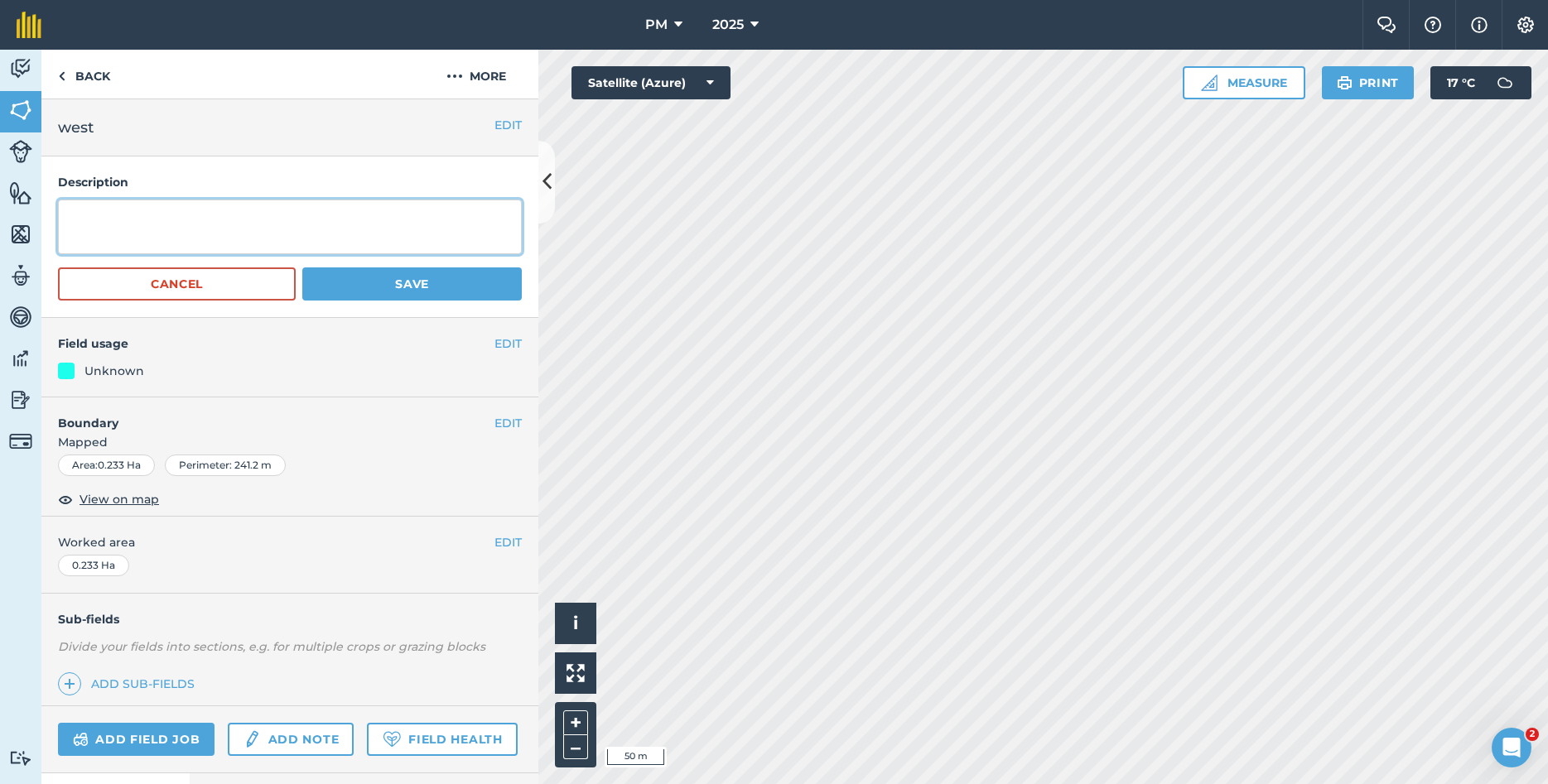
click at [212, 242] on textarea at bounding box center [289, 226] width 464 height 54
type textarea "Gentian field"
click at [360, 279] on button "Save" at bounding box center [412, 284] width 220 height 33
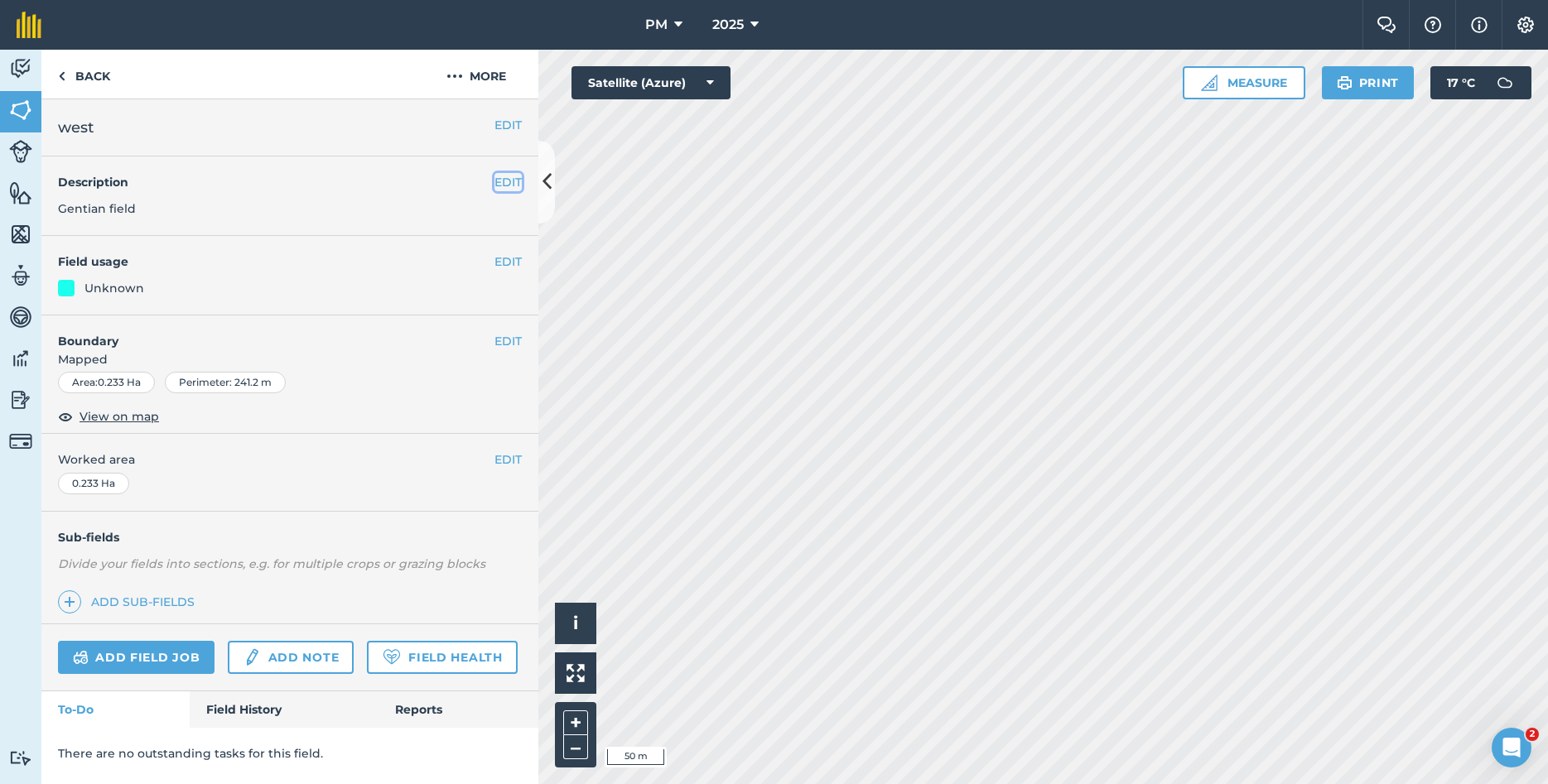
click at [517, 183] on button "EDIT" at bounding box center [508, 182] width 28 height 18
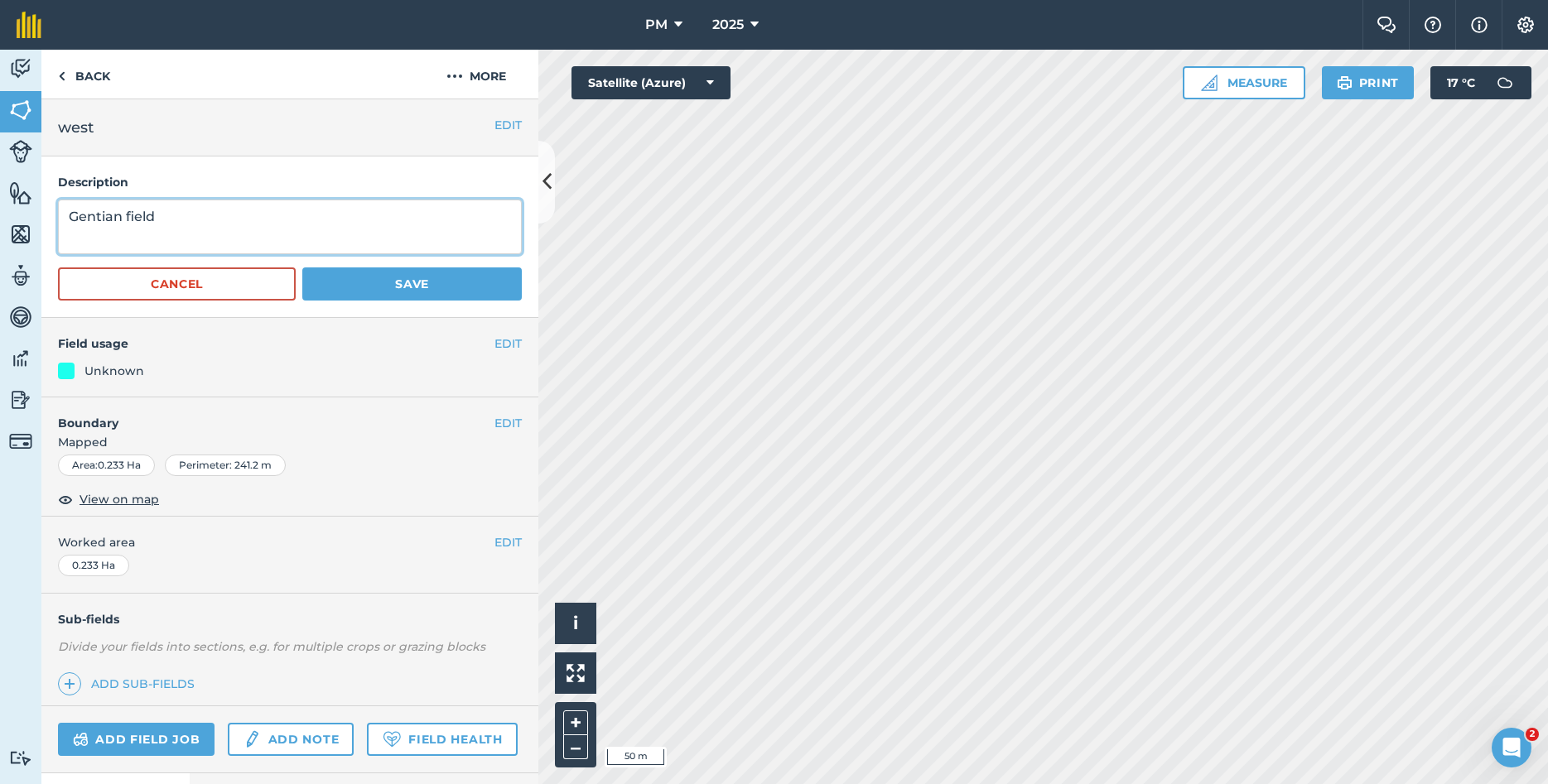
click at [133, 238] on textarea "Gentian field" at bounding box center [289, 226] width 464 height 54
click at [163, 232] on textarea "Gentian field" at bounding box center [289, 226] width 464 height 54
type textarea "G"
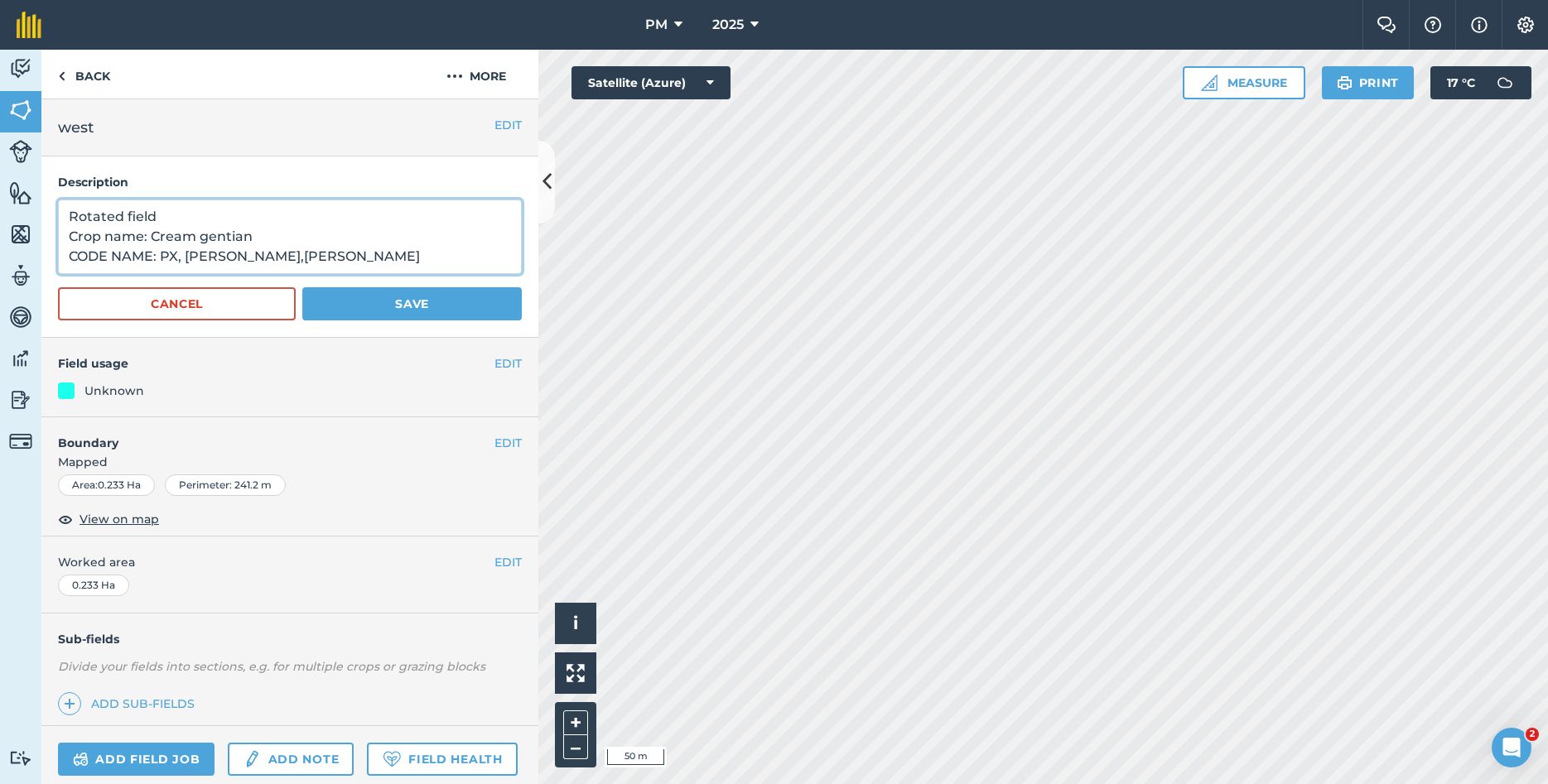
type textarea "Rotated field Crop name: Cream gentian CODE NAME: PX, [PERSON_NAME],[PERSON_NAM…"
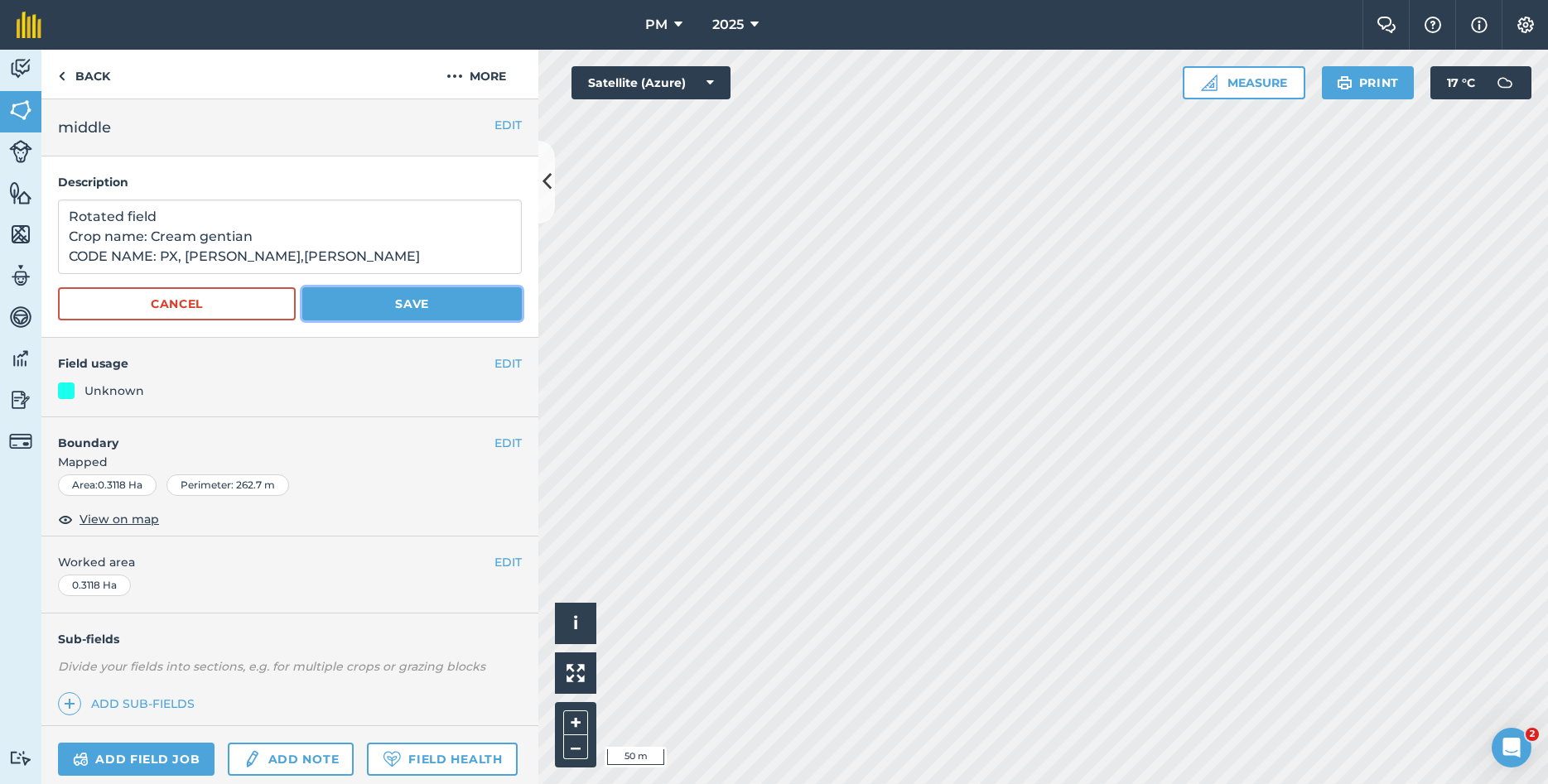
click at [404, 310] on button "Save" at bounding box center [412, 304] width 220 height 33
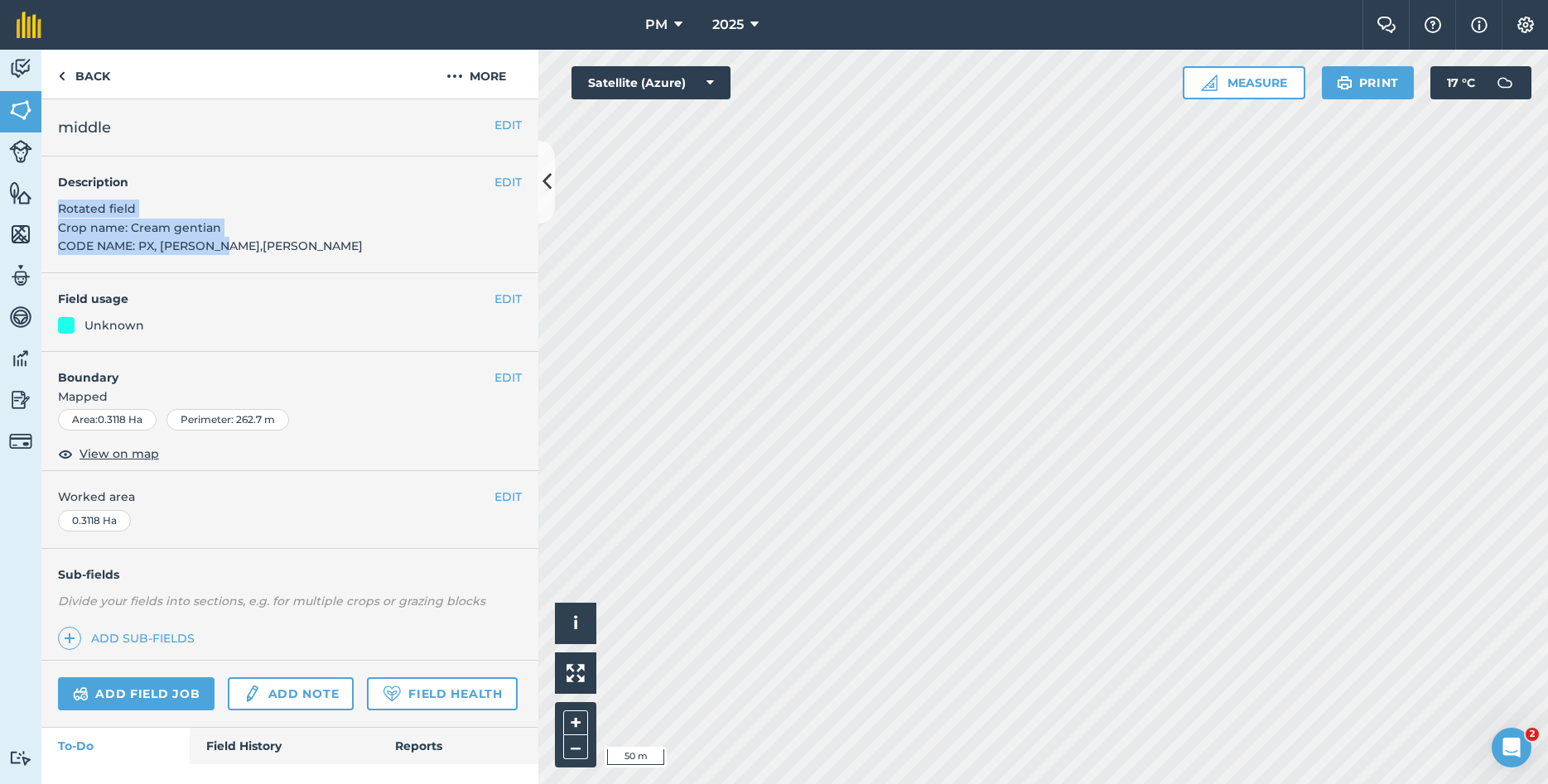
drag, startPoint x: 59, startPoint y: 210, endPoint x: 226, endPoint y: 255, distance: 173.0
click at [226, 255] on div "EDIT Description Rotated field Crop name: Cream gentian CODE NAME: PX, [PERSON_…" at bounding box center [289, 215] width 497 height 117
copy span "Rotated field Crop name: Cream gentian CODE NAME: PX, [PERSON_NAME],[PERSON_NAM…"
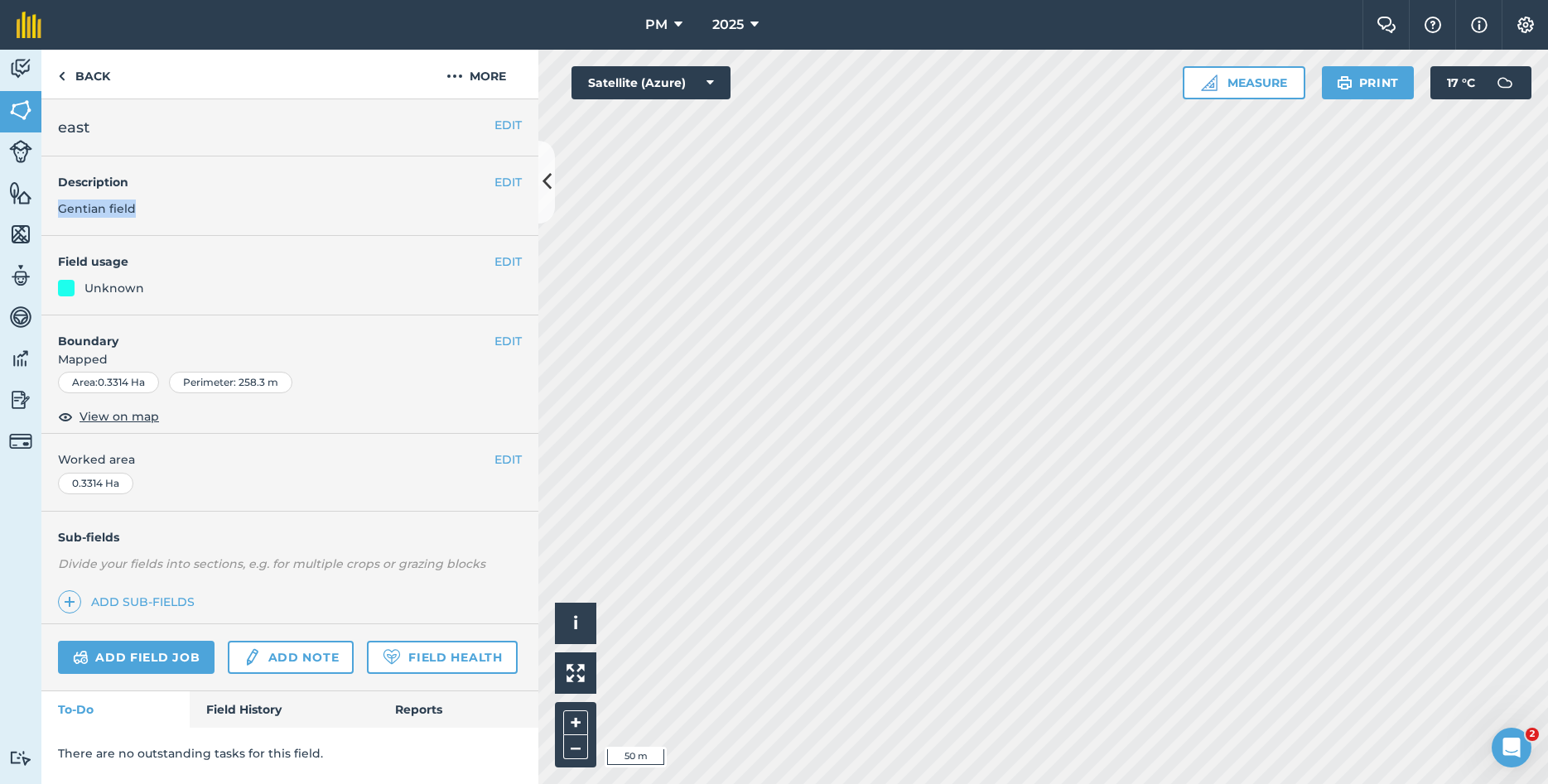
drag, startPoint x: 133, startPoint y: 207, endPoint x: 56, endPoint y: 203, distance: 77.1
click at [56, 203] on div "EDIT Description Gentian field" at bounding box center [289, 196] width 497 height 79
click at [511, 181] on button "EDIT" at bounding box center [508, 182] width 28 height 18
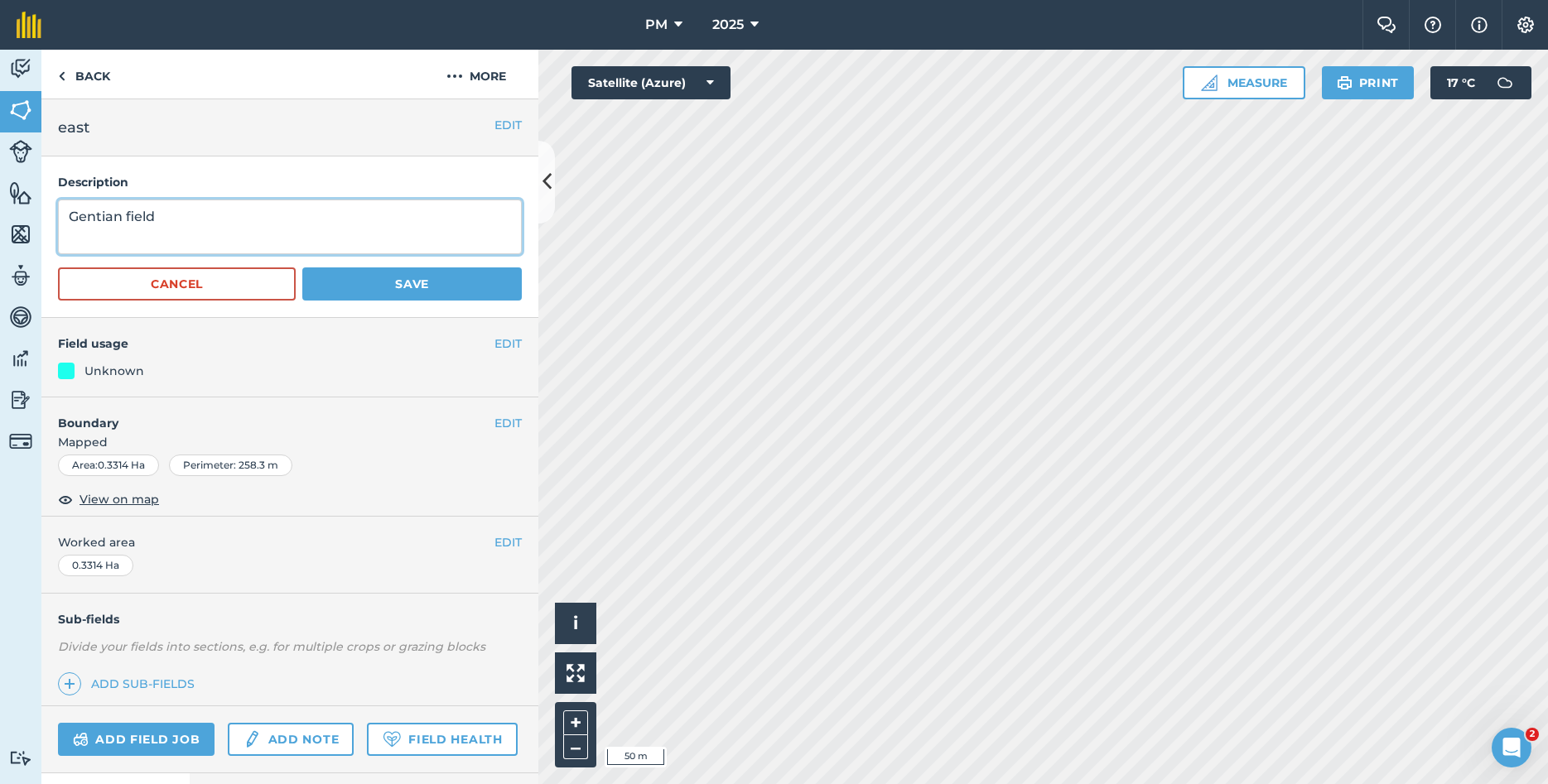
drag, startPoint x: 183, startPoint y: 225, endPoint x: 64, endPoint y: 212, distance: 119.7
click at [64, 212] on textarea "Gentian field" at bounding box center [289, 226] width 464 height 54
paste textarea "Rotated field Crop name: Cream gentian CODE NAME: PX, [PERSON_NAME],[PERSON_NAM…"
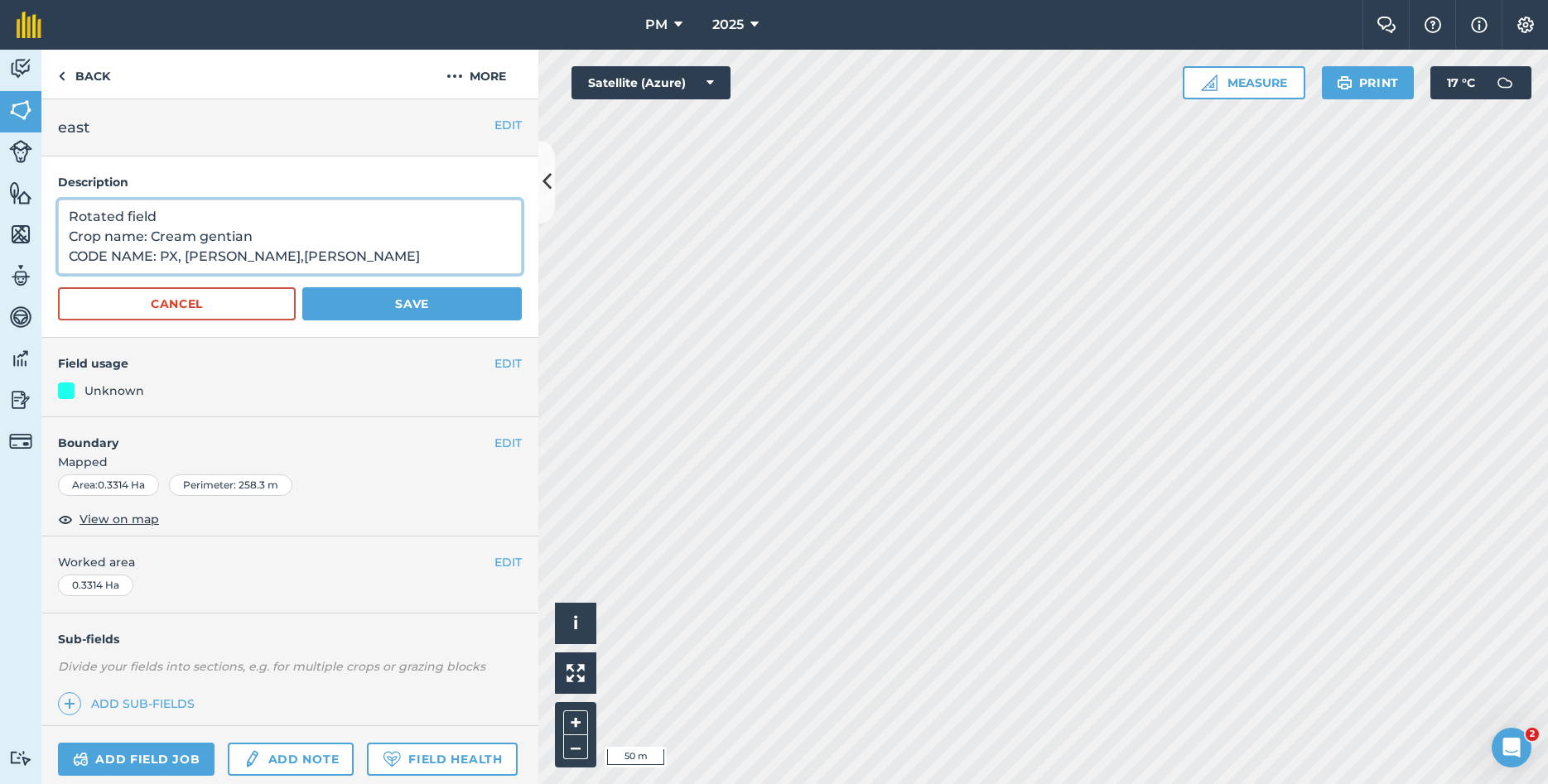
type textarea "Rotated field Crop name: Cream gentian CODE NAME: PX, [PERSON_NAME],[PERSON_NAM…"
click at [461, 293] on button "Save" at bounding box center [412, 304] width 220 height 33
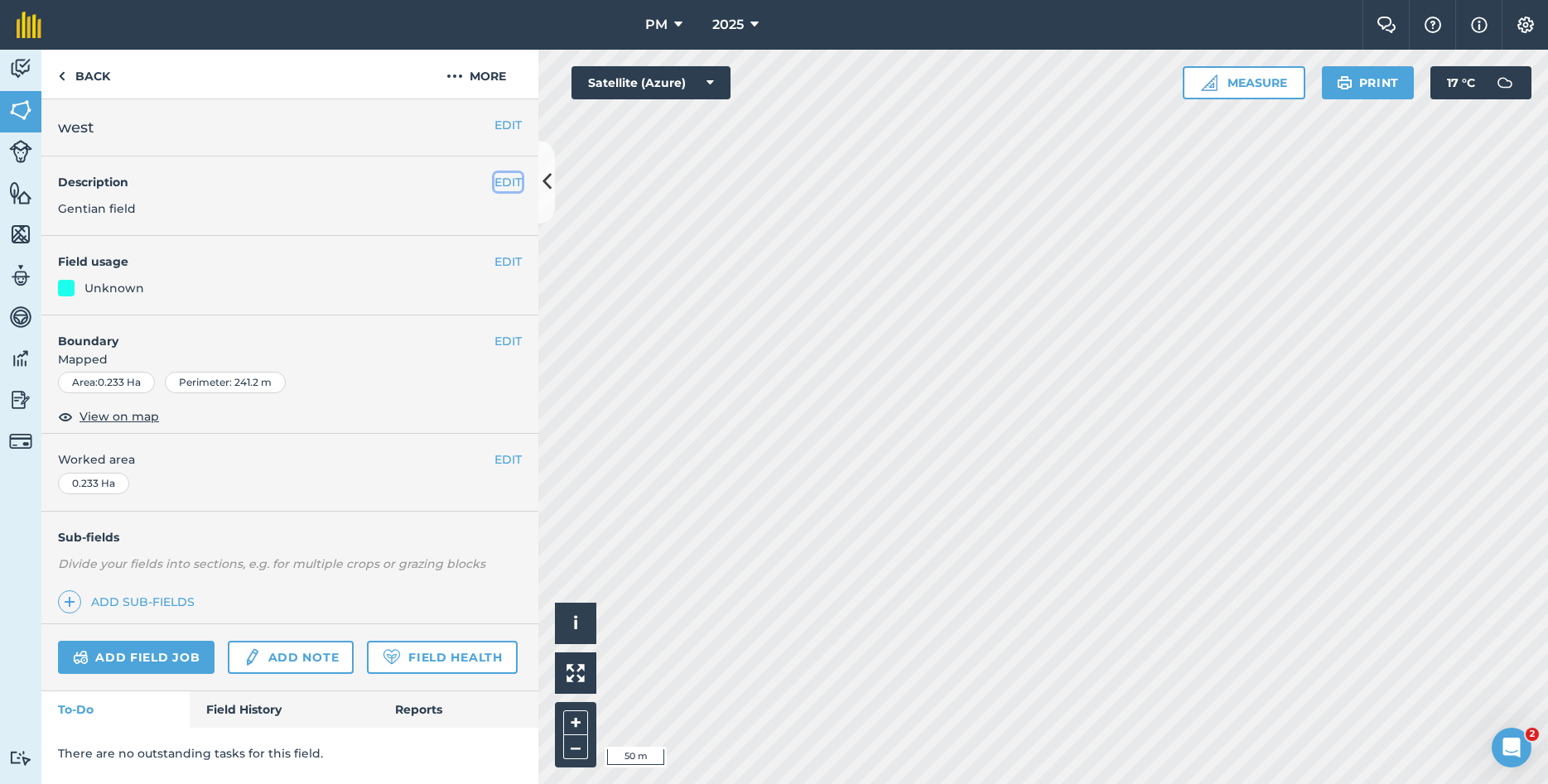
click at [502, 176] on button "EDIT" at bounding box center [508, 182] width 28 height 18
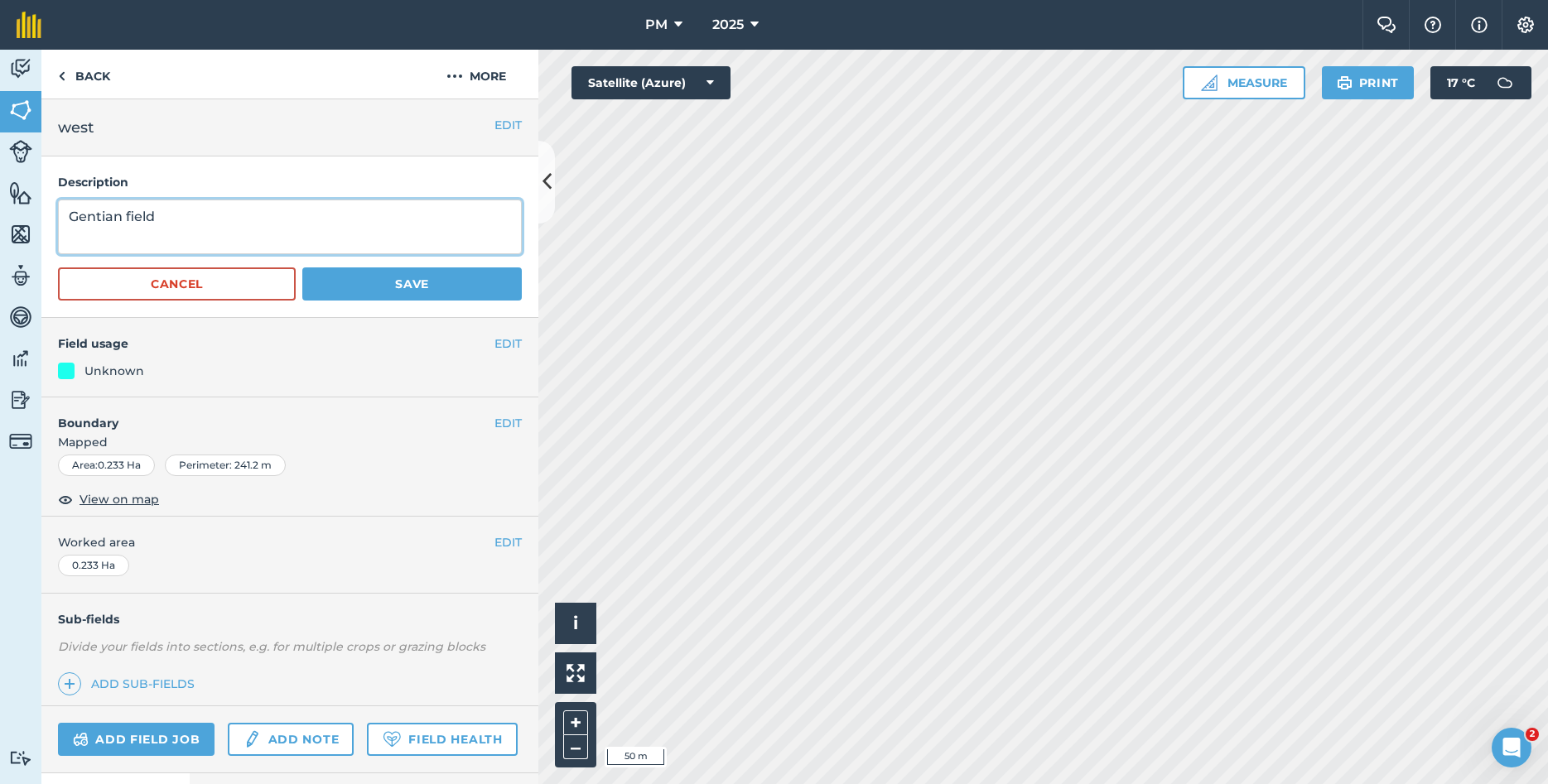
drag, startPoint x: 195, startPoint y: 218, endPoint x: 67, endPoint y: 231, distance: 128.7
click at [67, 231] on textarea "Gentian field" at bounding box center [289, 226] width 464 height 54
paste textarea "Rotated field Crop name: Cream gentian CODE NAME: PX, [PERSON_NAME],[PERSON_NAM…"
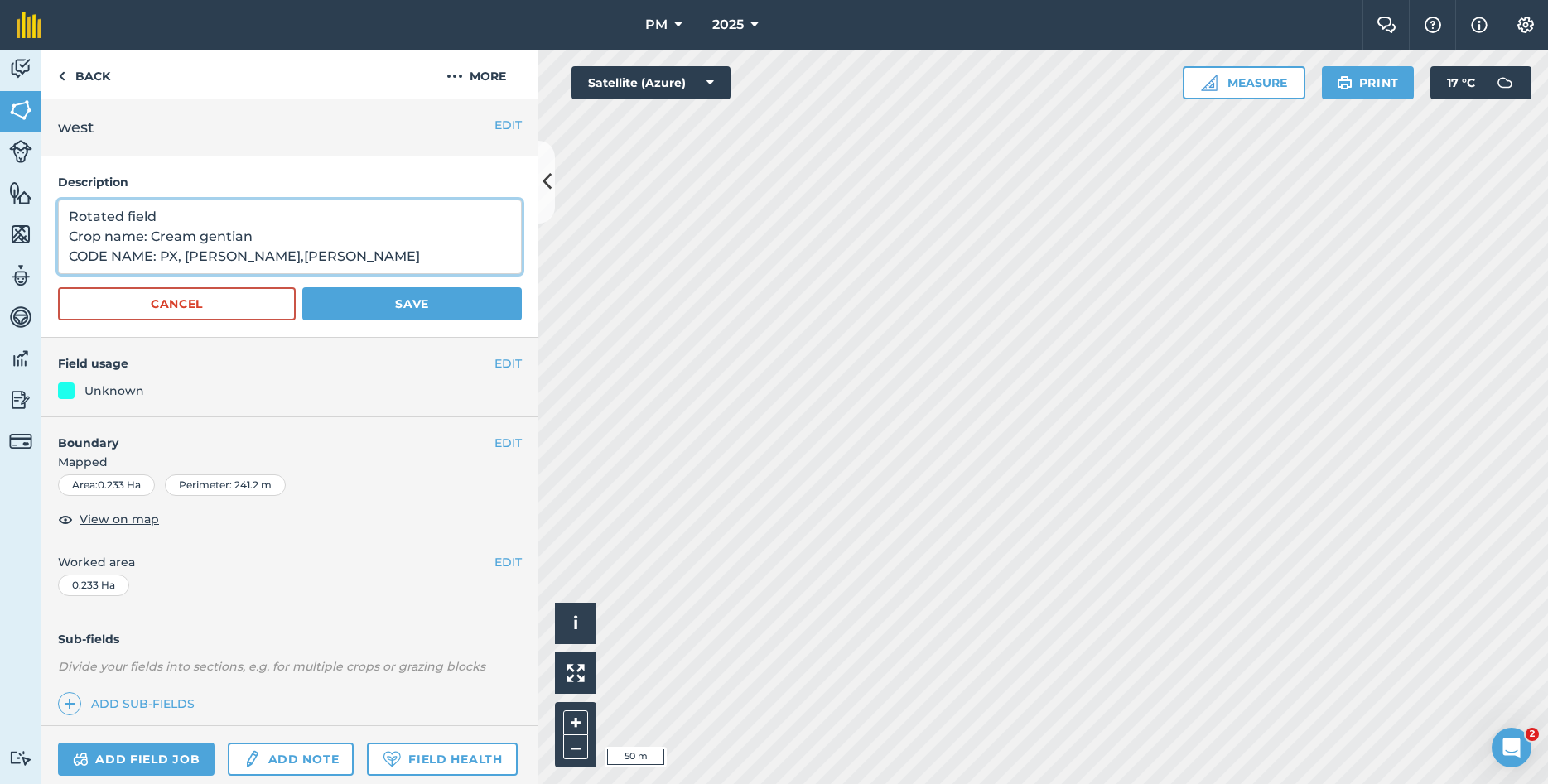
type textarea "Rotated field Crop name: Cream gentian CODE NAME: PX, [PERSON_NAME],[PERSON_NAM…"
click at [427, 297] on button "Save" at bounding box center [412, 304] width 220 height 33
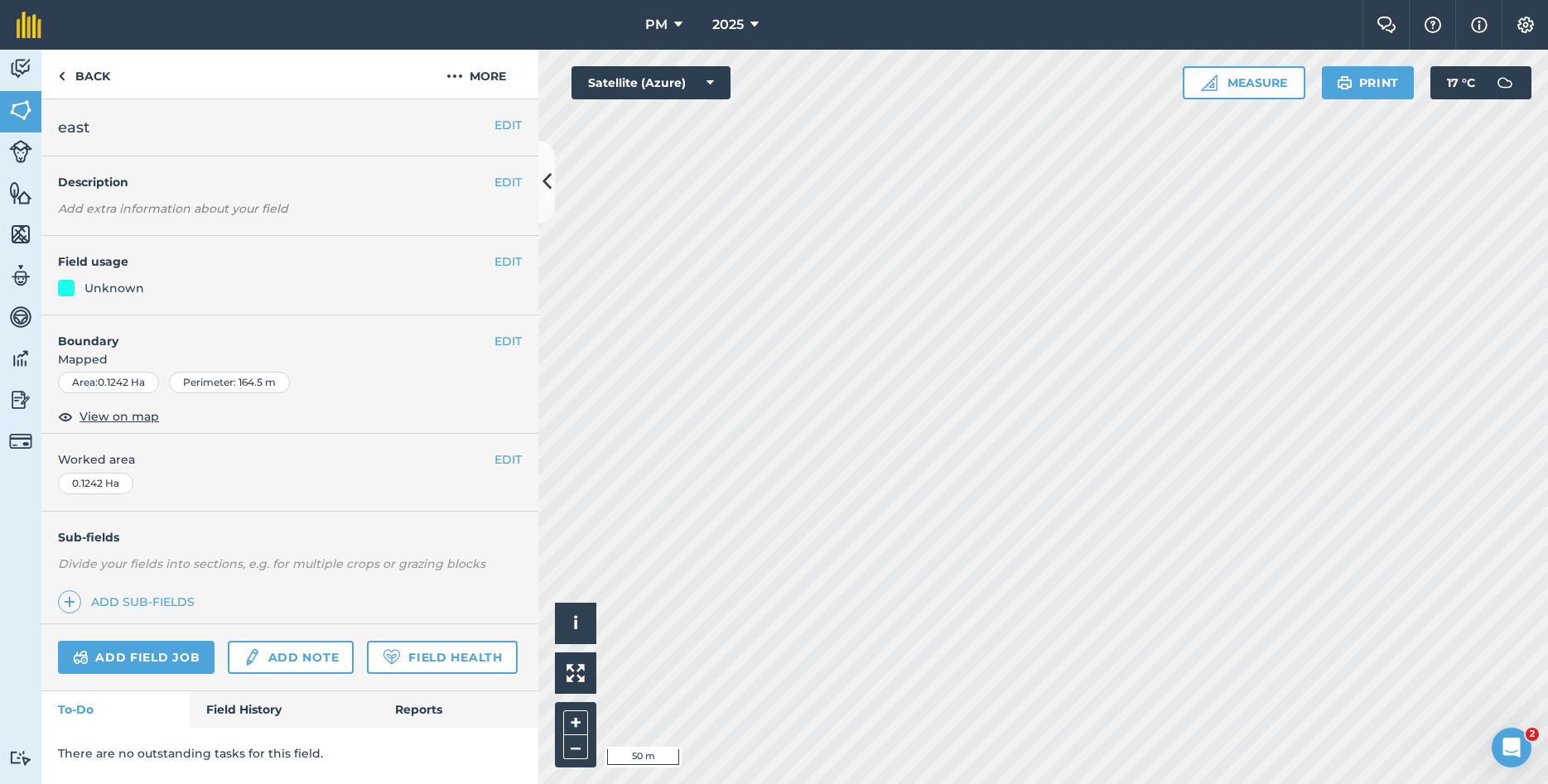
click at [143, 178] on h4 "Description" at bounding box center [289, 182] width 464 height 18
click at [504, 176] on button "EDIT" at bounding box center [508, 182] width 28 height 18
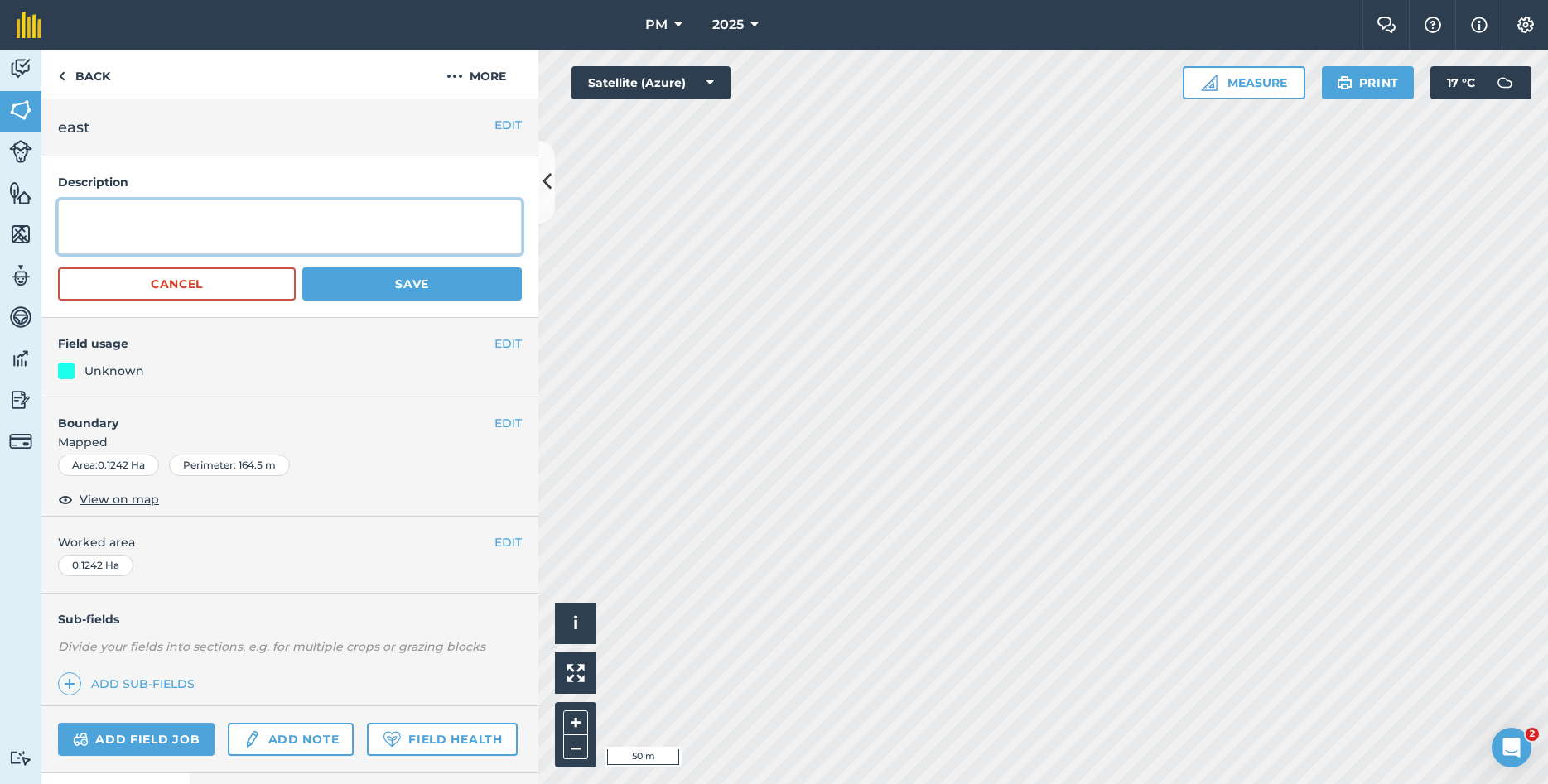
click at [323, 208] on textarea at bounding box center [289, 226] width 464 height 54
type textarea "r"
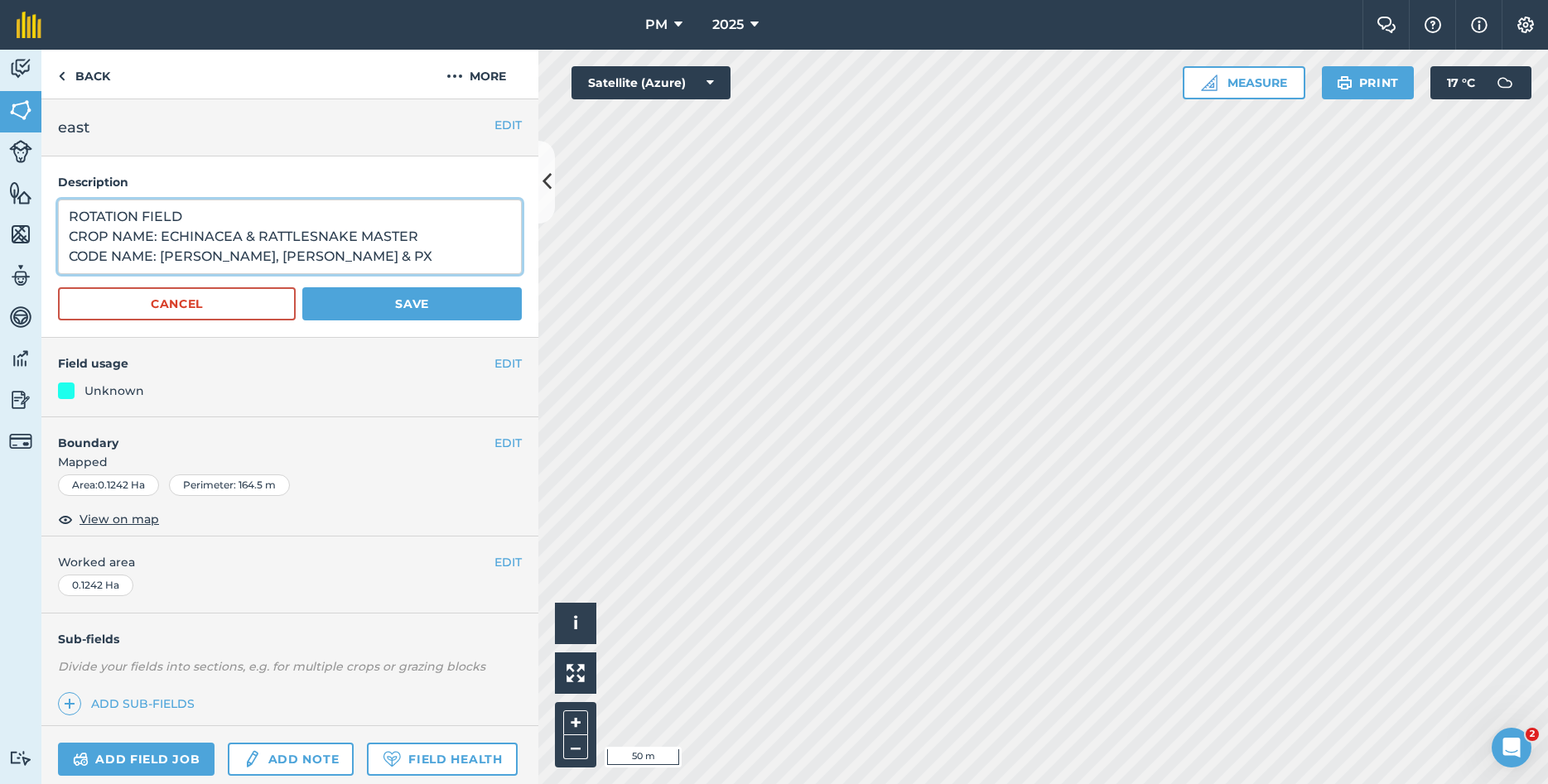
drag, startPoint x: 71, startPoint y: 211, endPoint x: 282, endPoint y: 273, distance: 219.9
click at [282, 273] on textarea "ROTATION FIELD CROP NAME: ECHINACEA & RATTLESNAKE MASTER CODE NAME: [PERSON_NAM…" at bounding box center [289, 237] width 464 height 75
type textarea "ROTATION FIELD CROP NAME: ECHINACEA & RATTLESNAKE MASTER CODE NAME: [PERSON_NAM…"
click at [431, 306] on button "Save" at bounding box center [412, 304] width 220 height 33
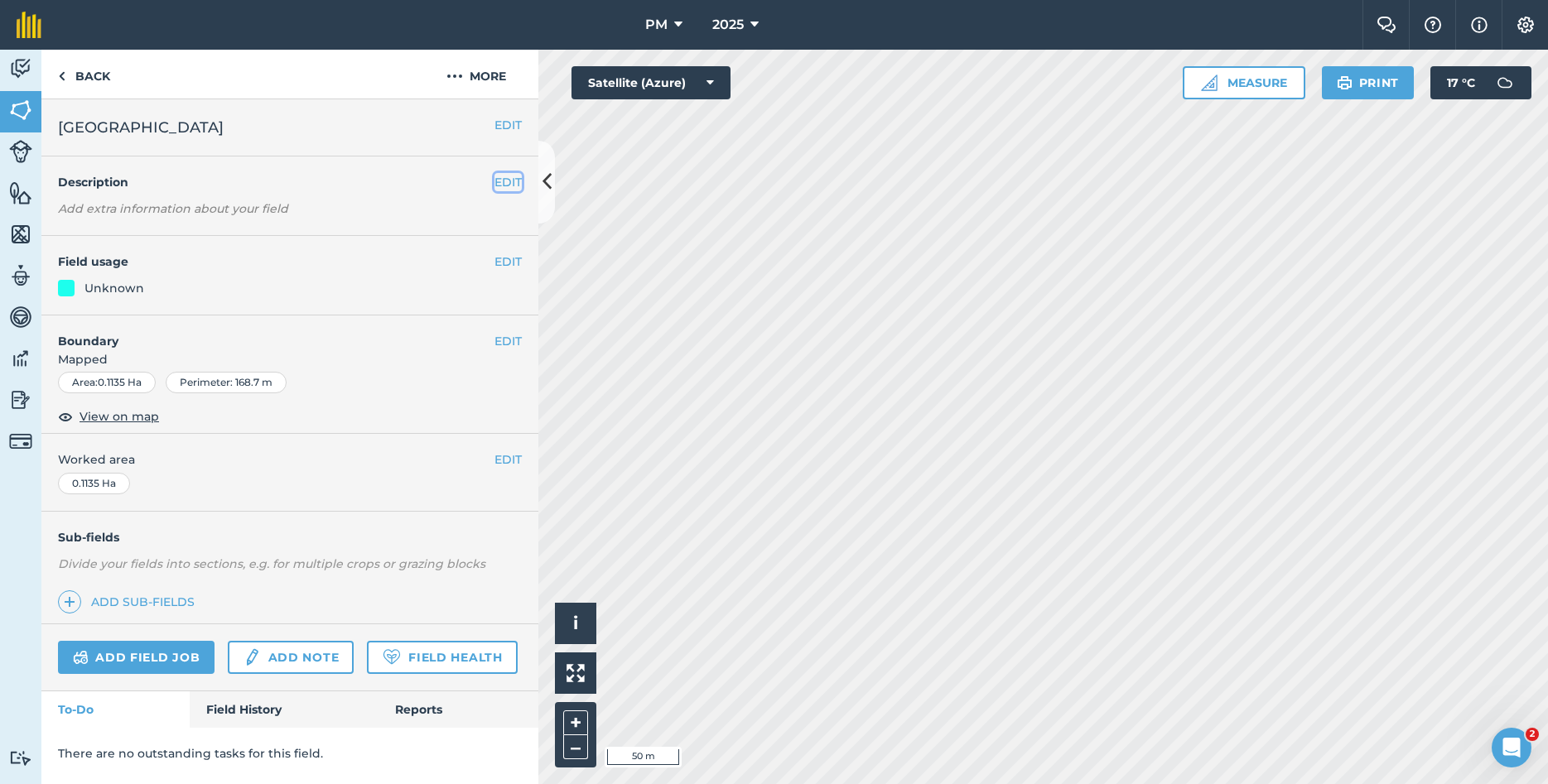
click at [510, 178] on button "EDIT" at bounding box center [508, 182] width 28 height 18
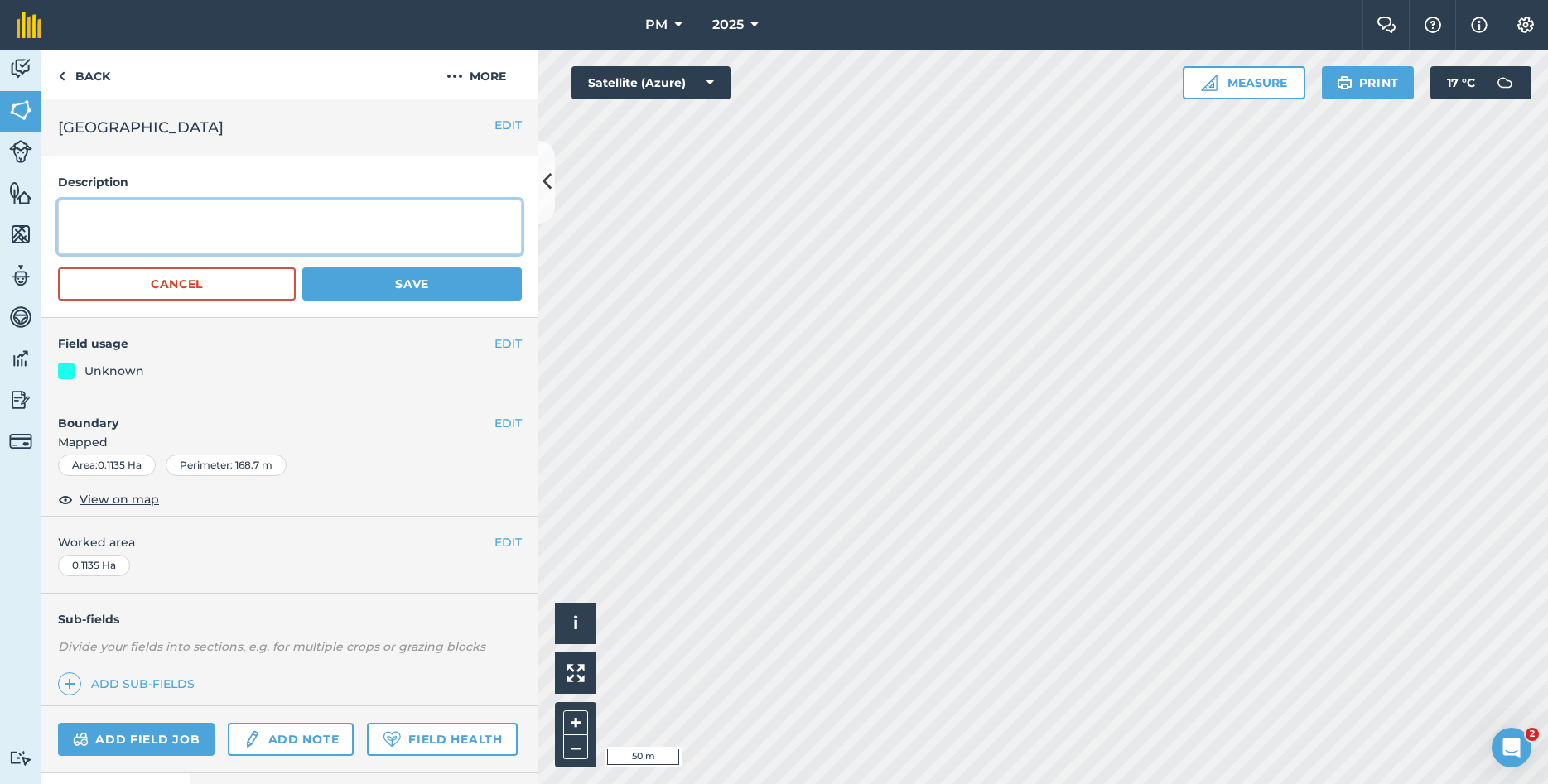
click at [191, 224] on textarea at bounding box center [289, 226] width 464 height 54
paste textarea "ROTATION FIELD CROP NAME: ECHINACEA & RATTLESNAKE MASTER CODE NAME: [PERSON_NAM…"
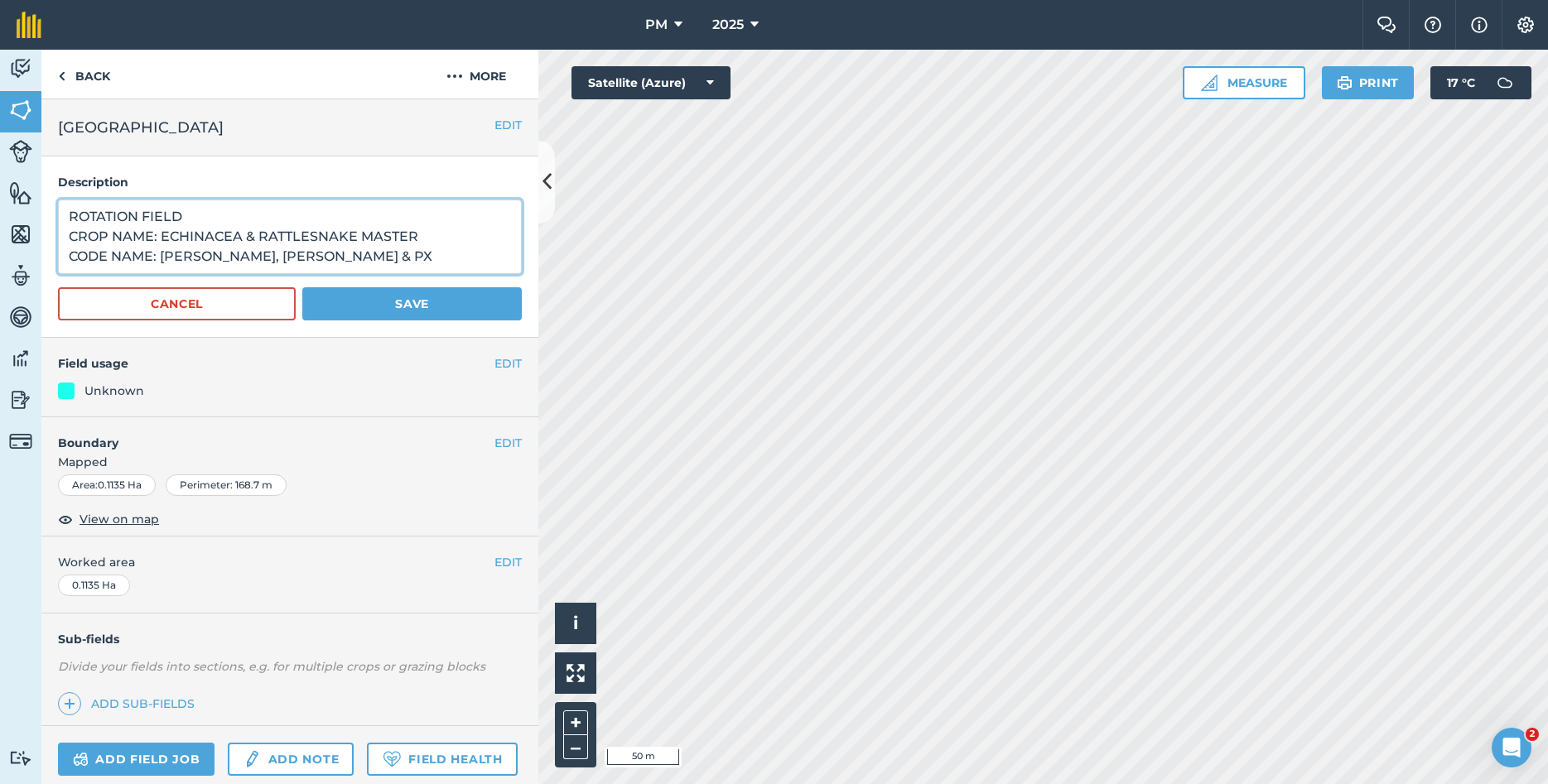
type textarea "ROTATION FIELD CROP NAME: ECHINACEA & RATTLESNAKE MASTER CODE NAME: [PERSON_NAM…"
click at [436, 298] on button "Save" at bounding box center [412, 304] width 220 height 33
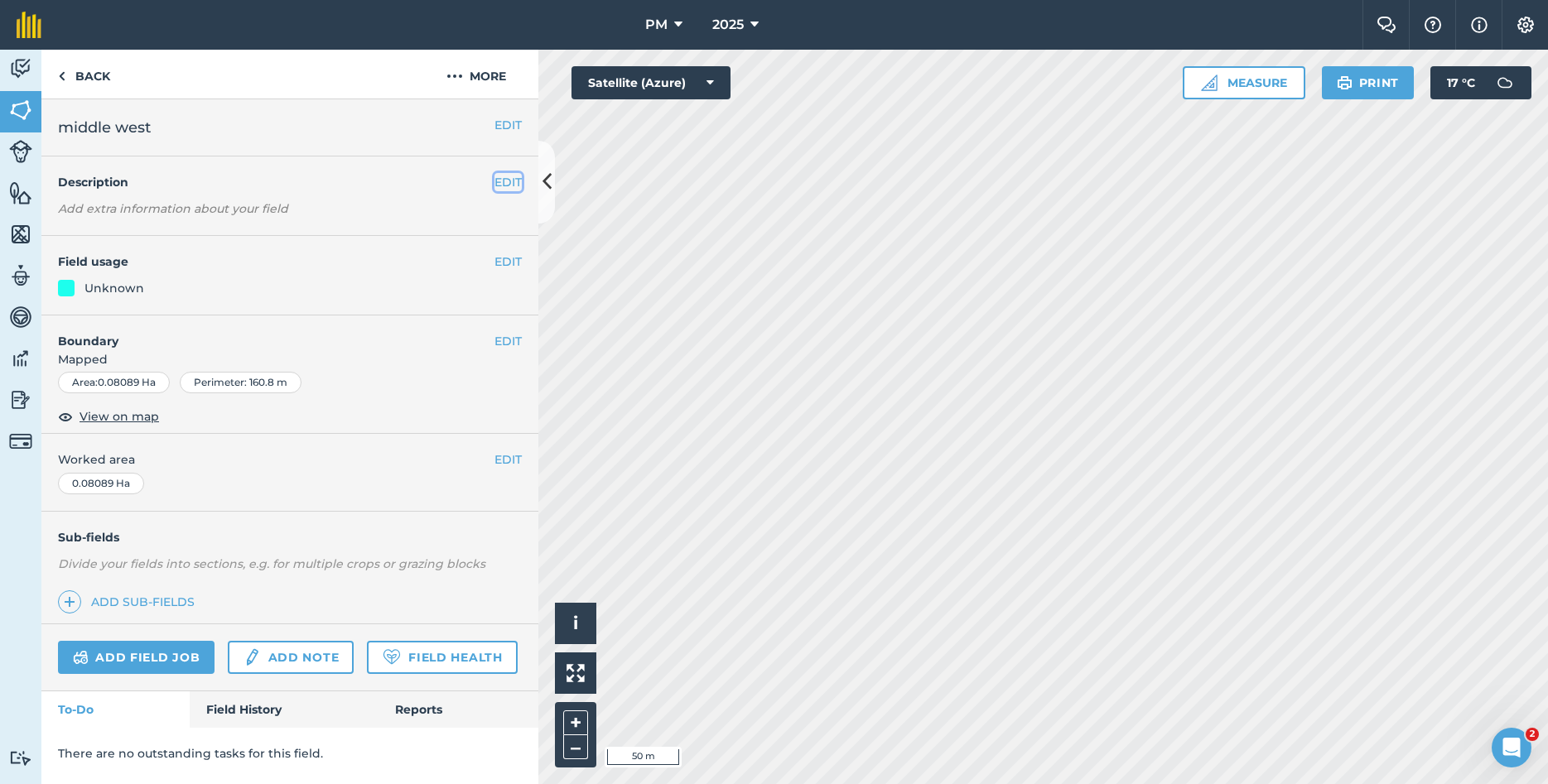
click at [502, 174] on button "EDIT" at bounding box center [508, 182] width 28 height 18
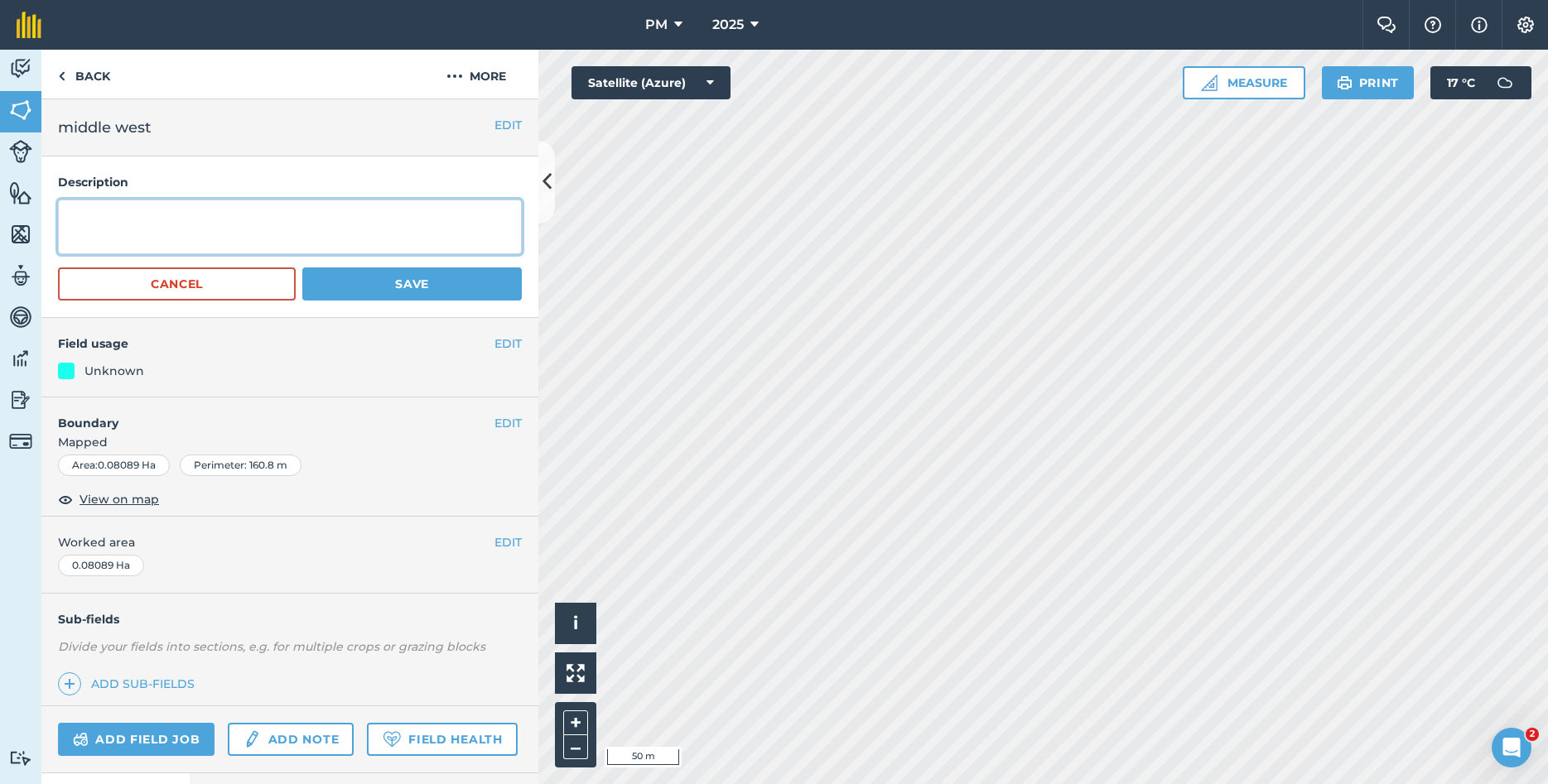
click at [164, 226] on textarea at bounding box center [289, 226] width 464 height 54
paste textarea "ROTATION FIELD CROP NAME: ECHINACEA & RATTLESNAKE MASTER CODE NAME: [PERSON_NAM…"
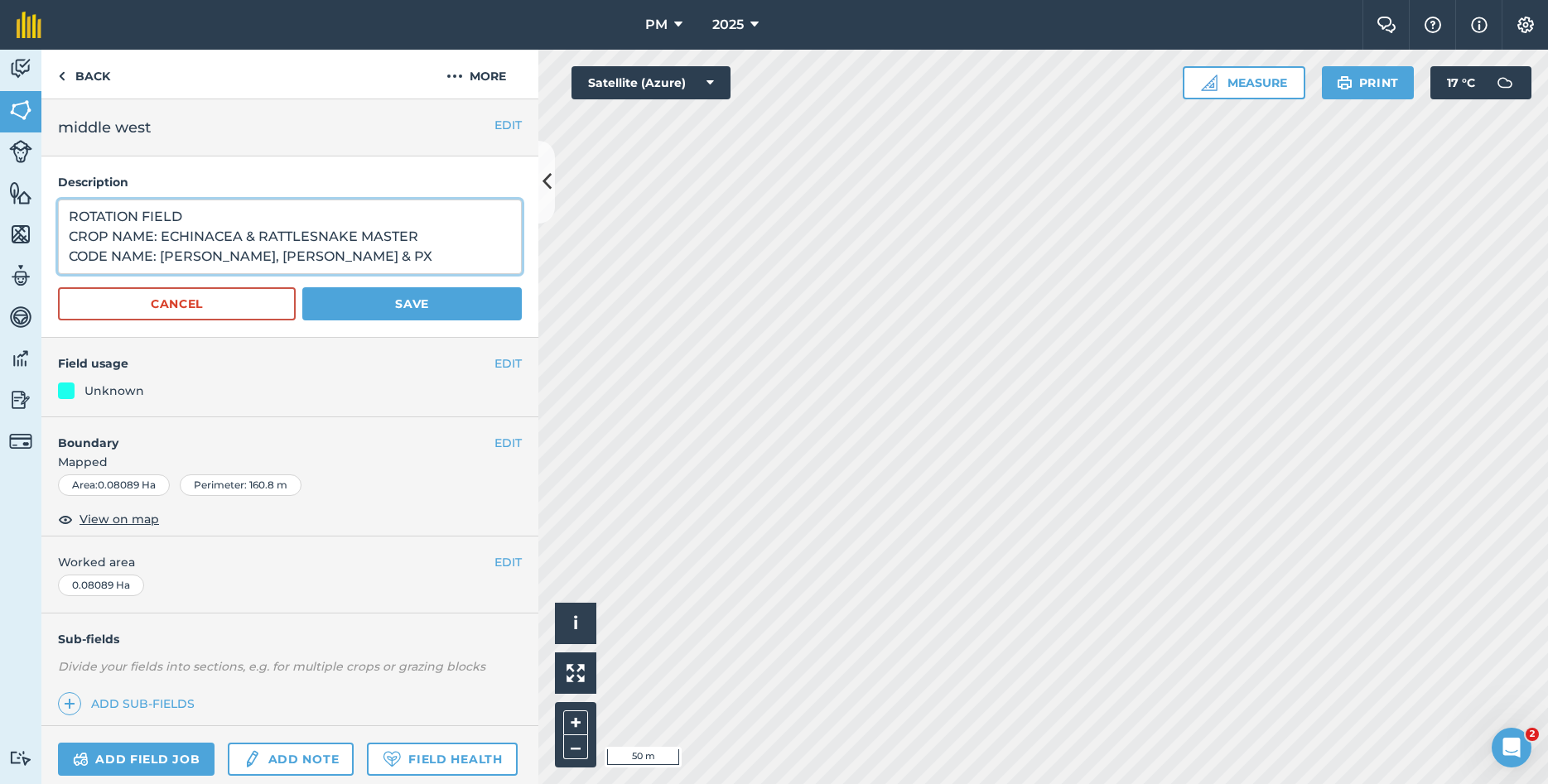
type textarea "ROTATION FIELD CROP NAME: ECHINACEA & RATTLESNAKE MASTER CODE NAME: [PERSON_NAM…"
click at [377, 297] on button "Save" at bounding box center [412, 304] width 220 height 33
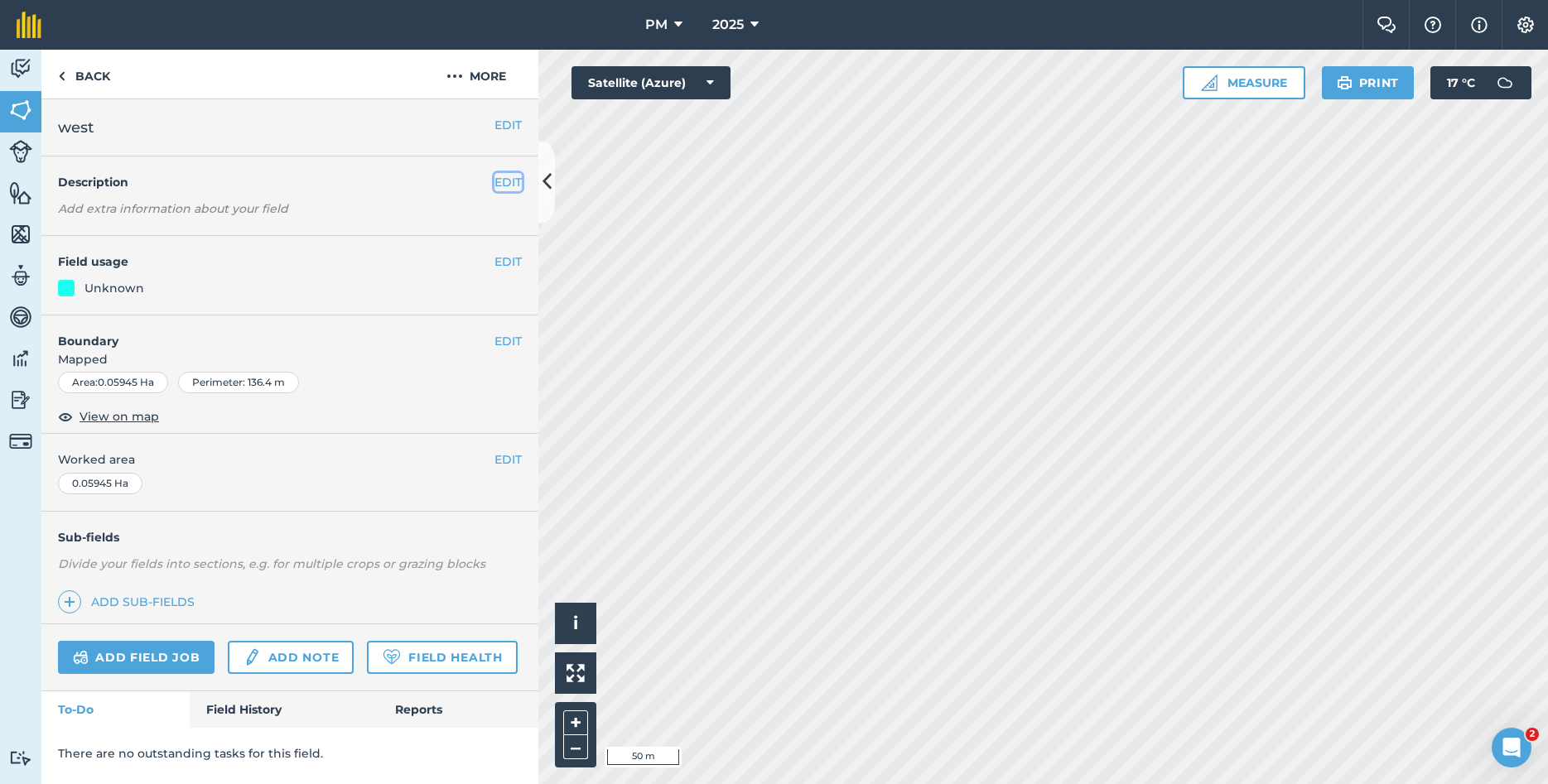
click at [511, 189] on button "EDIT" at bounding box center [508, 182] width 28 height 18
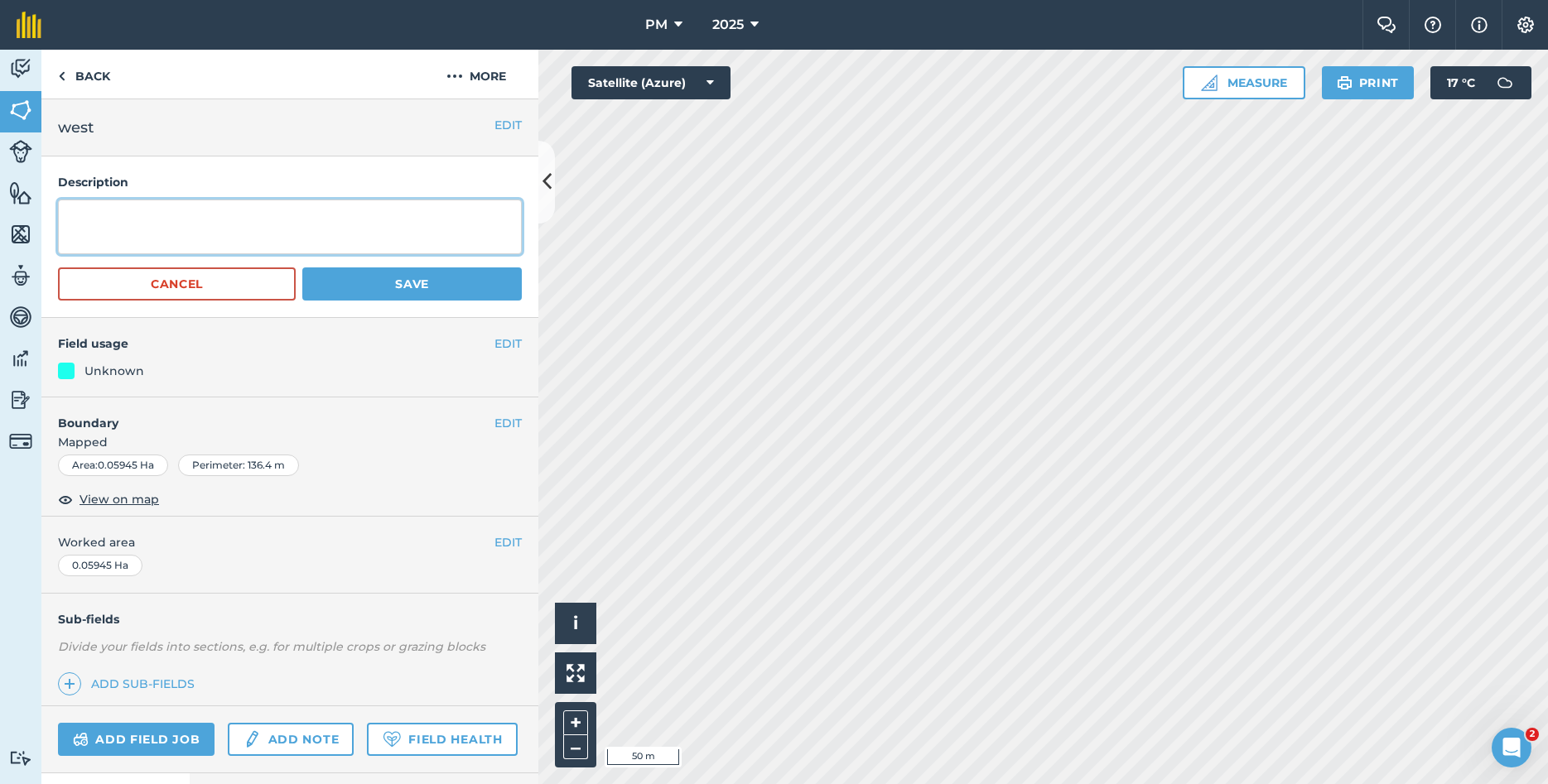
click at [232, 231] on textarea at bounding box center [289, 226] width 464 height 54
click at [239, 205] on textarea at bounding box center [289, 226] width 464 height 54
paste textarea "ROTATION FIELD CROP NAME: ECHINACEA & RATTLESNAKE MASTER CODE NAME: [PERSON_NAM…"
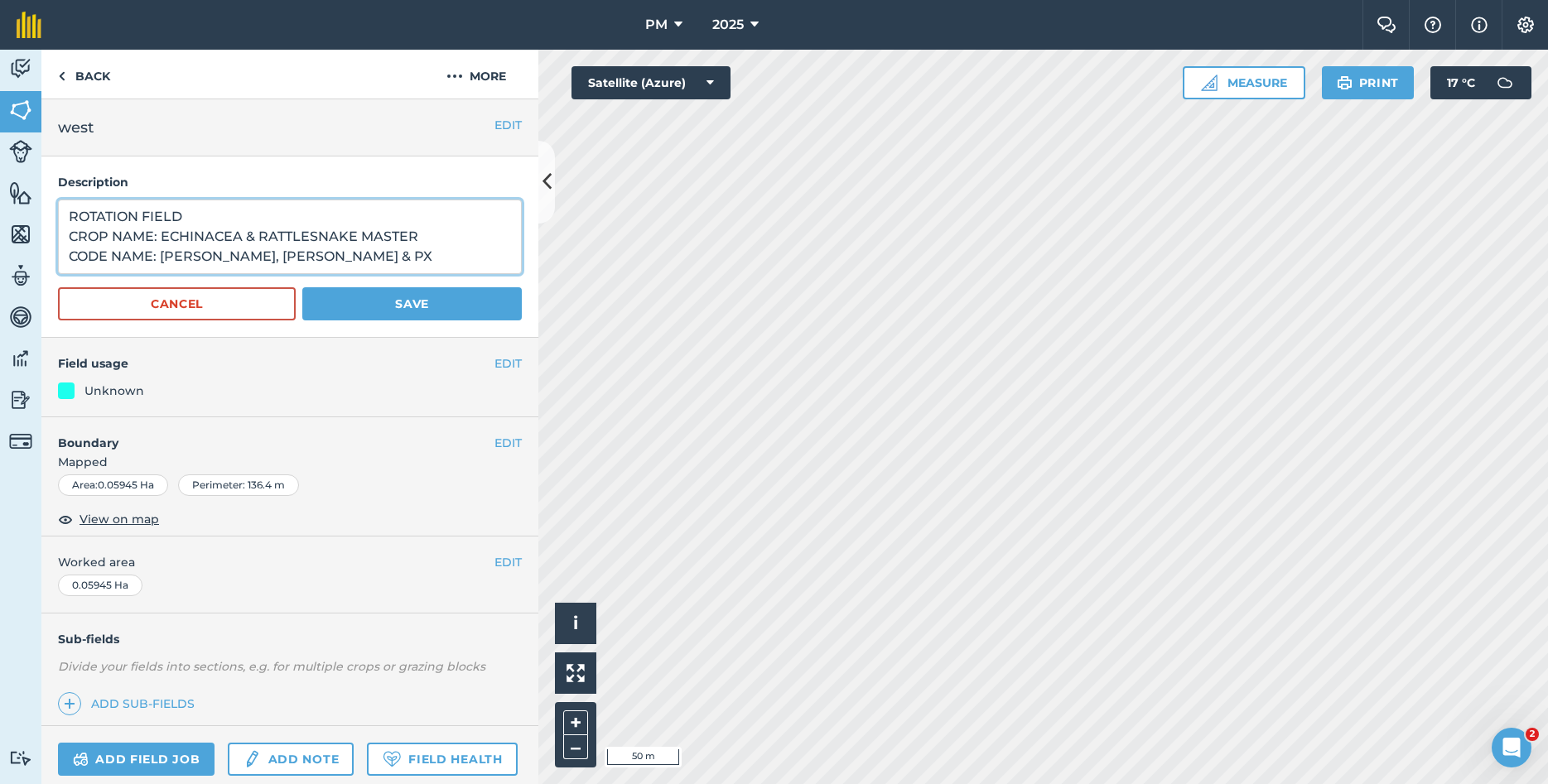
type textarea "ROTATION FIELD CROP NAME: ECHINACEA & RATTLESNAKE MASTER CODE NAME: [PERSON_NAM…"
click at [357, 304] on button "Save" at bounding box center [412, 304] width 220 height 33
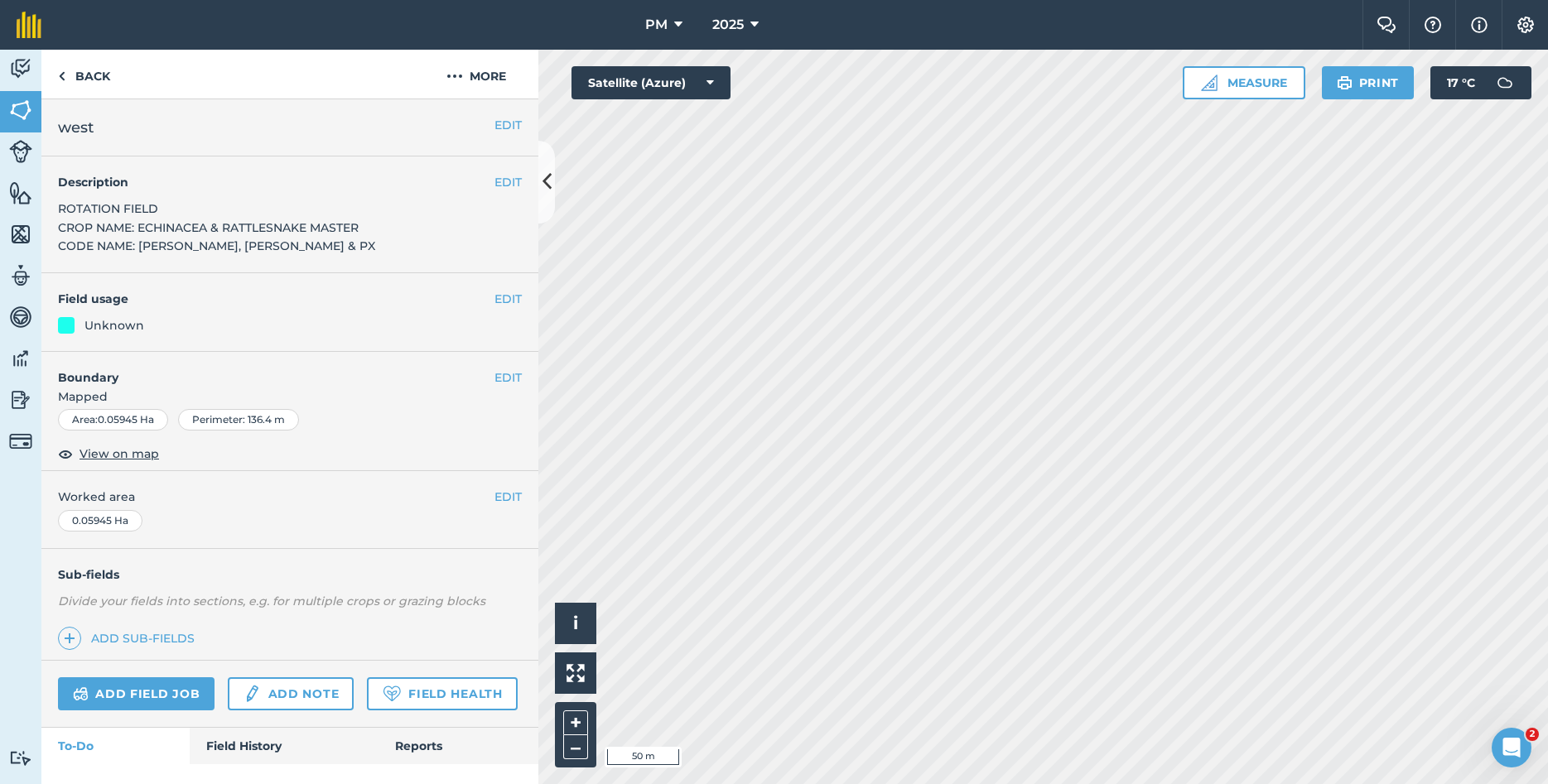
click at [494, 175] on h4 "Description" at bounding box center [289, 182] width 464 height 18
click at [505, 180] on button "EDIT" at bounding box center [508, 182] width 28 height 18
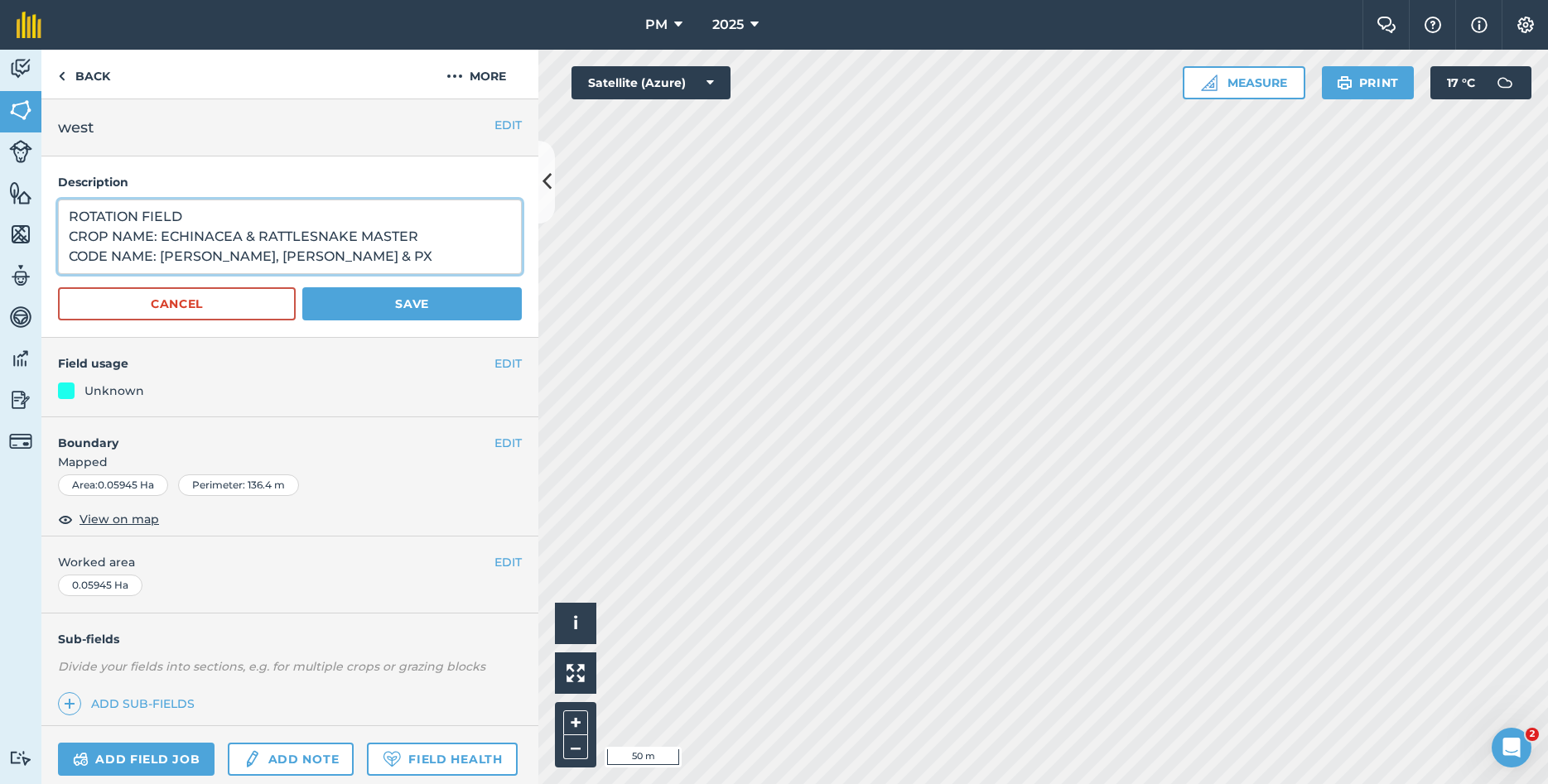
click at [115, 258] on textarea "ROTATION FIELD CROP NAME: ECHINACEA & RATTLESNAKE MASTER CODE NAME: [PERSON_NAM…" at bounding box center [289, 237] width 464 height 75
type textarea "ROTATION FIELD CROP NAME: ECHINACEA & RATTLESNAKE MASTER NAME: [PERSON_NAME], […"
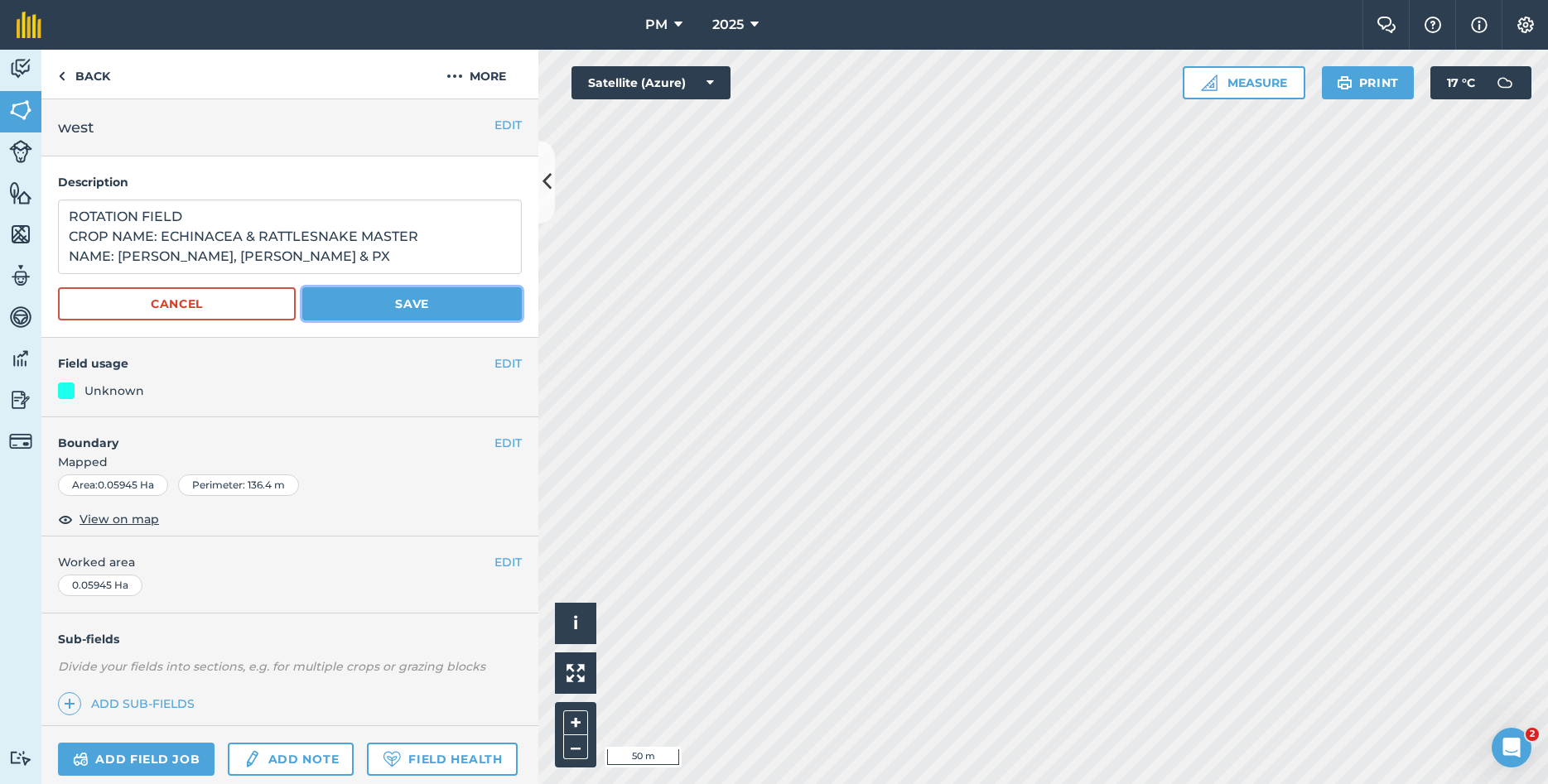
click at [437, 304] on button "Save" at bounding box center [412, 304] width 220 height 33
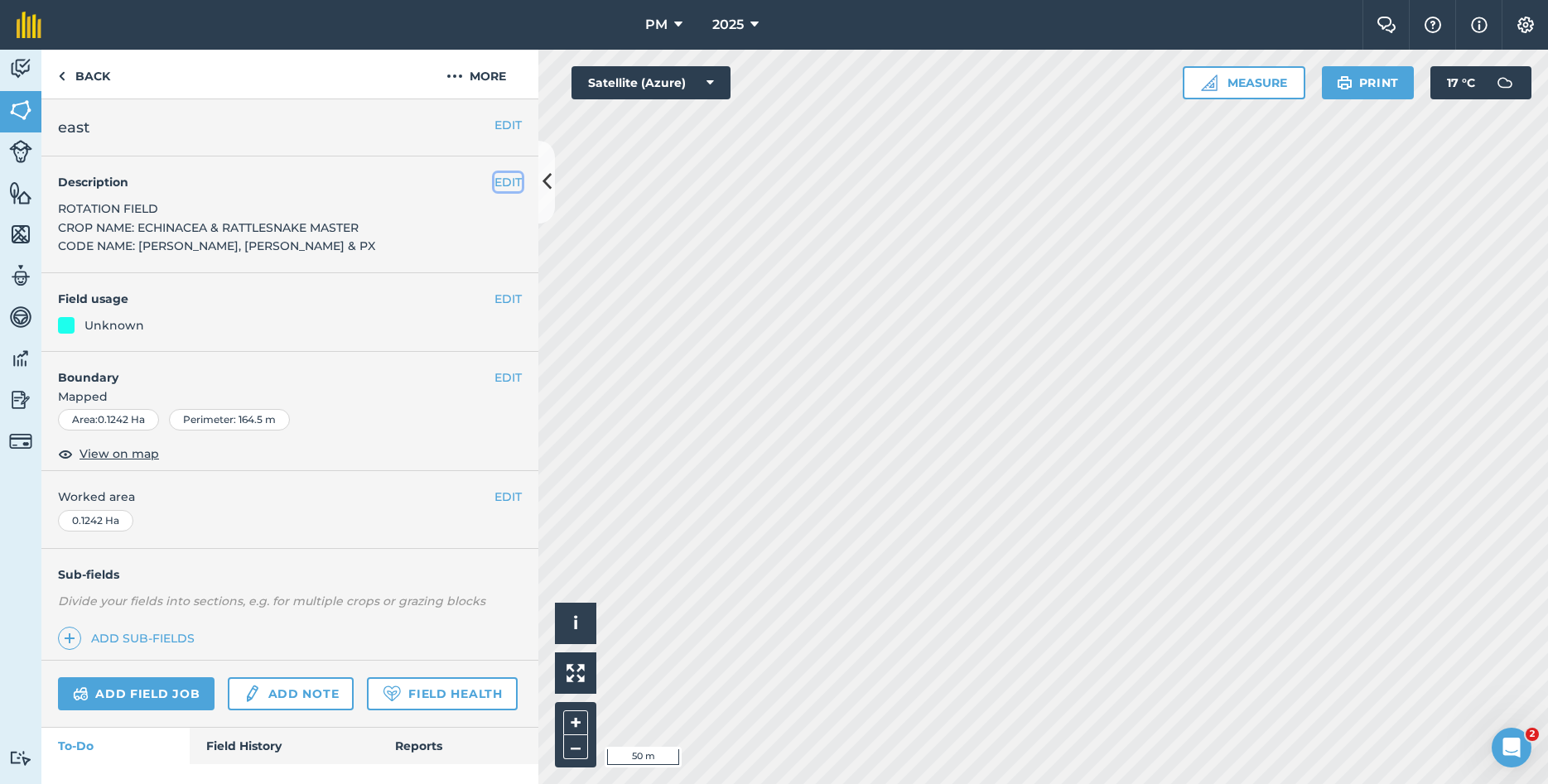
click at [504, 180] on button "EDIT" at bounding box center [508, 182] width 28 height 18
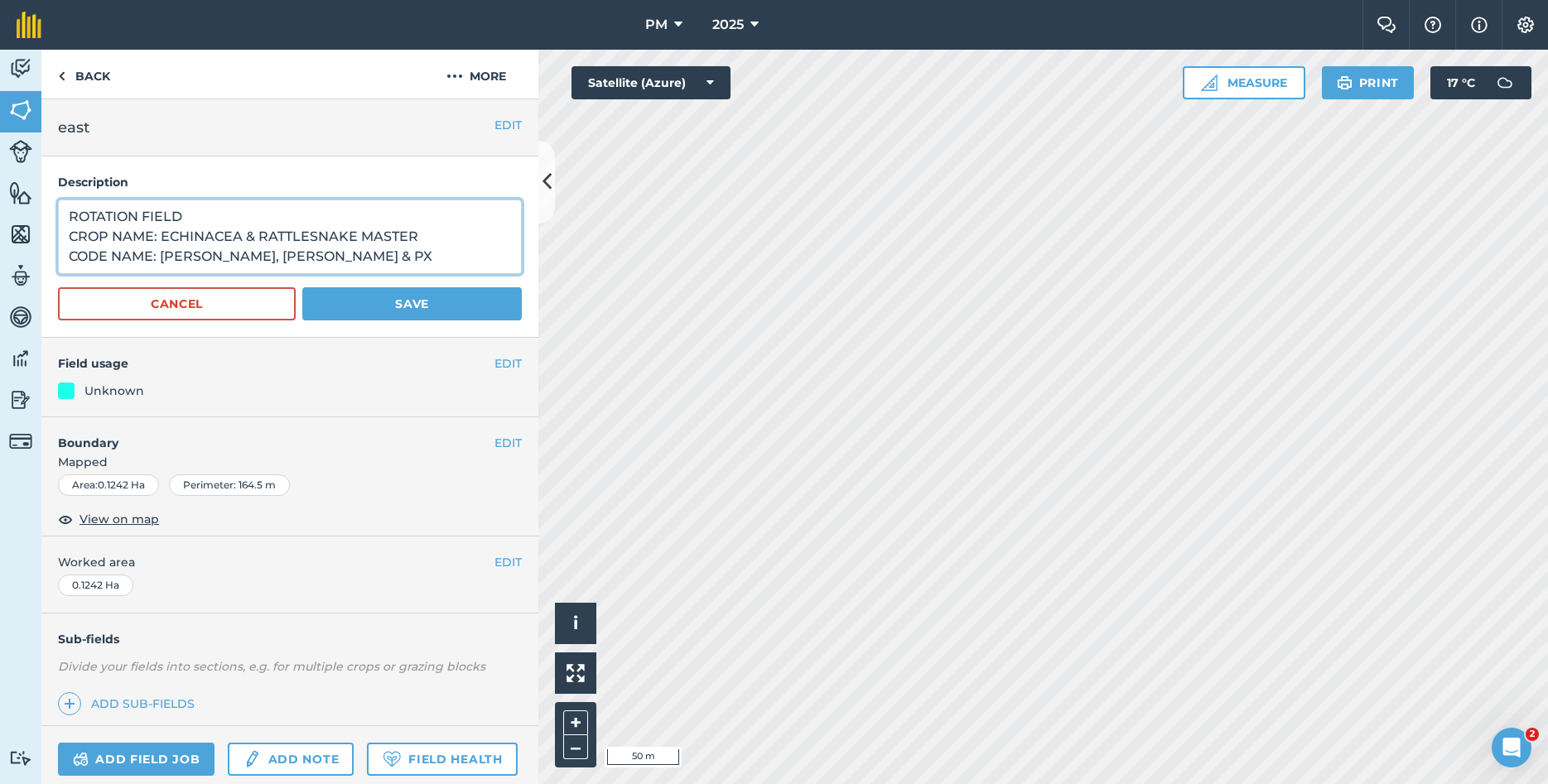
click at [109, 256] on textarea "ROTATION FIELD CROP NAME: ECHINACEA & RATTLESNAKE MASTER CODE NAME: [PERSON_NAM…" at bounding box center [289, 237] width 464 height 75
drag, startPoint x: 71, startPoint y: 216, endPoint x: 239, endPoint y: 264, distance: 174.7
click at [239, 264] on textarea "ROTATION FIELD CROP NAME: ECHINACEA & RATTLESNAKE MASTER NAME: [PERSON_NAME], […" at bounding box center [289, 237] width 464 height 75
type textarea "ROTATION FIELD CROP NAME: ECHINACEA & RATTLESNAKE MASTER NAME: [PERSON_NAME], […"
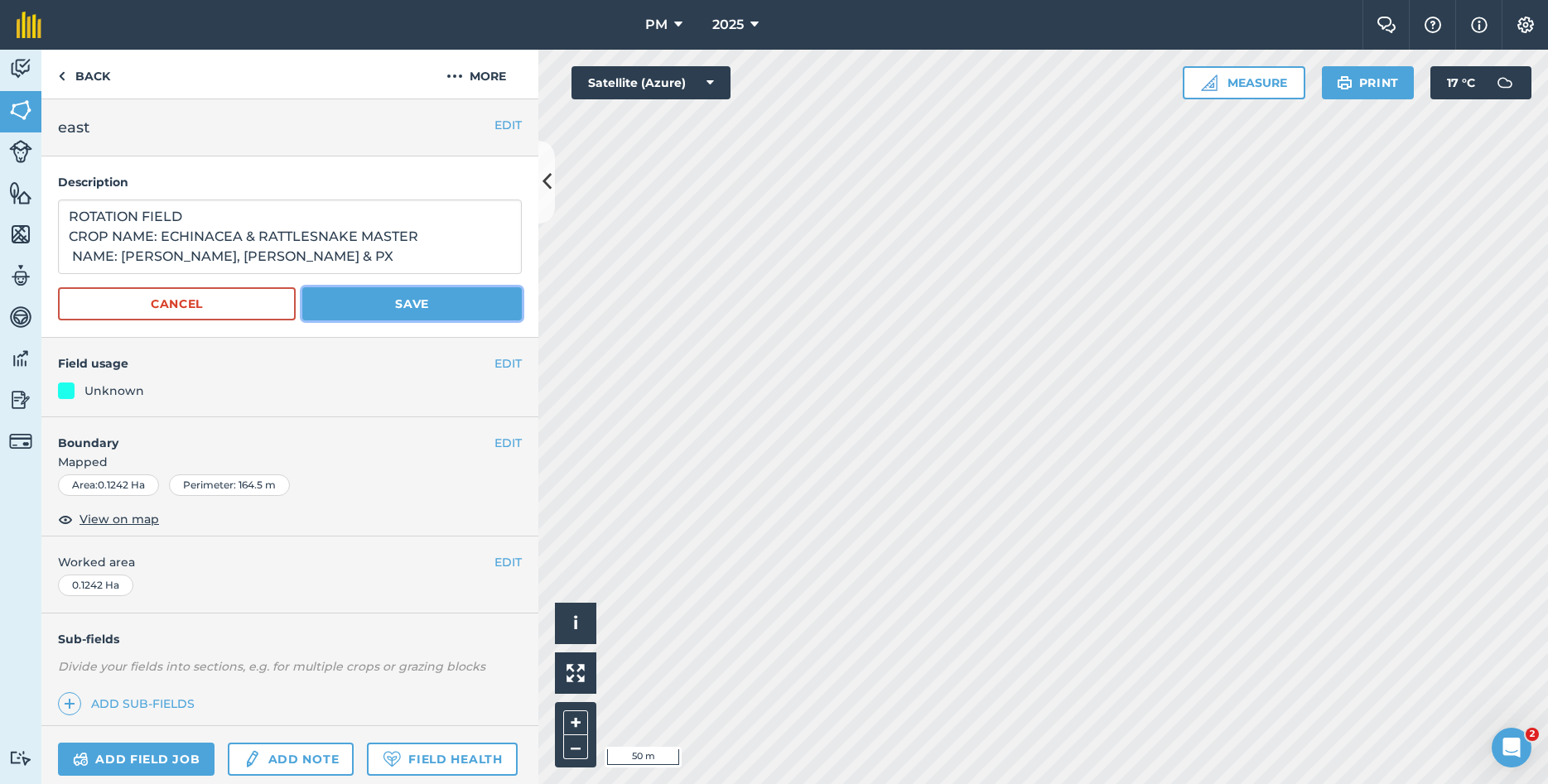
click at [437, 312] on button "Save" at bounding box center [412, 304] width 220 height 33
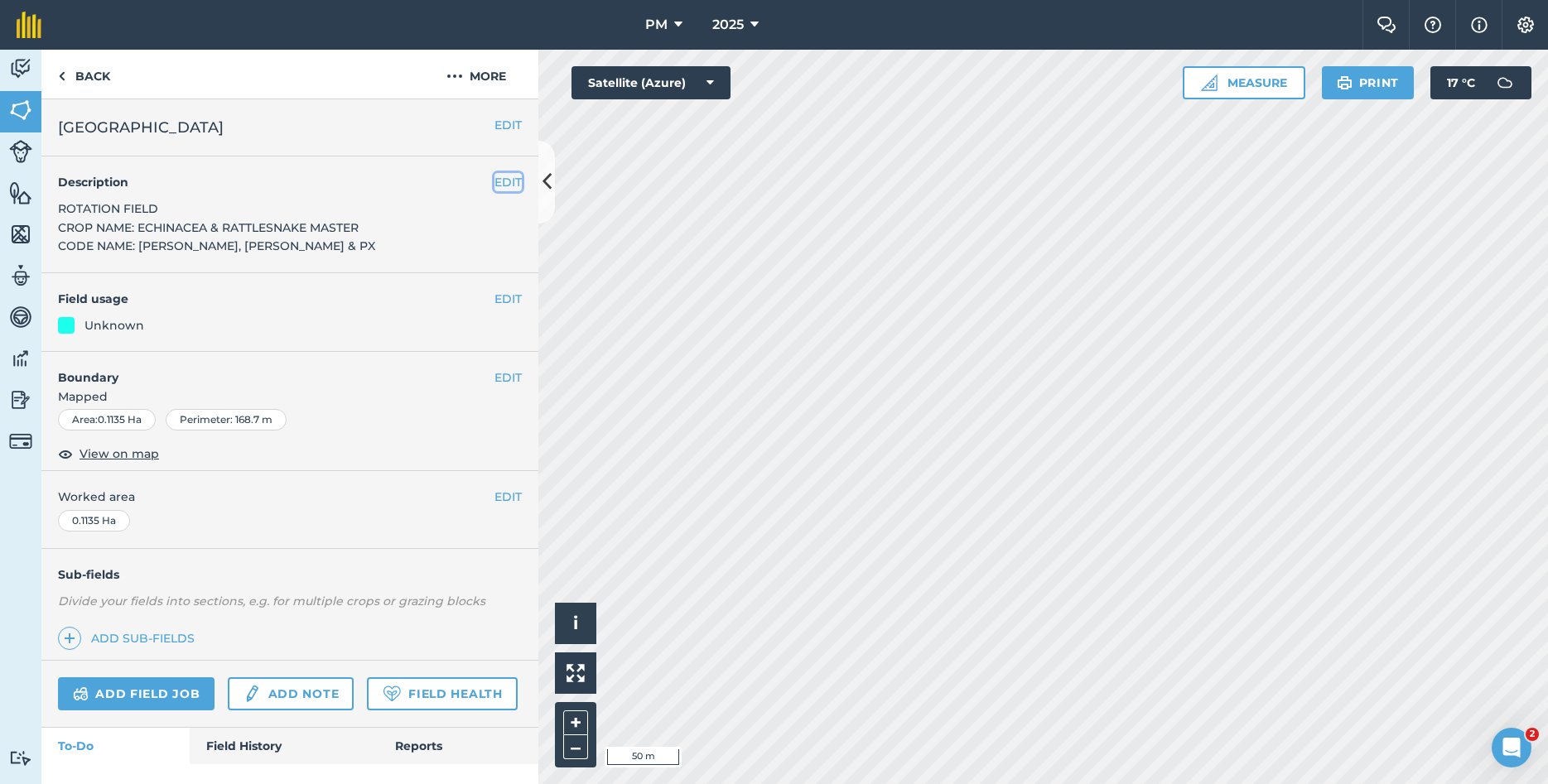
click at [506, 186] on button "EDIT" at bounding box center [508, 182] width 28 height 18
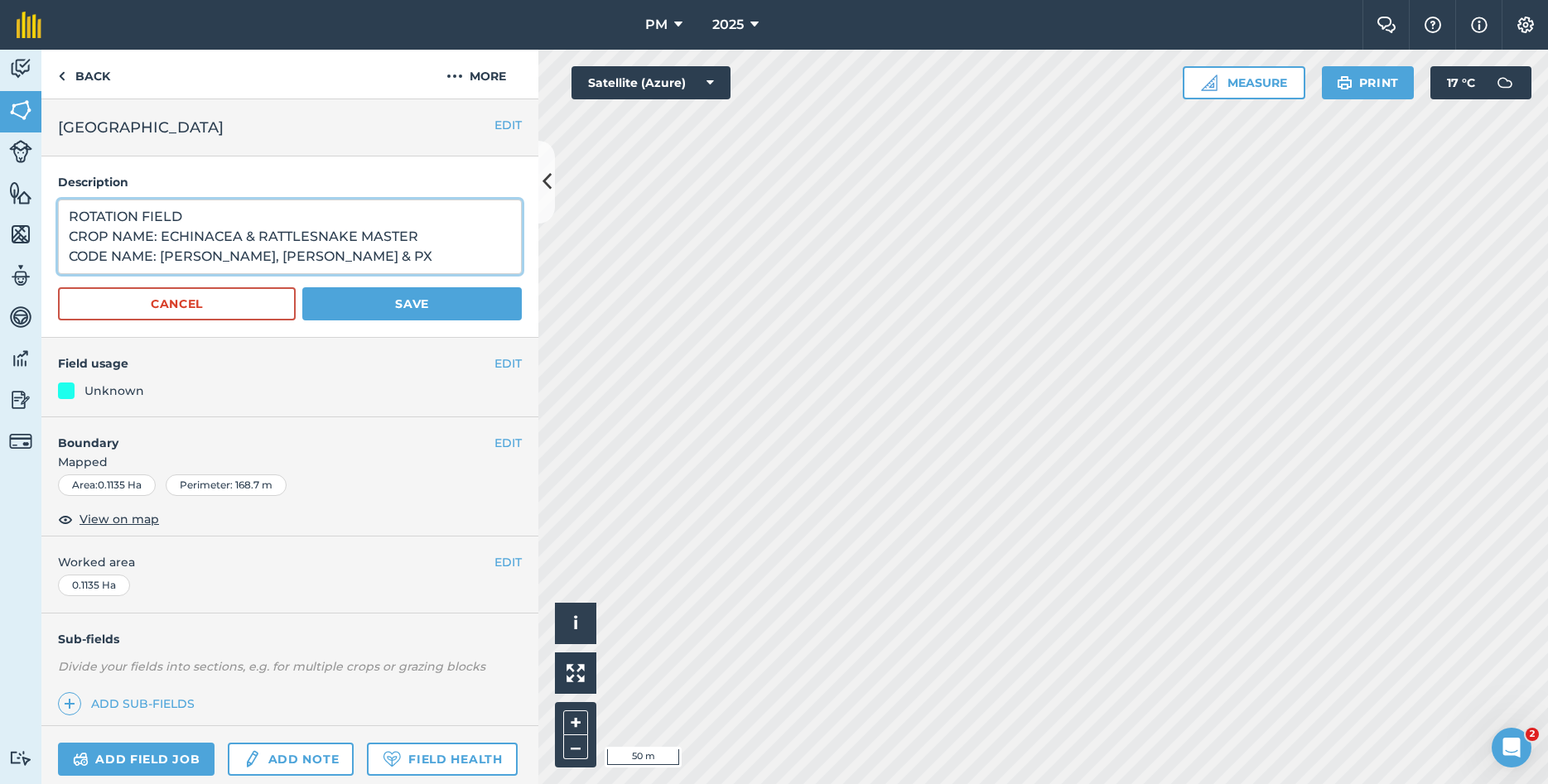
drag, startPoint x: 77, startPoint y: 215, endPoint x: 195, endPoint y: 247, distance: 122.3
click at [195, 247] on textarea "ROTATION FIELD CROP NAME: ECHINACEA & RATTLESNAKE MASTER CODE NAME: [PERSON_NAM…" at bounding box center [289, 237] width 464 height 75
click at [103, 260] on textarea "ROTATION FIELD CROP NAME: ECHINACEA & RATTLESNAKE MASTER CODE NAME: [PERSON_NAM…" at bounding box center [289, 237] width 464 height 75
drag, startPoint x: 67, startPoint y: 220, endPoint x: 288, endPoint y: 275, distance: 227.7
click at [288, 274] on textarea "ROTATION FIELD CROP NAME: ECHINACEA & RATTLESNAKE MASTER CODE NAME: [PERSON_NAM…" at bounding box center [289, 237] width 464 height 75
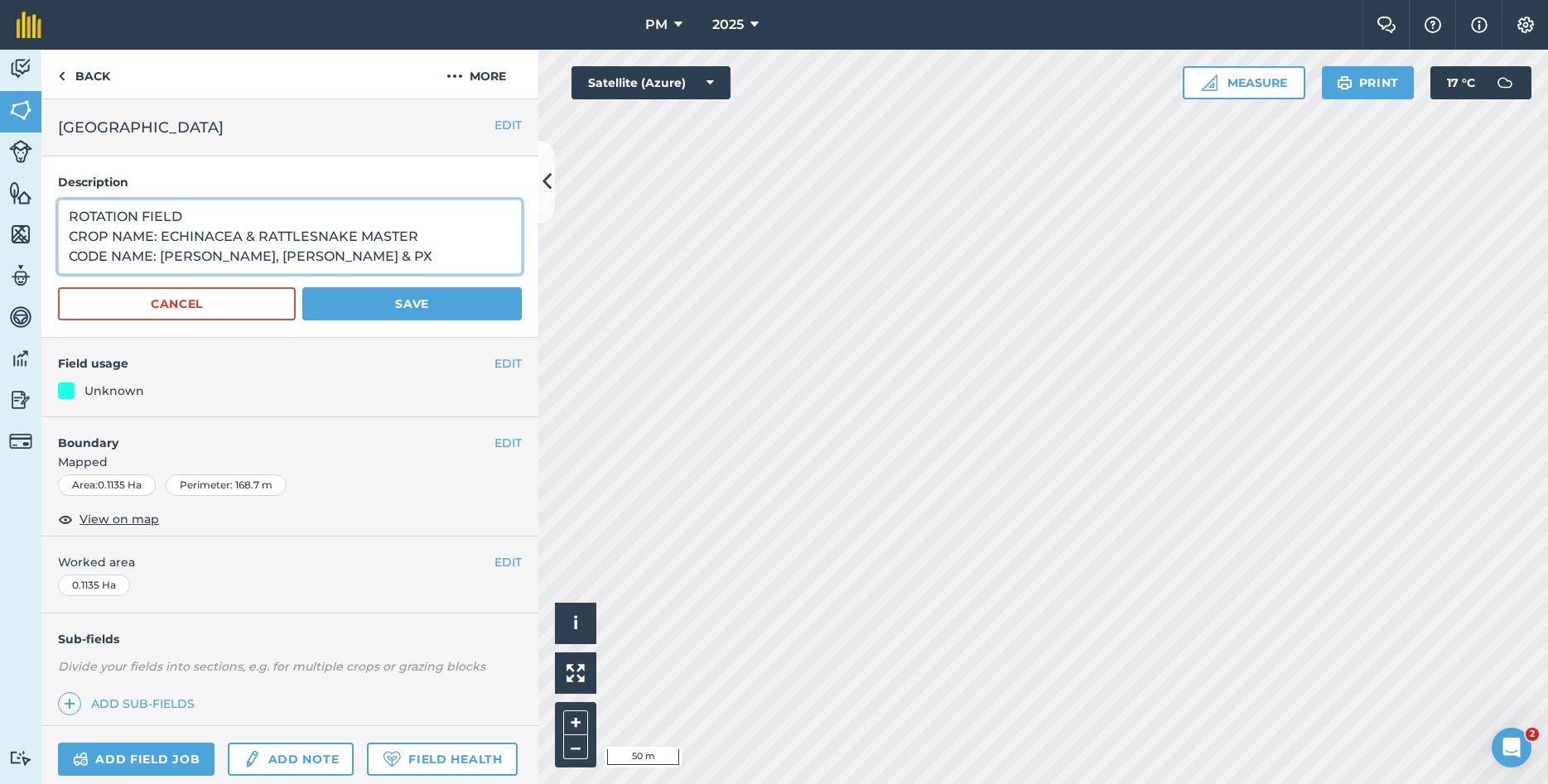
paste textarea
type textarea "ROTATION FIELD CROP NAME: ECHINACEA & RATTLESNAKE MASTER NAME: [PERSON_NAME], […"
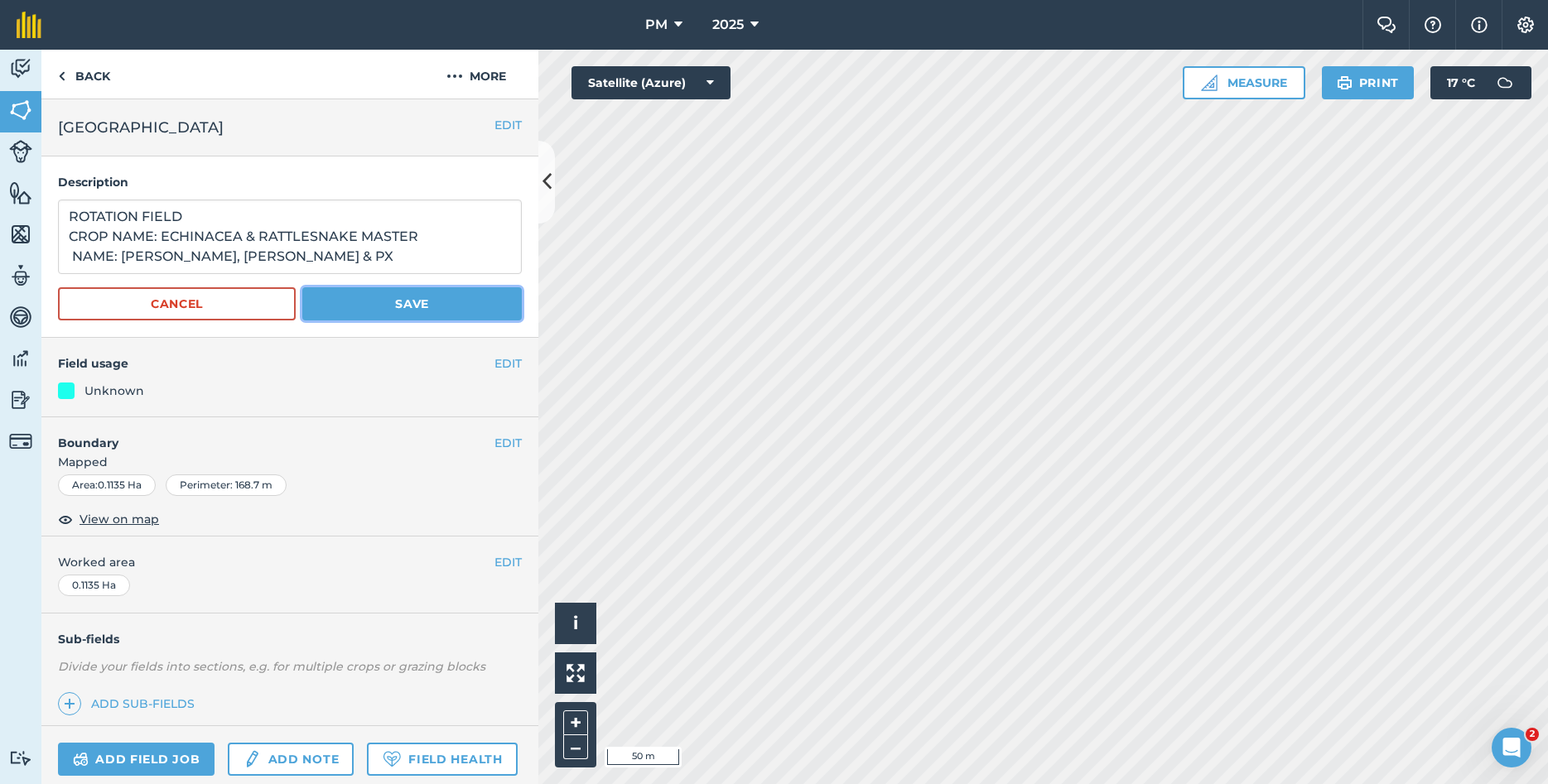
click at [387, 306] on button "Save" at bounding box center [412, 304] width 220 height 33
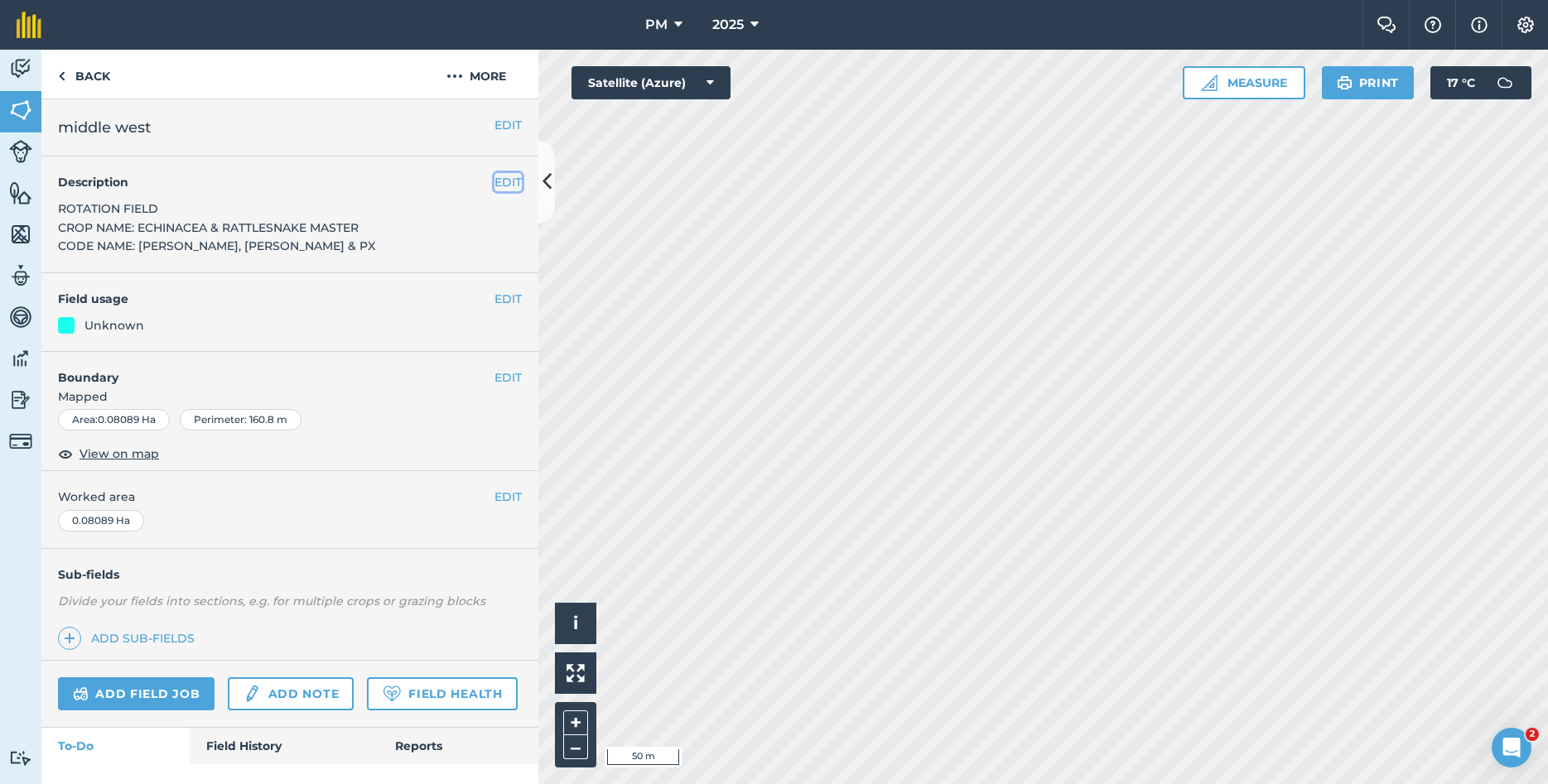
click at [513, 176] on button "EDIT" at bounding box center [508, 182] width 28 height 18
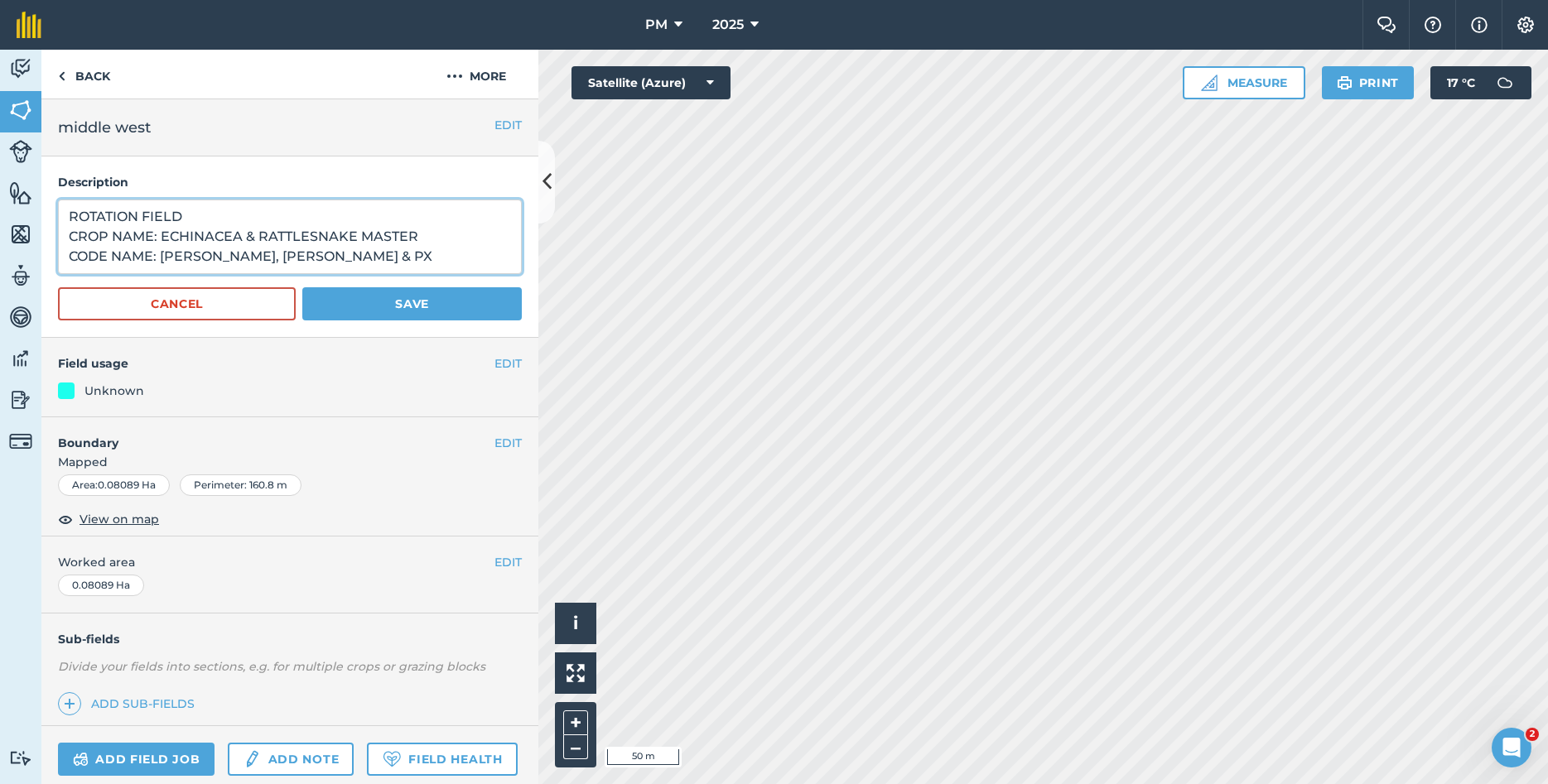
drag, startPoint x: 71, startPoint y: 212, endPoint x: 272, endPoint y: 287, distance: 214.5
click at [272, 274] on textarea "ROTATION FIELD CROP NAME: ECHINACEA & RATTLESNAKE MASTER CODE NAME: [PERSON_NAM…" at bounding box center [289, 237] width 464 height 75
paste textarea
type textarea "ROTATION FIELD CROP NAME: ECHINACEA & RATTLESNAKE MASTER NAME: [PERSON_NAME], […"
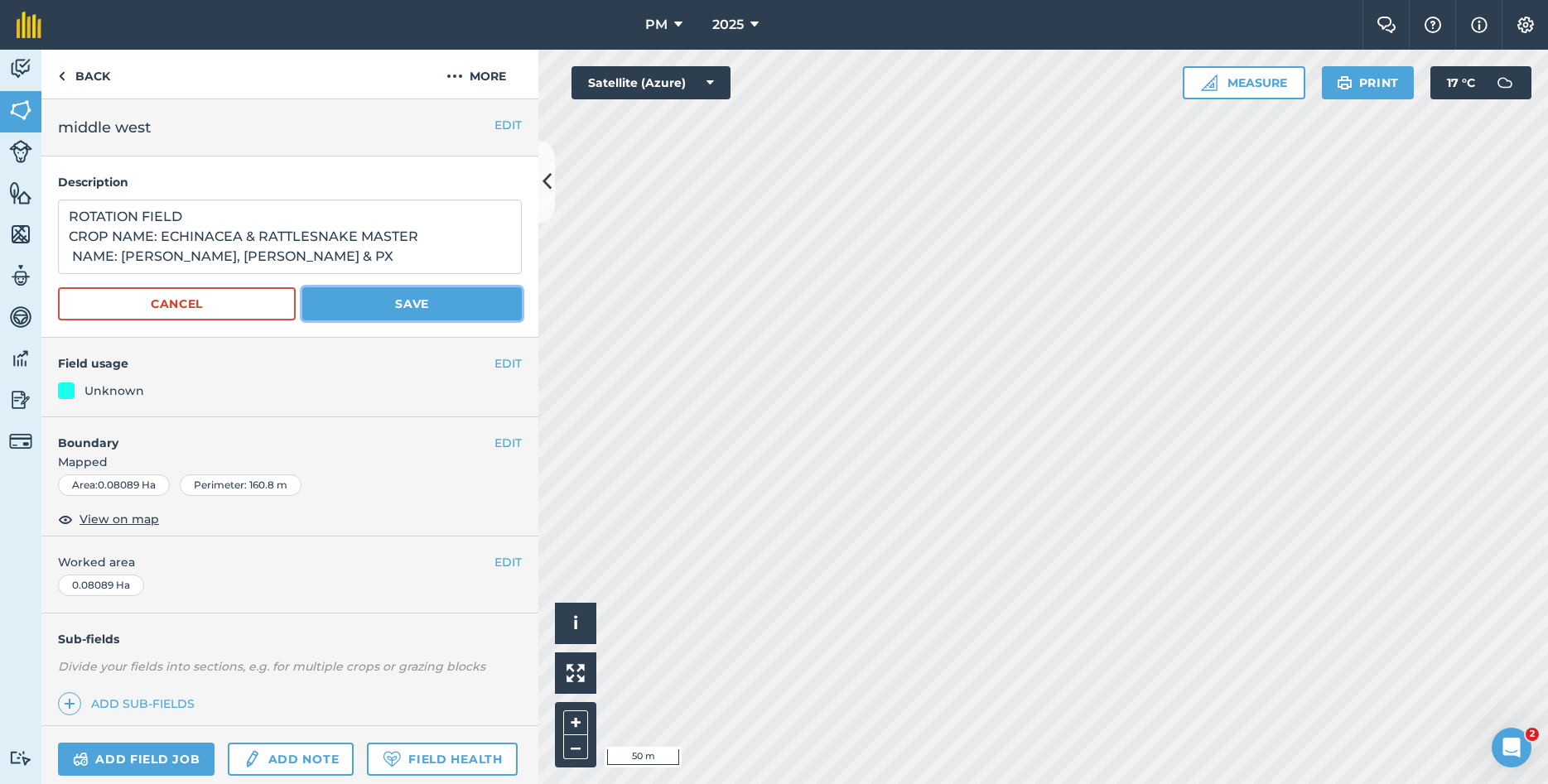
click at [393, 306] on button "Save" at bounding box center [412, 304] width 220 height 33
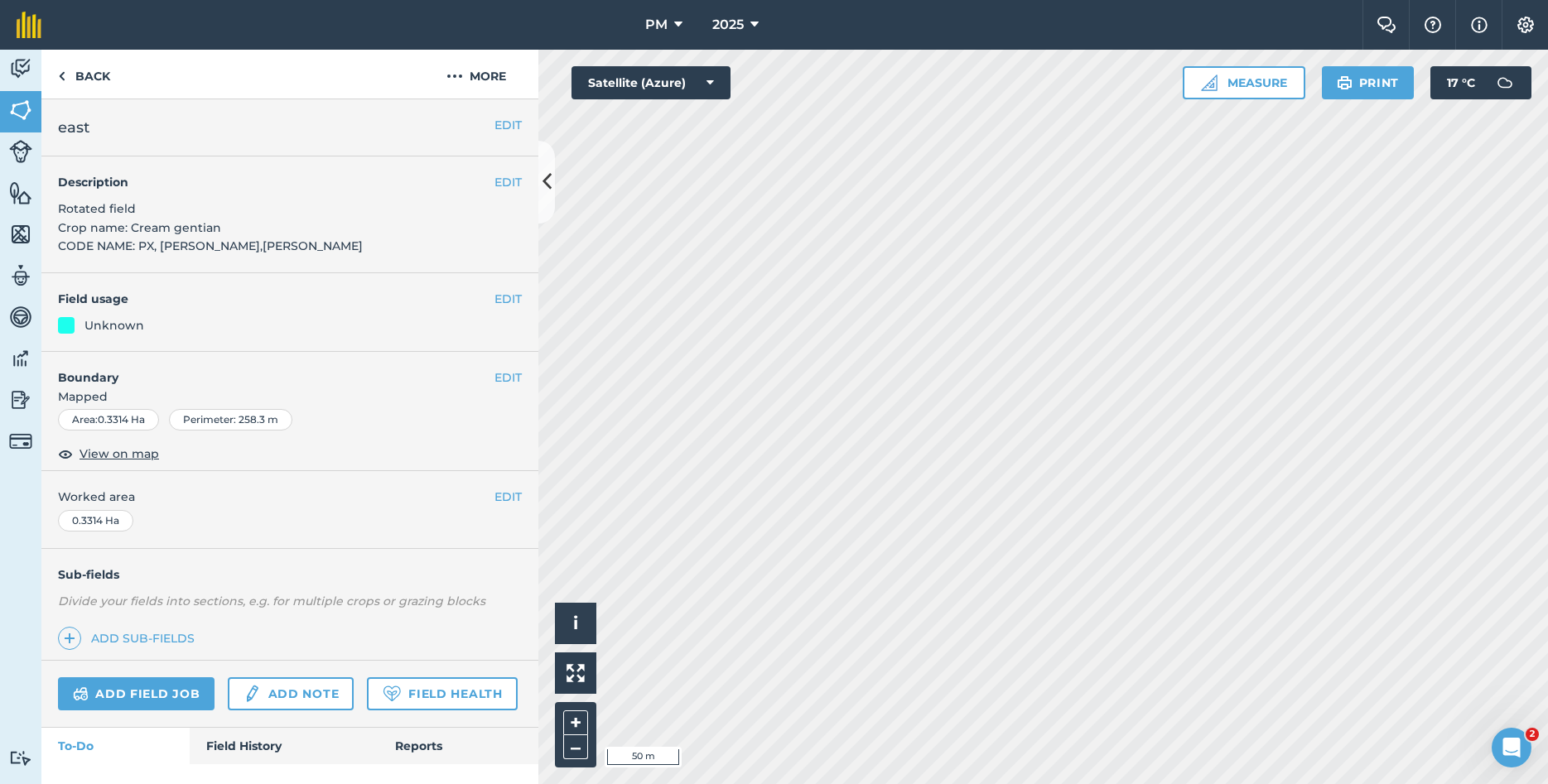
click at [92, 245] on span "Rotated field Crop name: Cream gentian CODE NAME: PX, [PERSON_NAME],[PERSON_NAM…" at bounding box center [210, 227] width 305 height 52
click at [92, 244] on span "Rotated field Crop name: Cream gentian CODE NAME: PX, [PERSON_NAME],[PERSON_NAM…" at bounding box center [210, 227] width 305 height 52
drag, startPoint x: 97, startPoint y: 249, endPoint x: 220, endPoint y: 217, distance: 127.1
click at [106, 249] on span "Rotated field Crop name: Cream gentian CODE NAME: PX, [PERSON_NAME],[PERSON_NAM…" at bounding box center [210, 227] width 305 height 52
click at [233, 241] on div "EDIT Description Rotated field Crop name: Cream gentian CODE NAME: PX, [PERSON_…" at bounding box center [289, 215] width 497 height 117
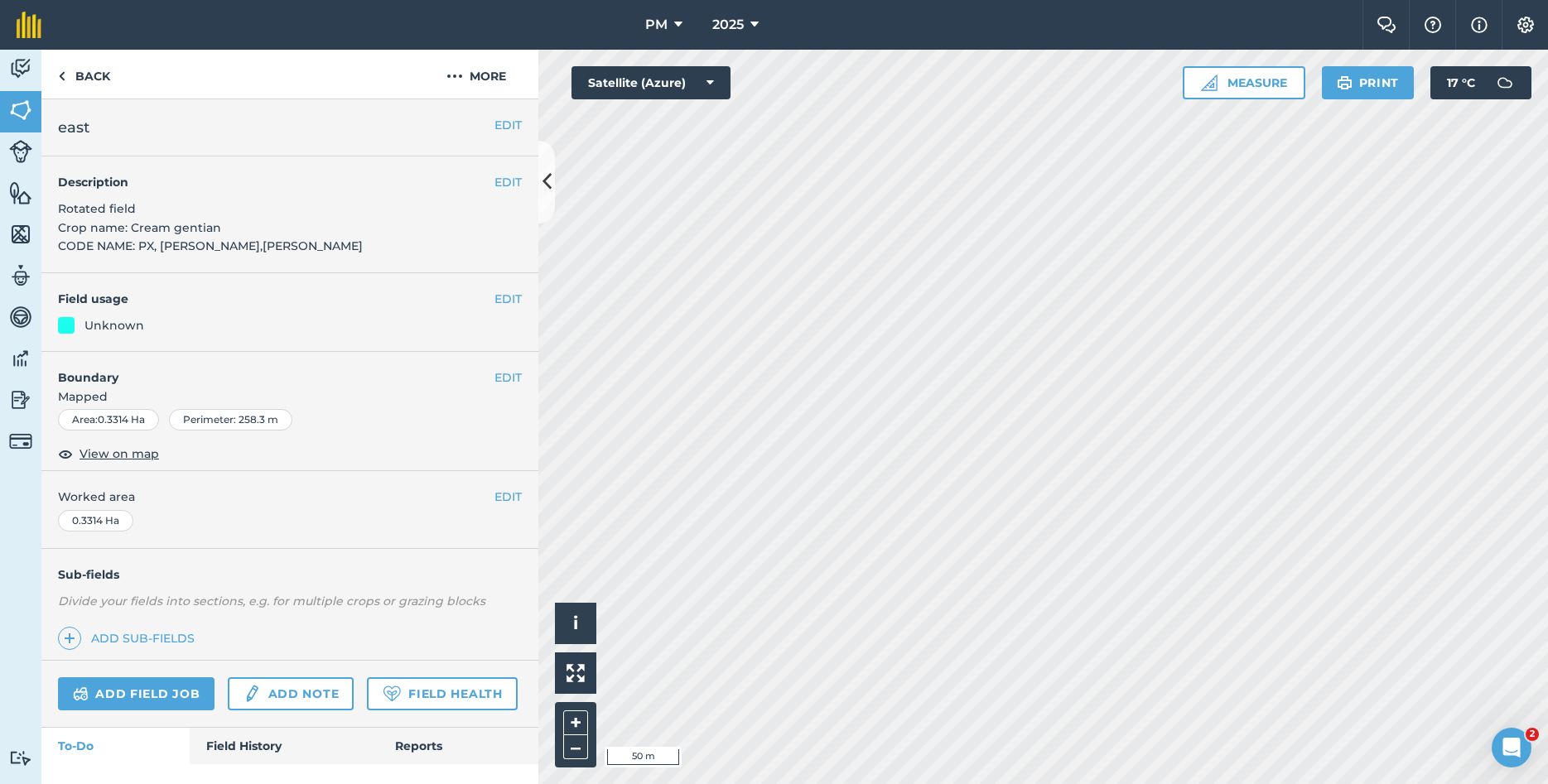
click at [96, 247] on span "Rotated field Crop name: Cream gentian CODE NAME: PX, [PERSON_NAME],[PERSON_NAM…" at bounding box center [210, 227] width 305 height 52
click at [96, 244] on span "Rotated field Crop name: Cream gentian CODE NAME: PX, [PERSON_NAME],[PERSON_NAM…" at bounding box center [210, 227] width 305 height 52
click at [90, 245] on span "Rotated field Crop name: Cream gentian CODE NAME: PX, [PERSON_NAME],[PERSON_NAM…" at bounding box center [210, 227] width 305 height 52
click at [492, 176] on h4 "Description" at bounding box center [289, 182] width 464 height 18
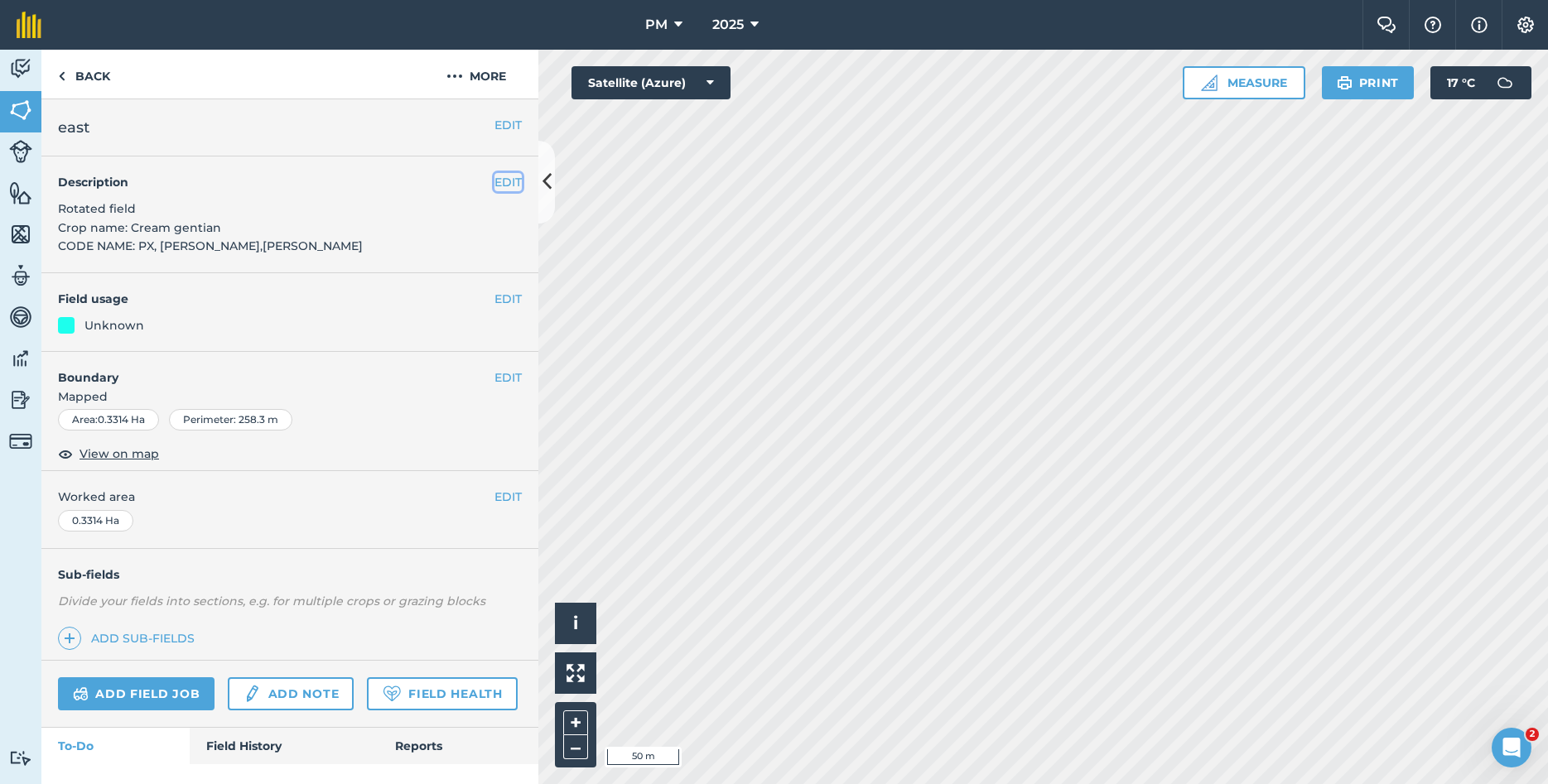
click at [507, 183] on button "EDIT" at bounding box center [508, 182] width 28 height 18
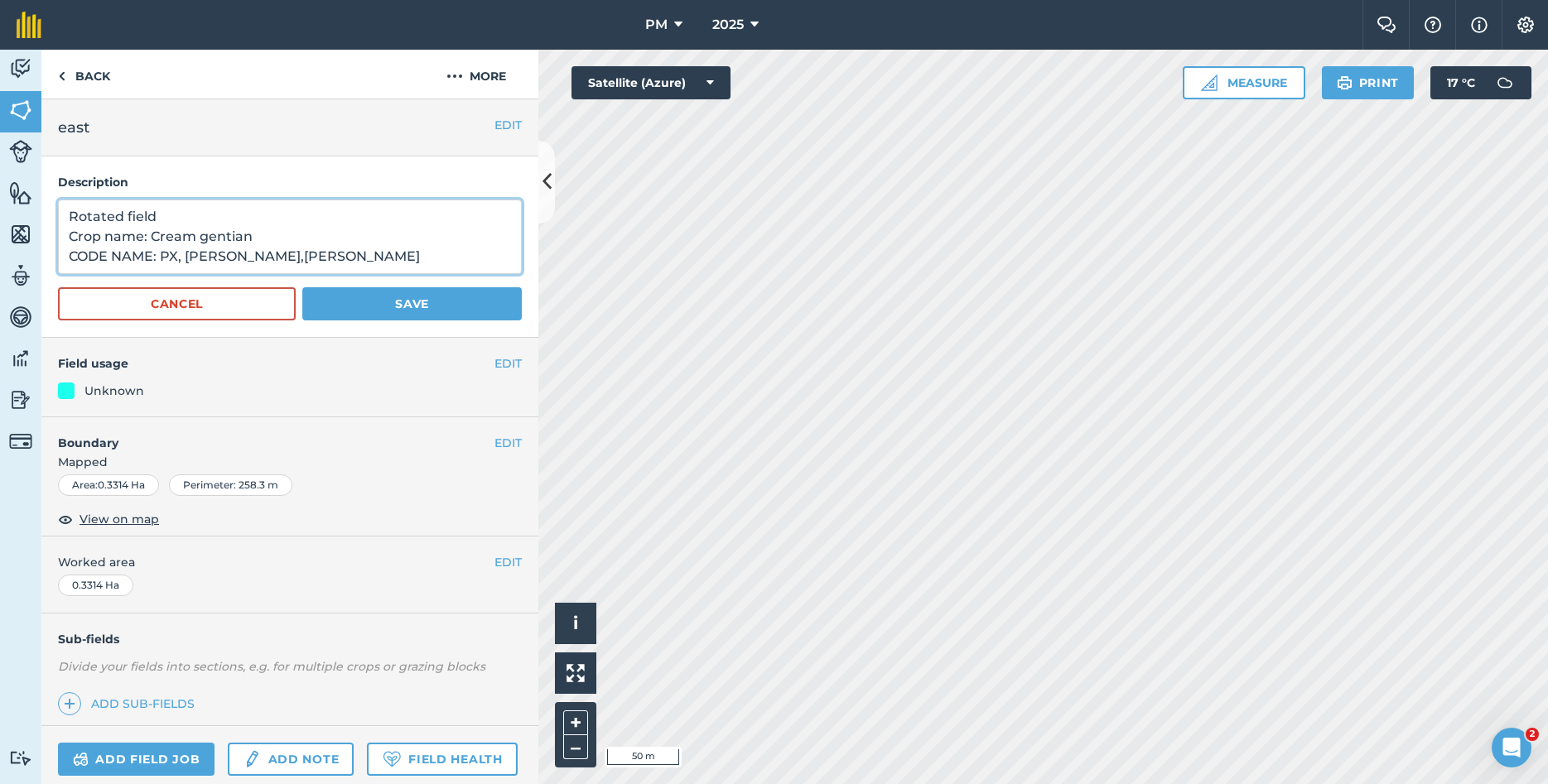
click at [106, 256] on textarea "Rotated field Crop name: Cream gentian CODE NAME: PX, [PERSON_NAME],[PERSON_NAM…" at bounding box center [289, 237] width 464 height 75
drag, startPoint x: 70, startPoint y: 213, endPoint x: 224, endPoint y: 262, distance: 161.6
click at [224, 262] on textarea "Rotated field Crop name: Cream gentian NAME: PX, [PERSON_NAME],[PERSON_NAME]" at bounding box center [289, 237] width 464 height 75
type textarea "Rotated field Crop name: Cream gentian NAME: PX, [PERSON_NAME],[PERSON_NAME]"
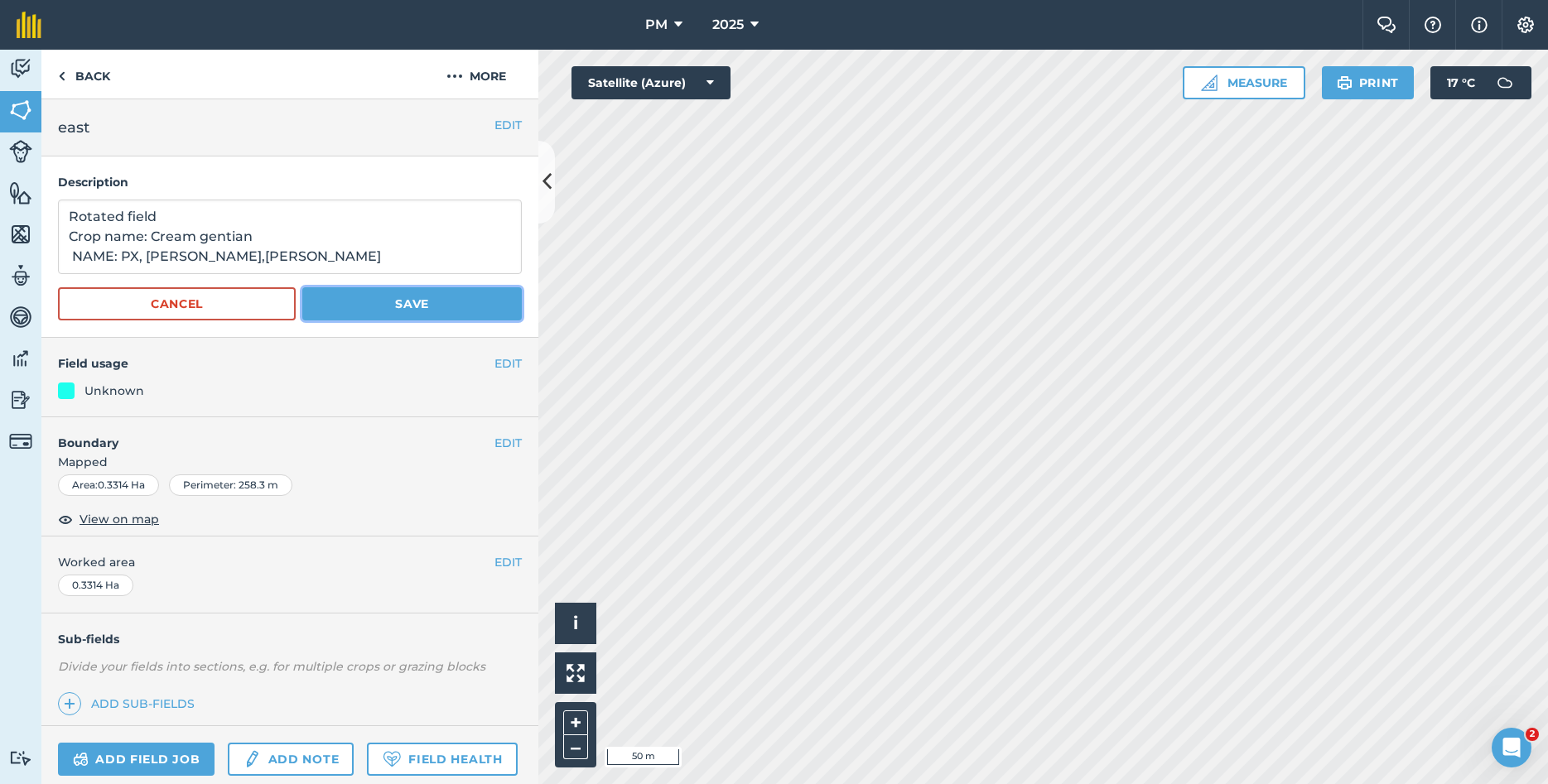
click at [450, 298] on button "Save" at bounding box center [412, 304] width 220 height 33
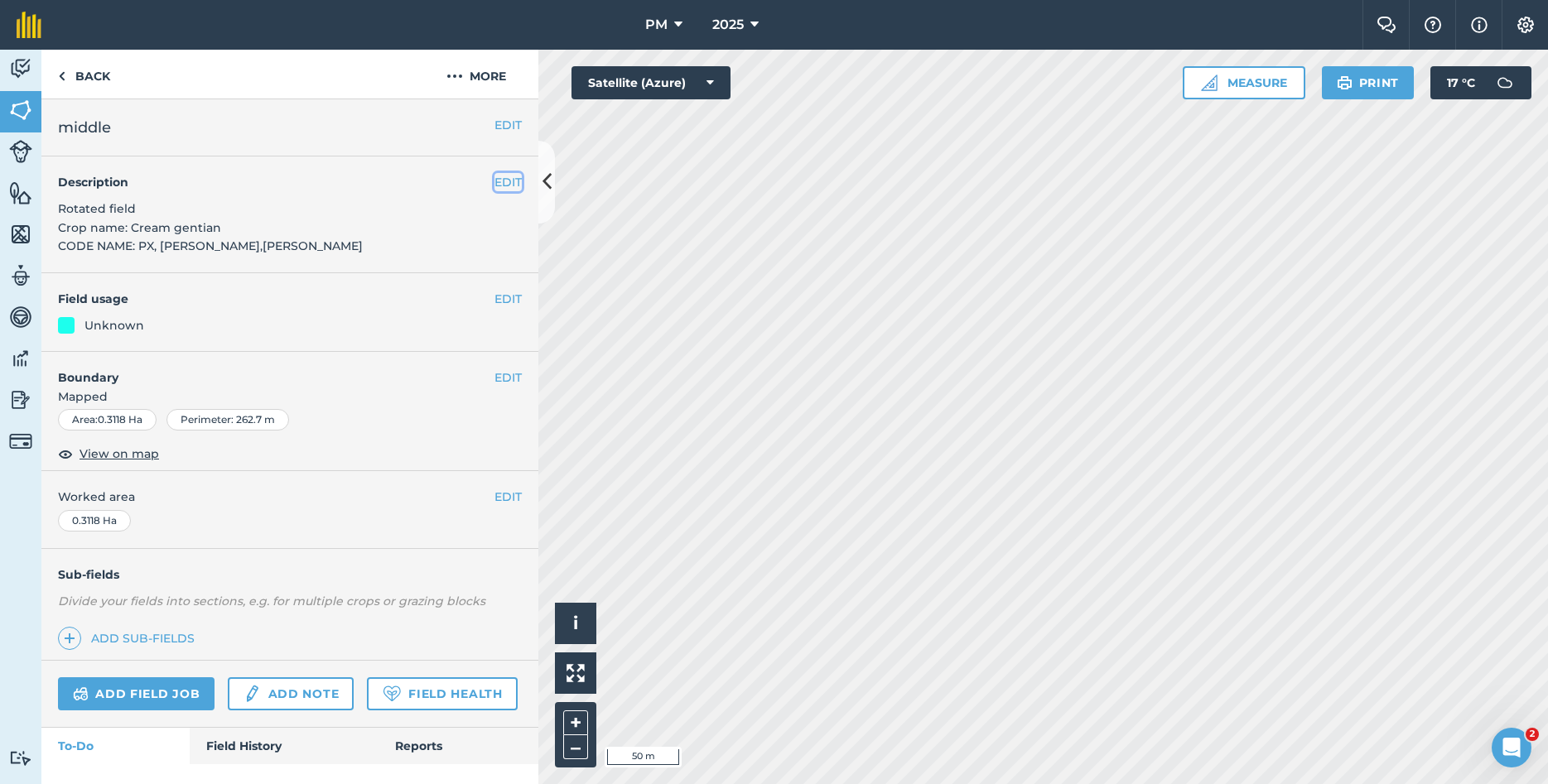
click at [495, 174] on button "EDIT" at bounding box center [508, 182] width 28 height 18
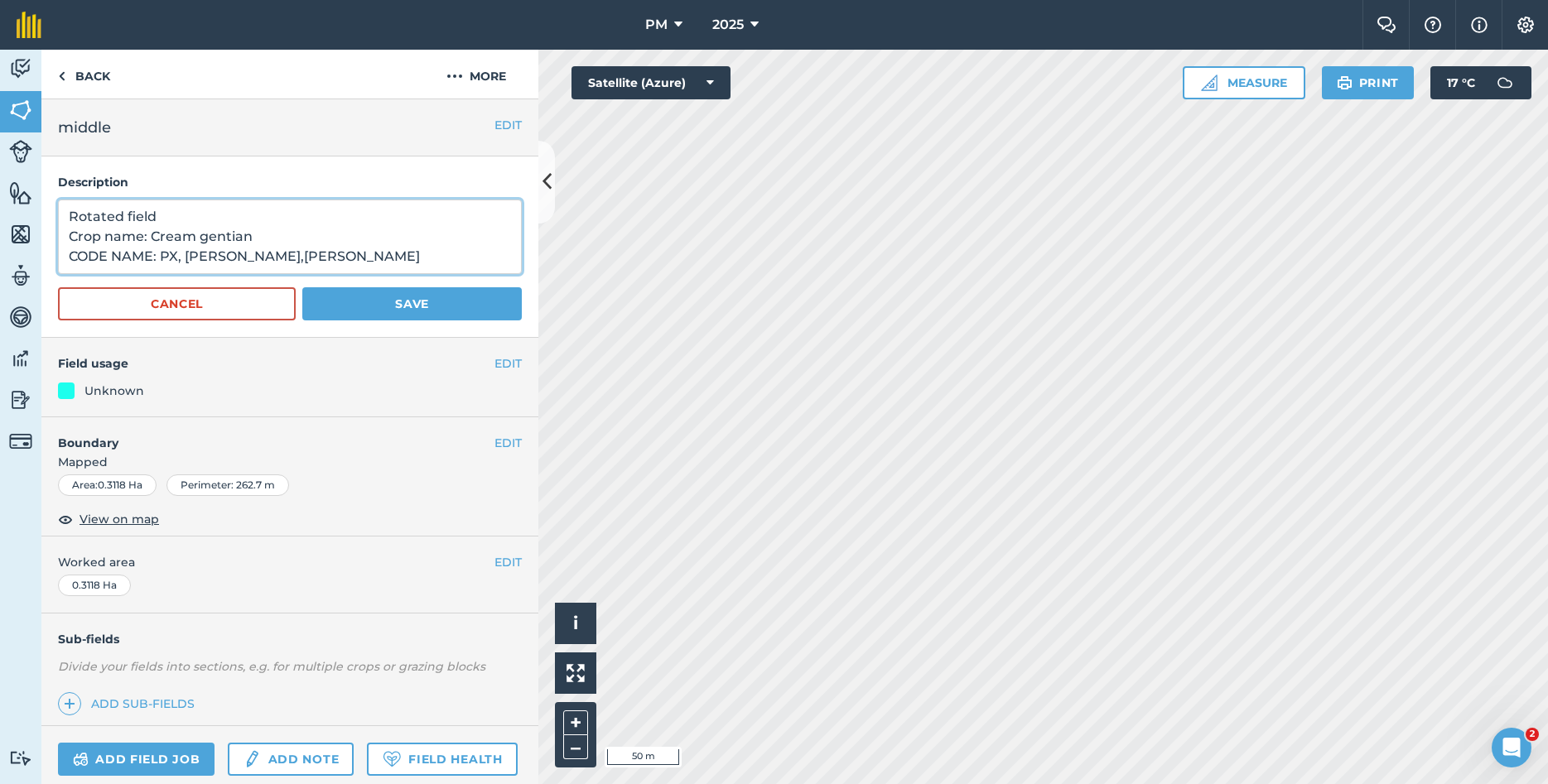
drag, startPoint x: 75, startPoint y: 217, endPoint x: 250, endPoint y: 286, distance: 188.1
click at [250, 274] on textarea "Rotated field Crop name: Cream gentian CODE NAME: PX, [PERSON_NAME],[PERSON_NAM…" at bounding box center [289, 237] width 464 height 75
click at [282, 245] on textarea "Rotated field Crop name: Cream gentian CODE NAME: PX, [PERSON_NAME],[PERSON_NAM…" at bounding box center [289, 237] width 464 height 75
drag, startPoint x: 62, startPoint y: 216, endPoint x: 277, endPoint y: 272, distance: 222.2
click at [271, 268] on textarea "Rotated field Crop name: Cream gentian CODE NAME: PX, [PERSON_NAME],[PERSON_NAM…" at bounding box center [289, 237] width 464 height 75
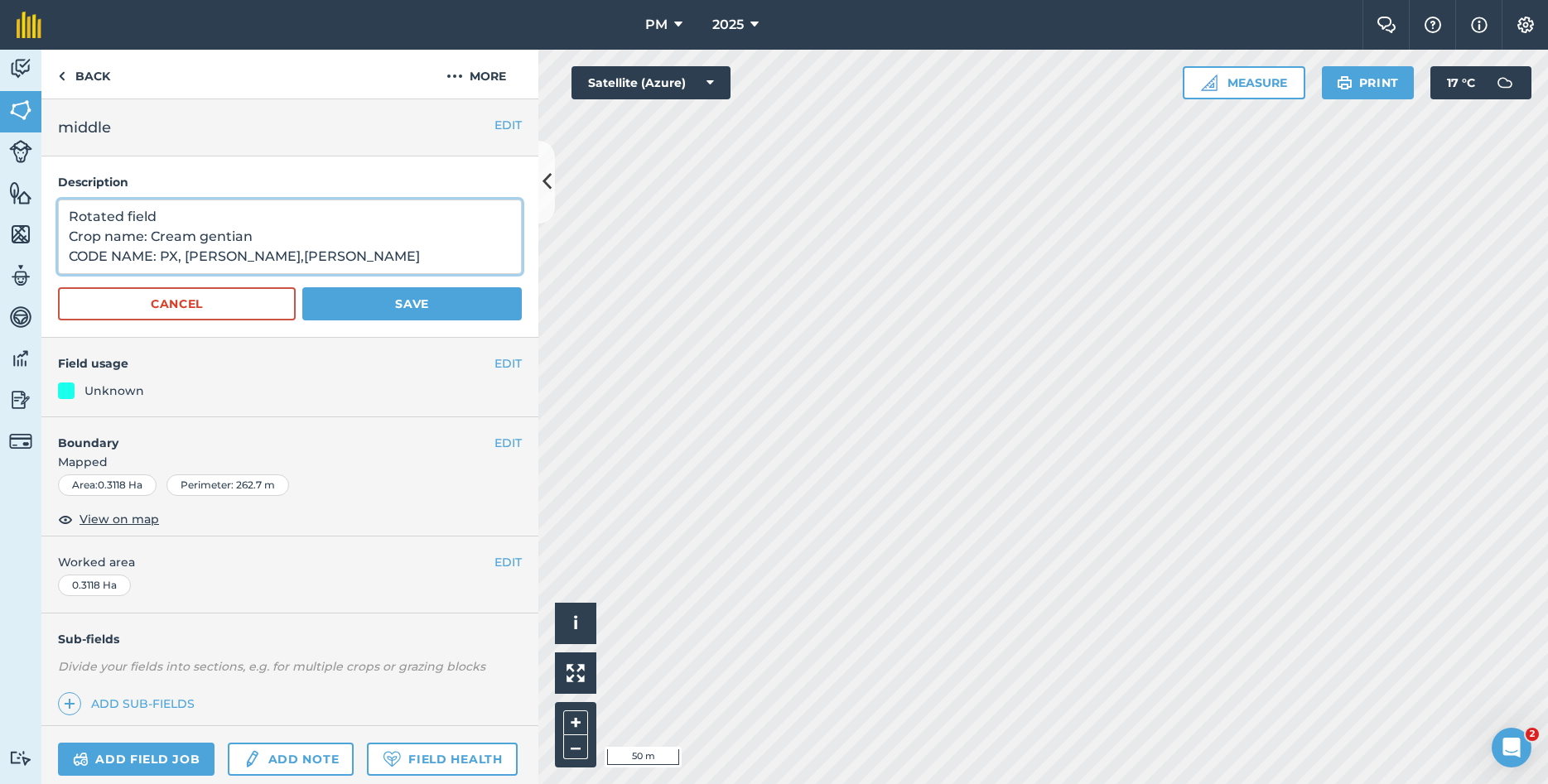
paste textarea
type textarea "Rotated field Crop name: Cream gentian NAME: PX, [PERSON_NAME],[PERSON_NAME]"
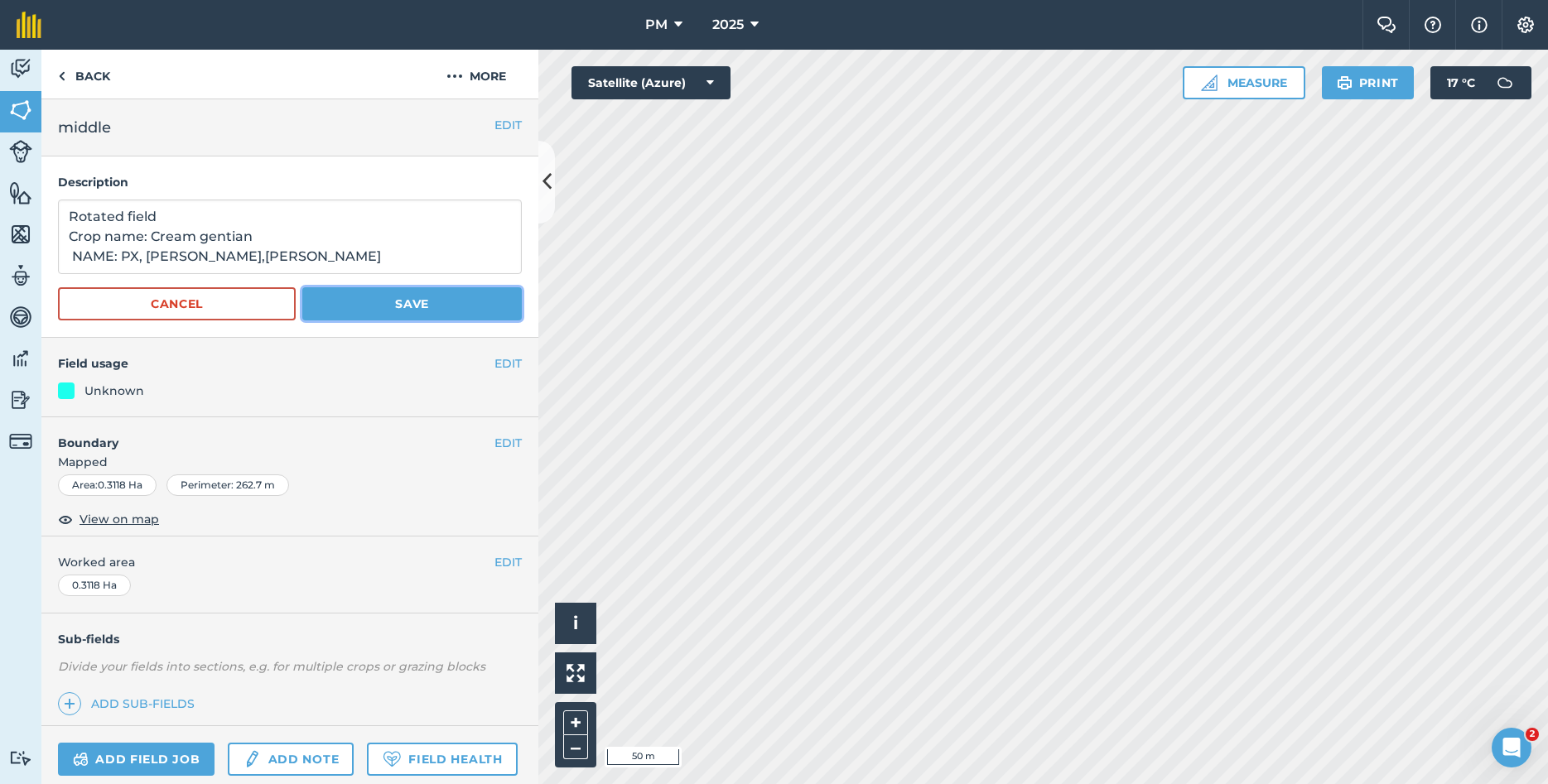
click at [412, 308] on button "Save" at bounding box center [412, 304] width 220 height 33
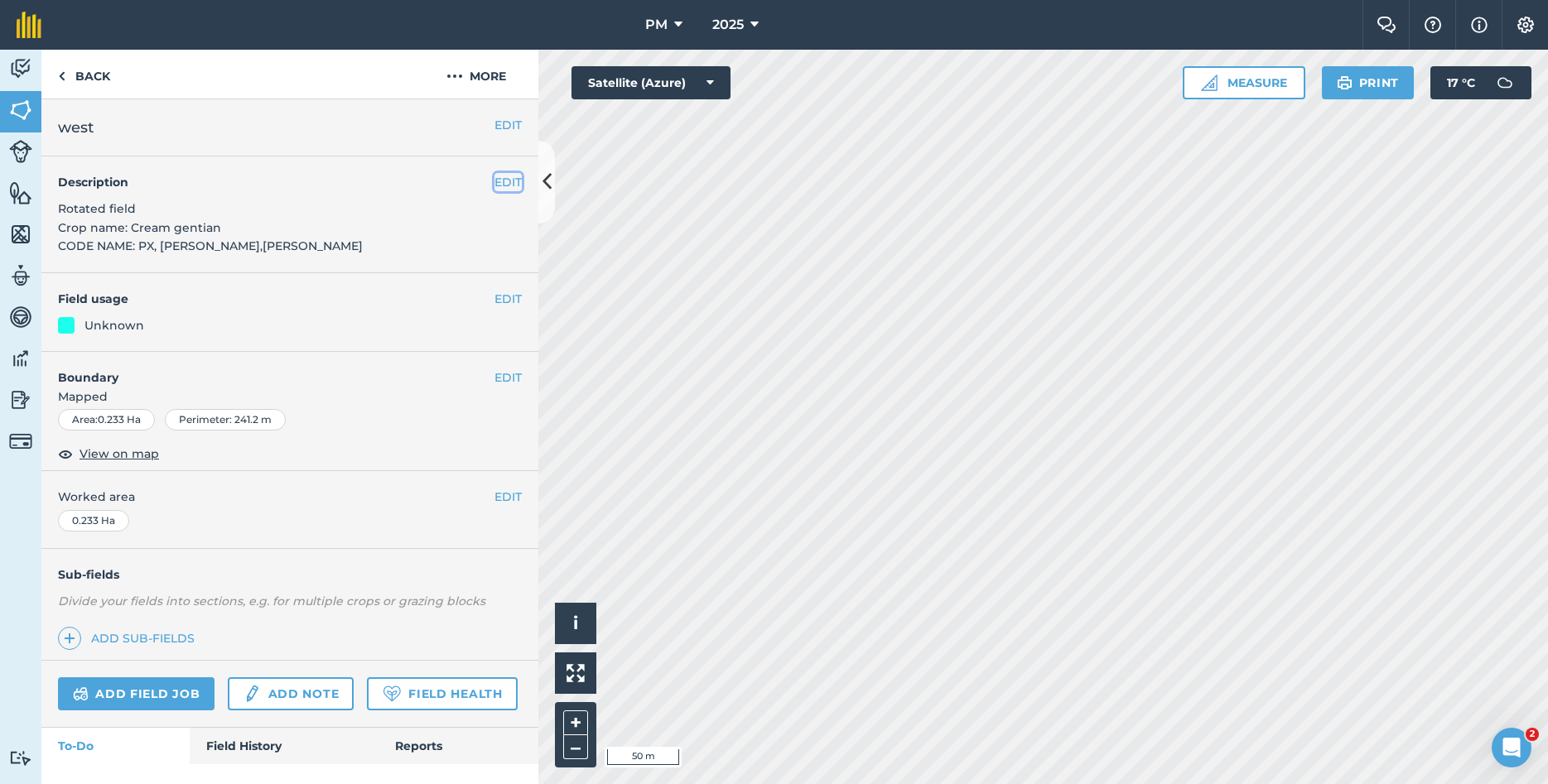
click at [517, 181] on button "EDIT" at bounding box center [508, 182] width 28 height 18
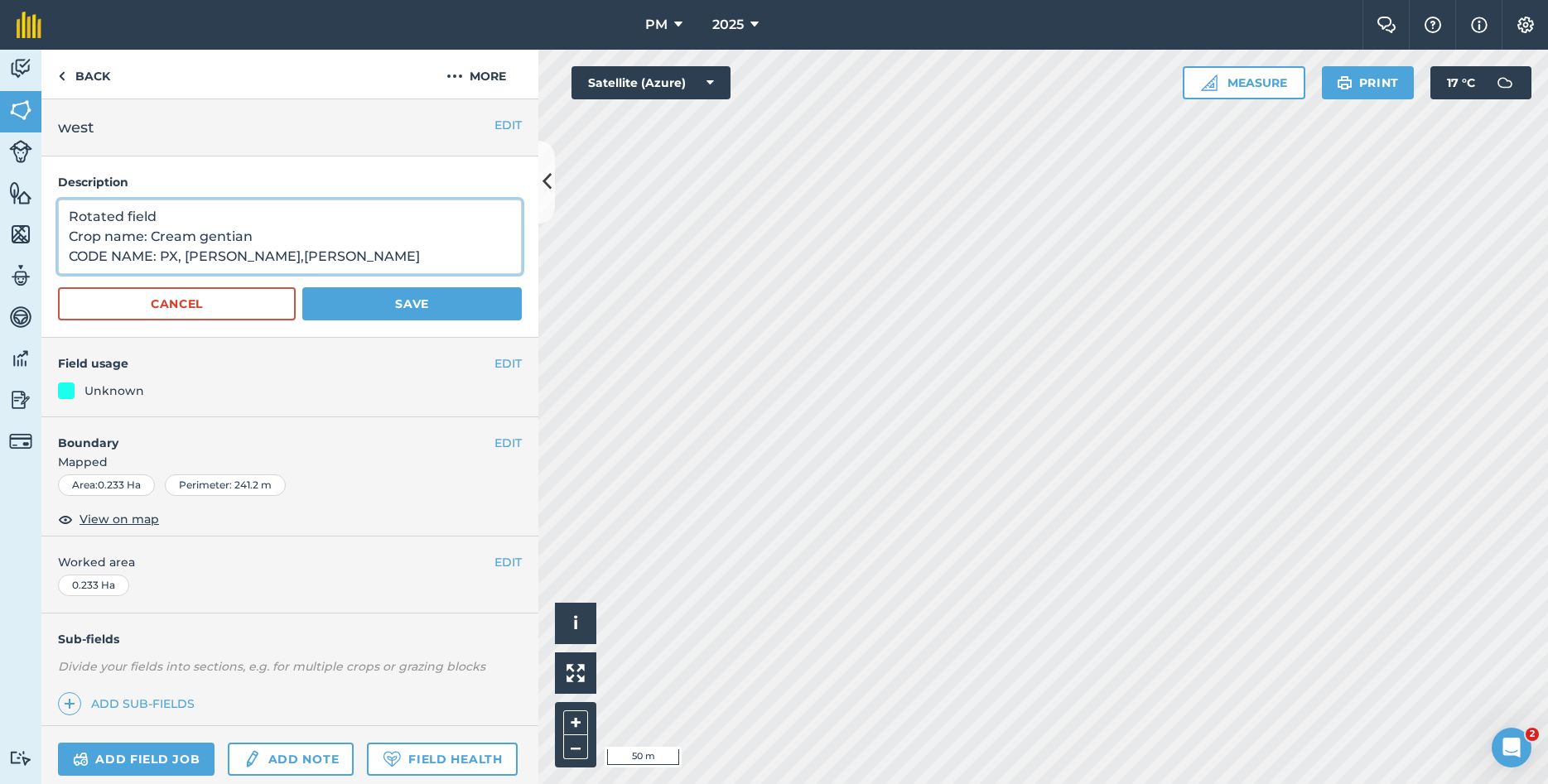
drag, startPoint x: 70, startPoint y: 219, endPoint x: 261, endPoint y: 291, distance: 204.1
click at [261, 274] on textarea "Rotated field Crop name: Cream gentian CODE NAME: PX, [PERSON_NAME],[PERSON_NAM…" at bounding box center [289, 237] width 464 height 75
paste textarea
type textarea "Rotated field Crop name: Cream gentian NAME: PX, [PERSON_NAME],[PERSON_NAME]"
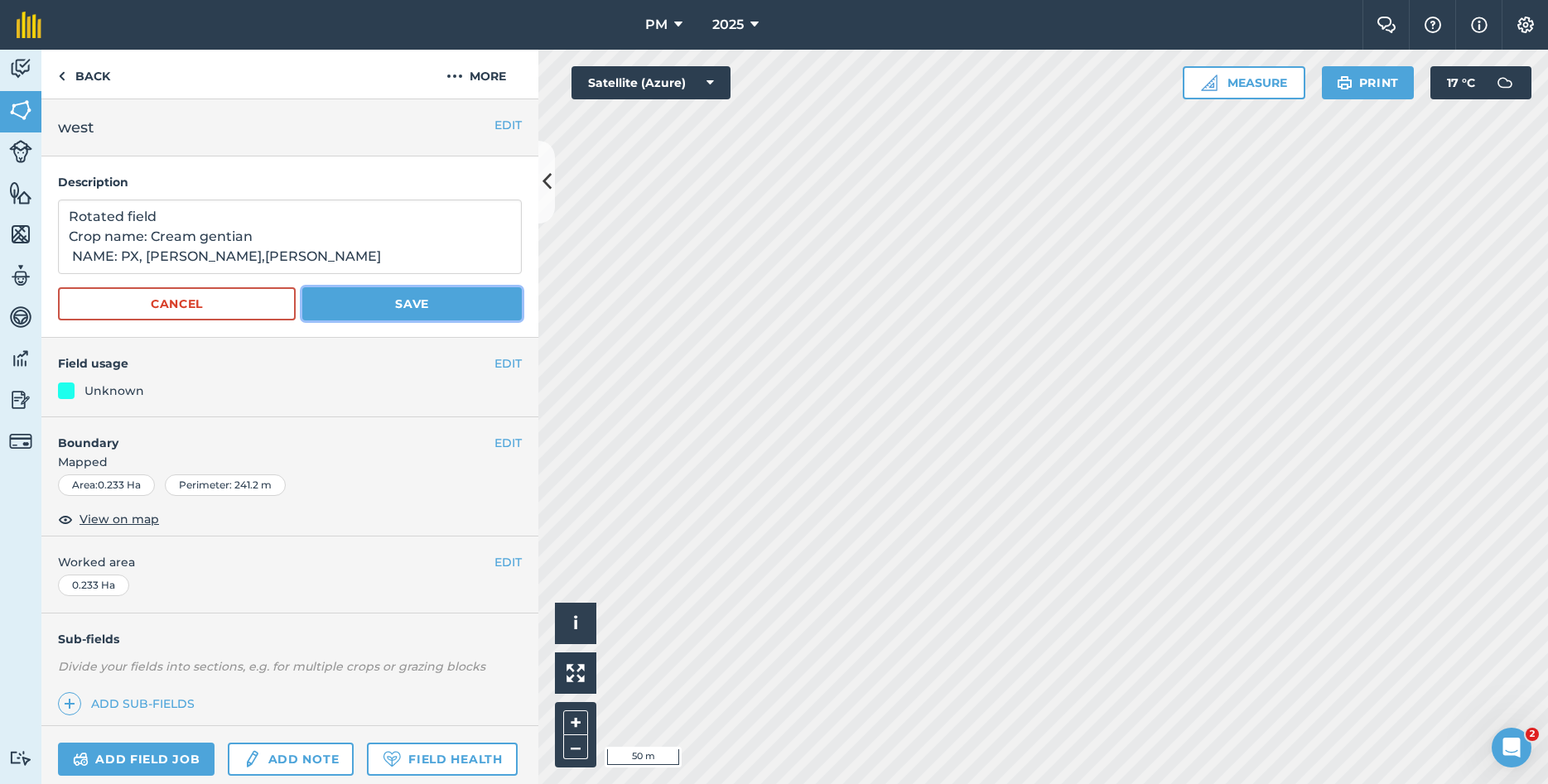
click at [456, 309] on button "Save" at bounding box center [412, 304] width 220 height 33
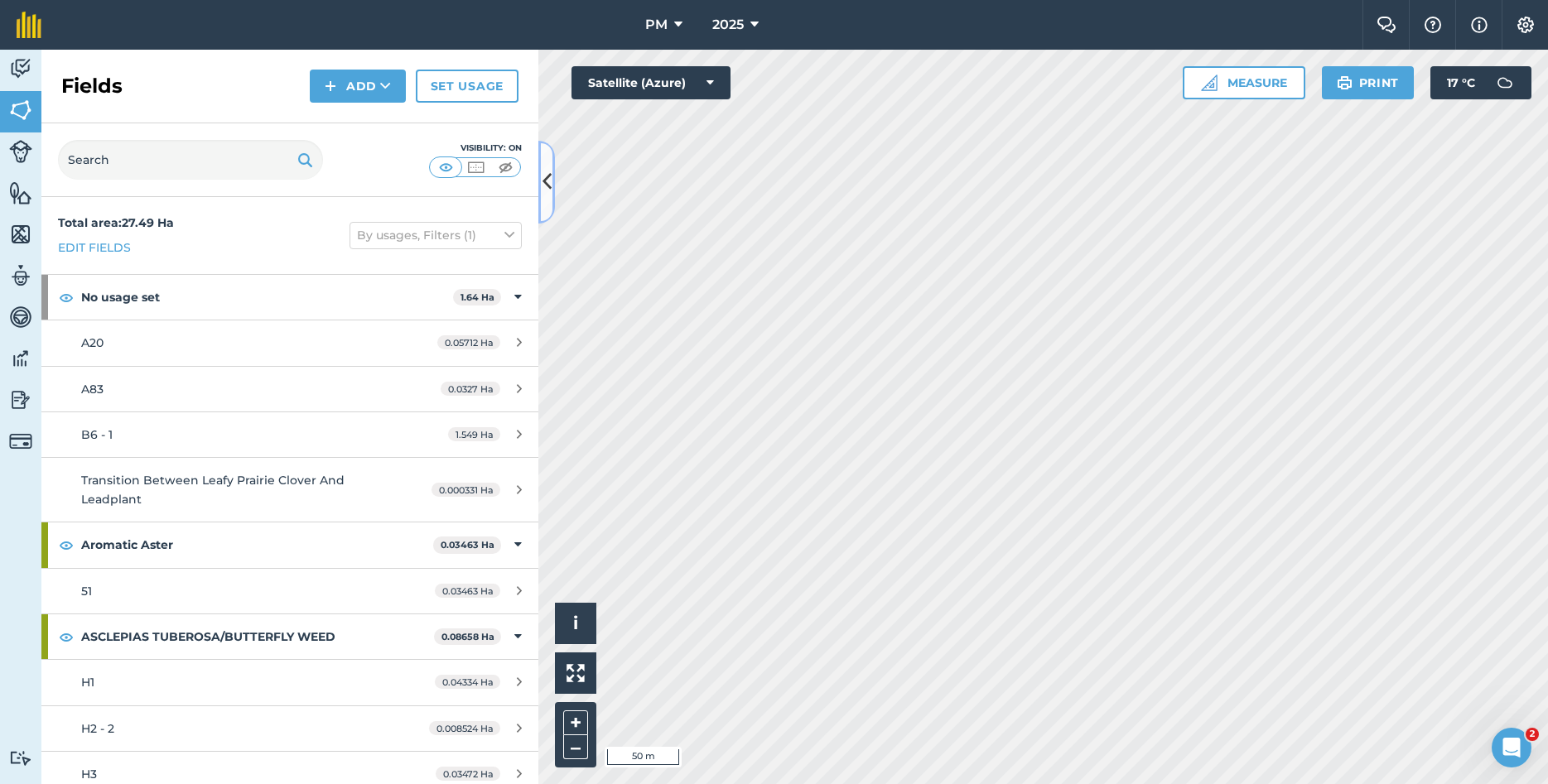
click at [549, 186] on icon at bounding box center [547, 182] width 9 height 29
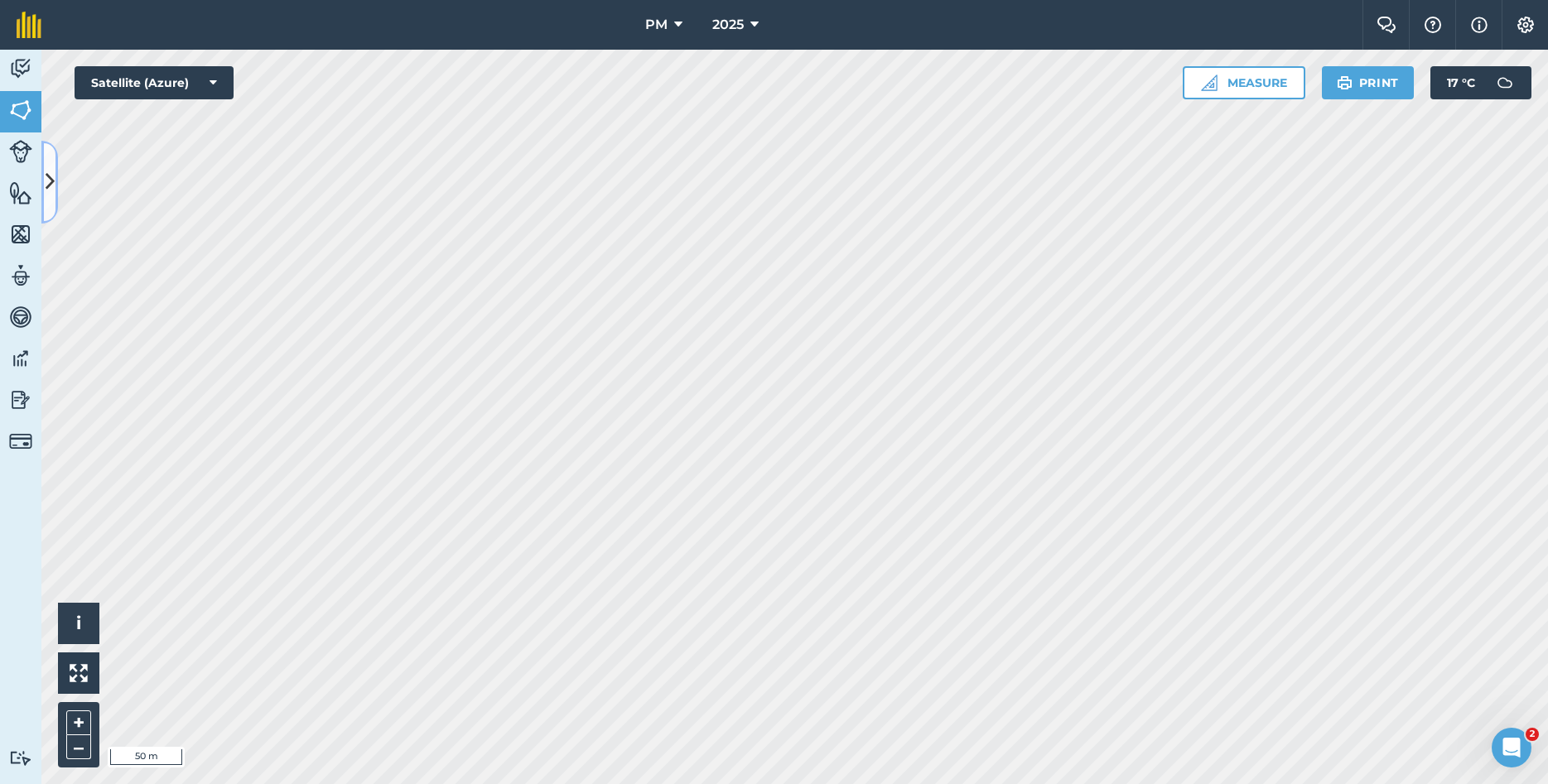
click at [52, 184] on icon at bounding box center [50, 182] width 9 height 29
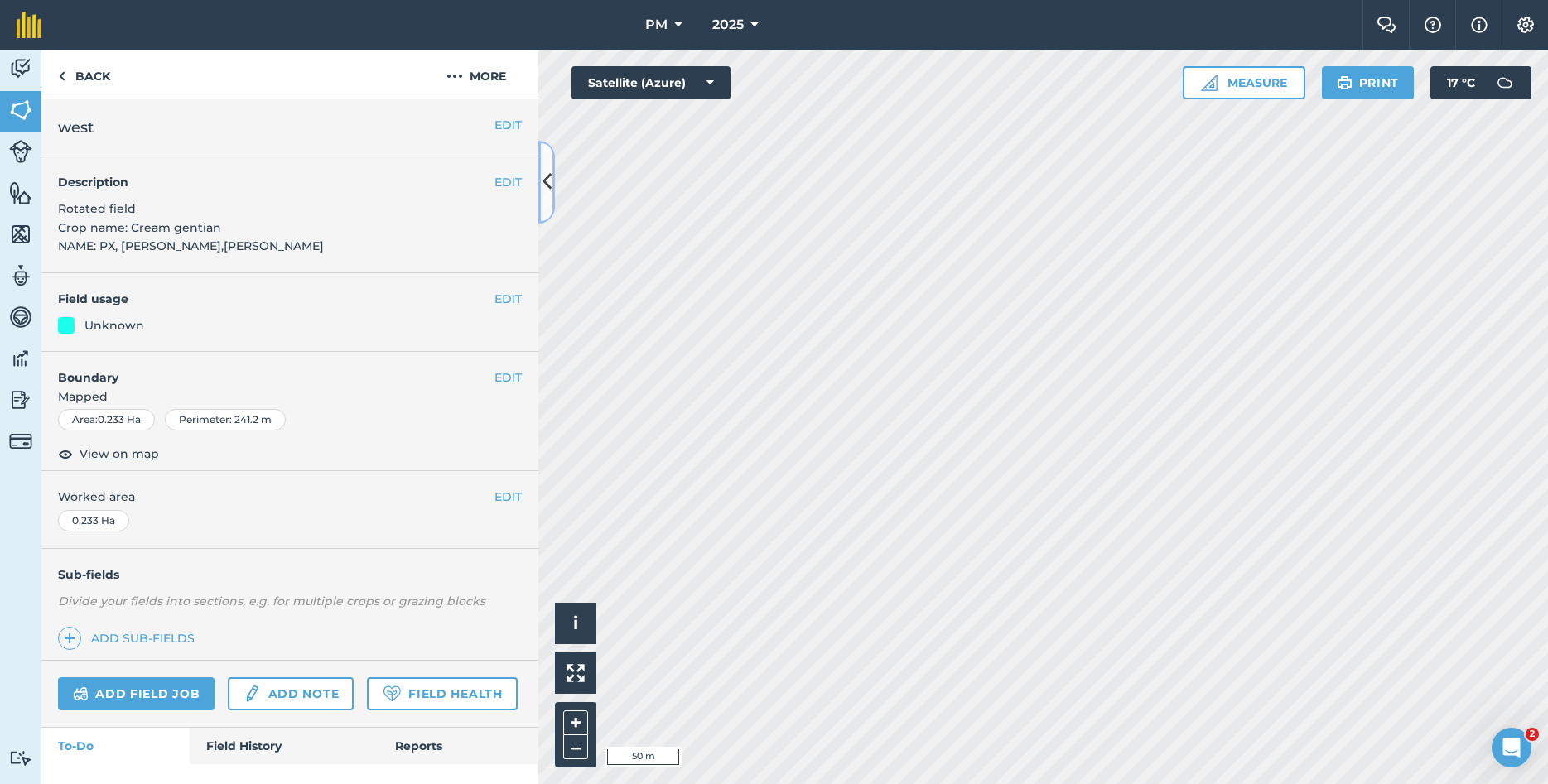
click at [548, 175] on icon at bounding box center [547, 182] width 9 height 29
